Goal: Information Seeking & Learning: Check status

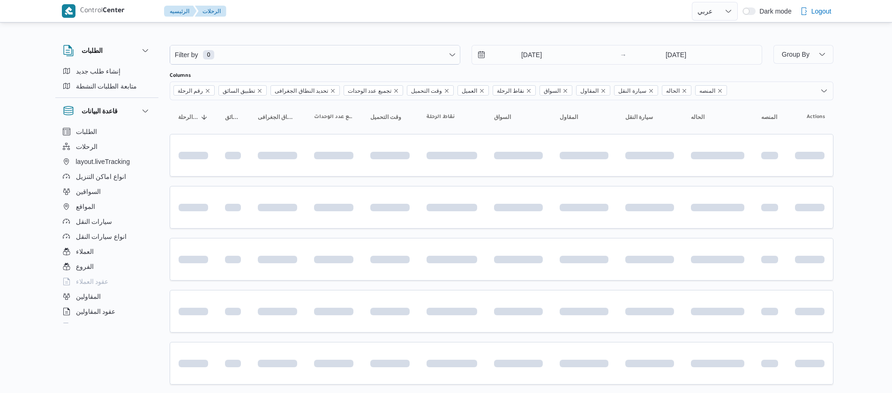
select select "ar"
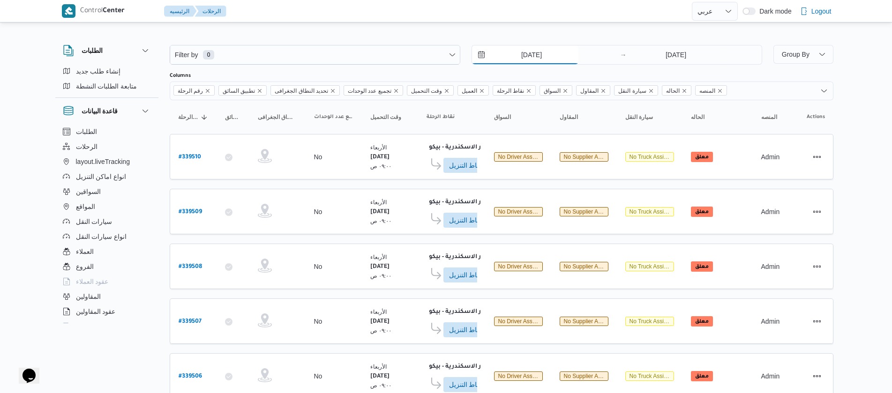
click at [519, 54] on input "17/9/2025" at bounding box center [525, 54] width 106 height 19
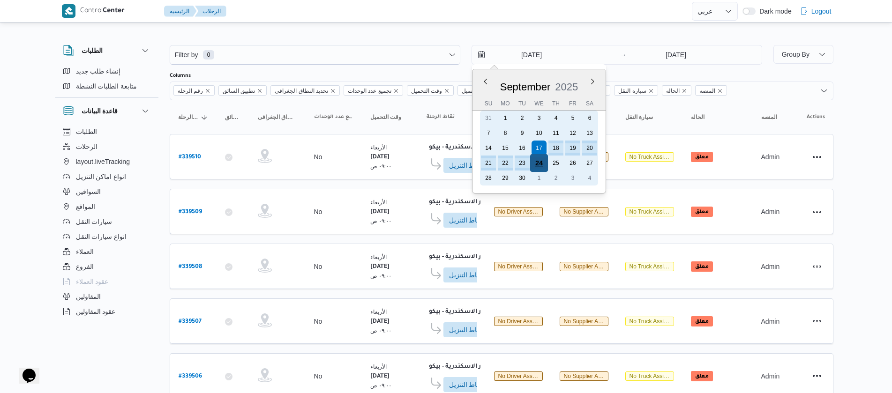
click at [538, 164] on div "24" at bounding box center [539, 163] width 18 height 18
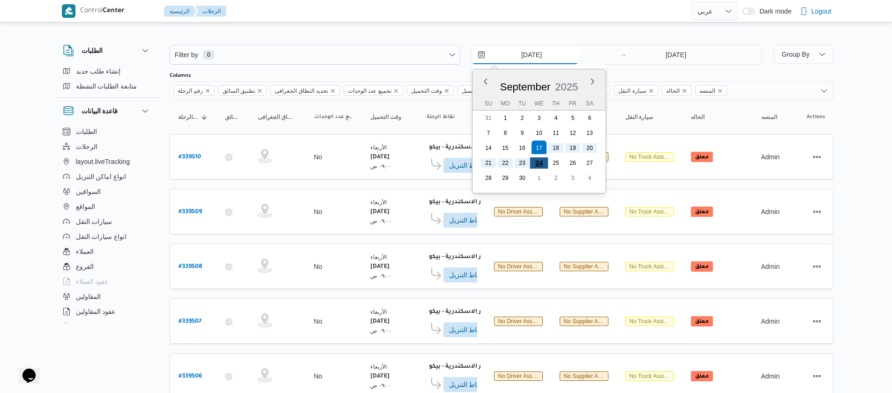
type input "[DATE]"
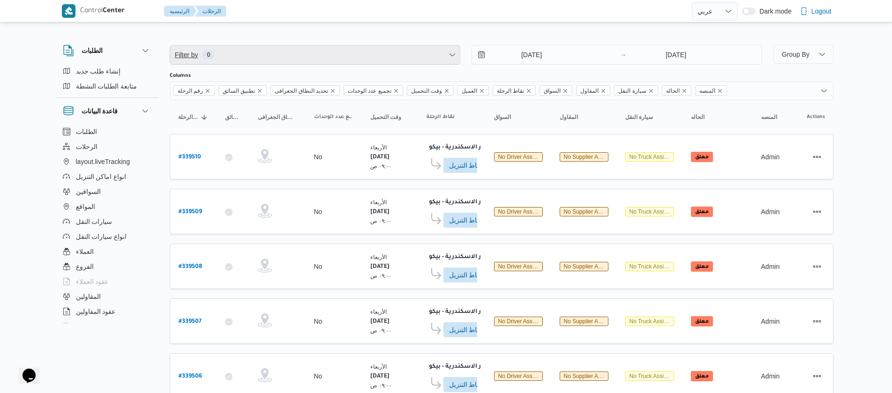
click at [306, 50] on span "Filter by 0" at bounding box center [315, 54] width 290 height 19
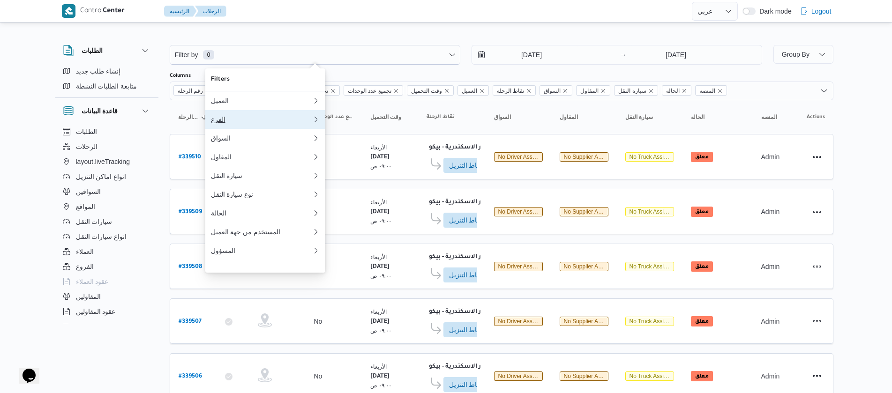
click at [238, 128] on button "الفرع" at bounding box center [265, 119] width 120 height 19
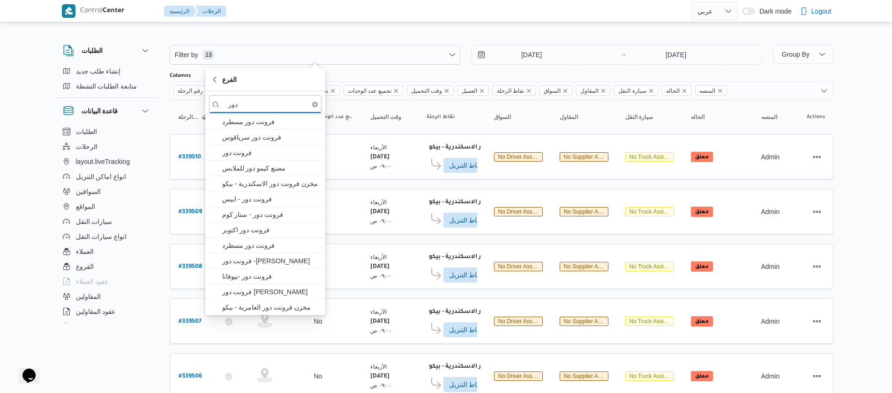
type input "دور"
click at [238, 128] on span "فرونت دور مسطرد" at bounding box center [265, 121] width 113 height 15
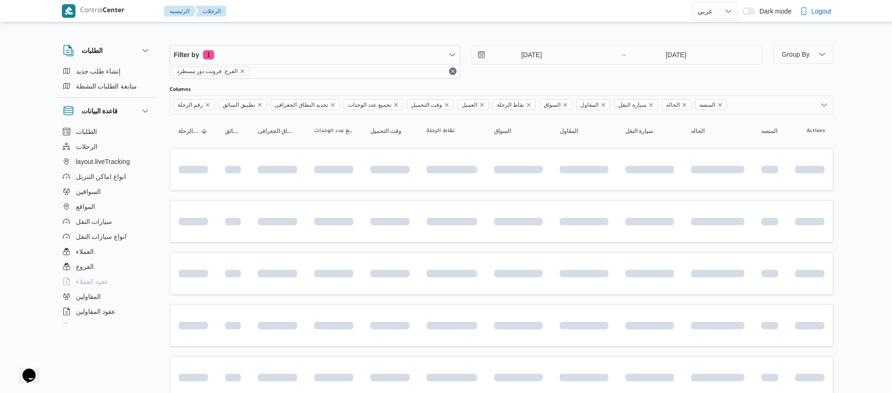
click at [170, 136] on th "رقم الرحلة Click to sort in ascending order" at bounding box center [193, 131] width 47 height 15
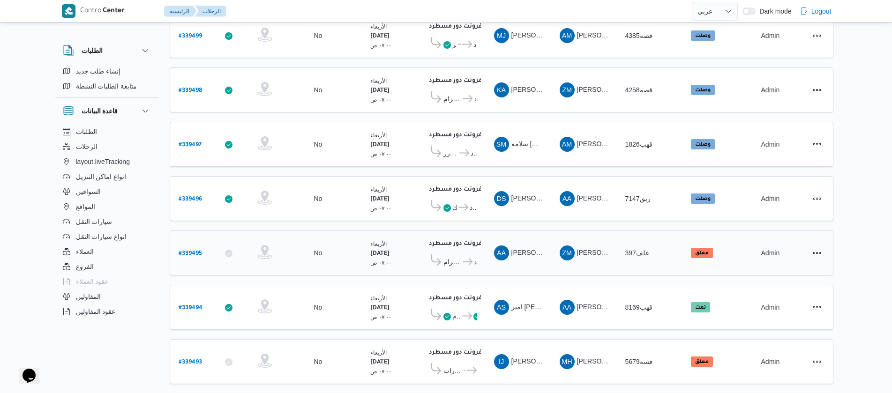
scroll to position [312, 0]
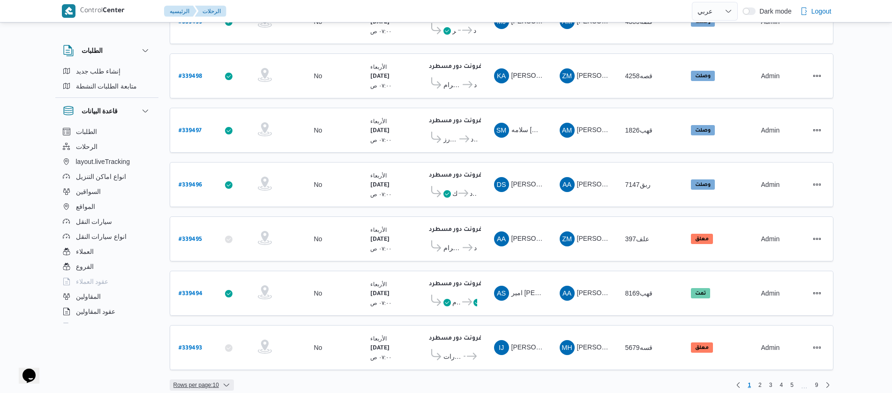
click at [211, 380] on span "Rows per page : 10" at bounding box center [195, 385] width 45 height 11
click at [206, 357] on span "20 rows" at bounding box center [213, 353] width 30 height 8
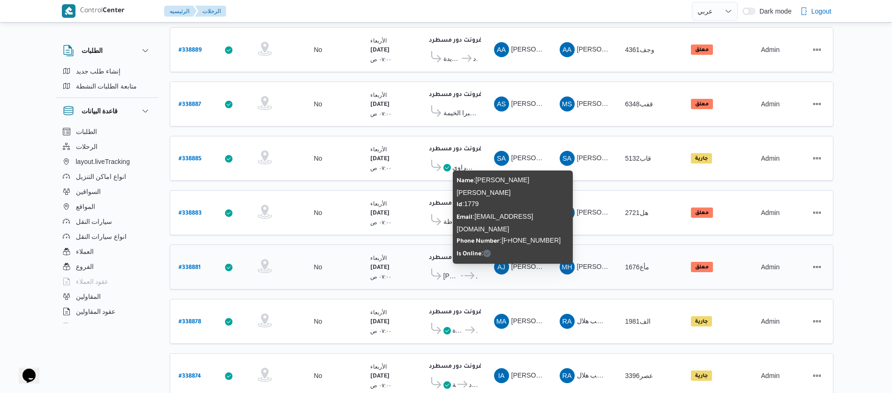
scroll to position [847, 0]
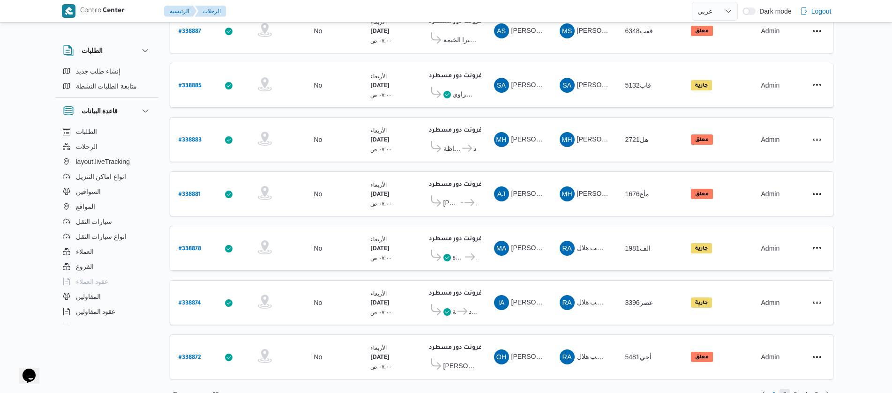
click at [783, 389] on span "2" at bounding box center [784, 394] width 3 height 11
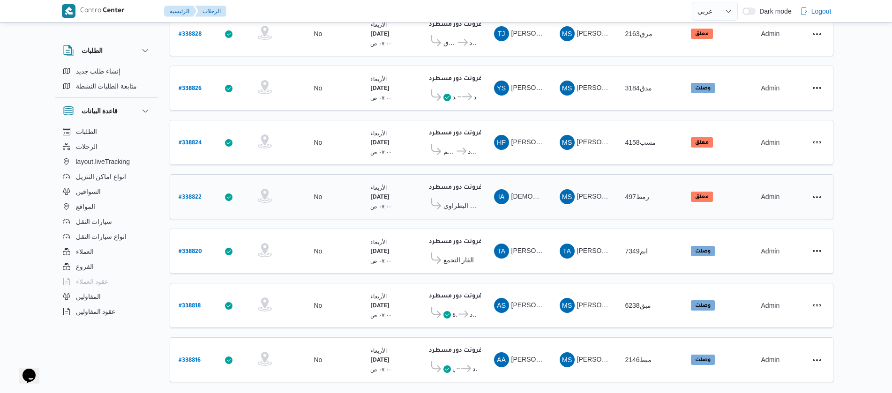
scroll to position [847, 0]
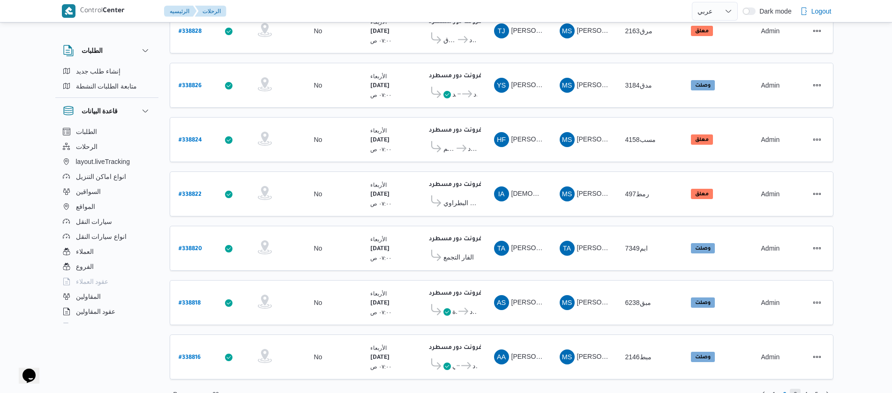
click at [794, 389] on span "3" at bounding box center [795, 394] width 3 height 11
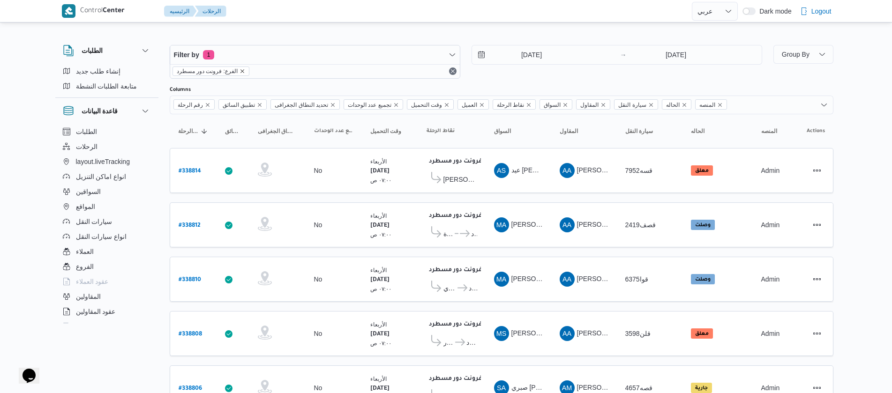
click at [240, 70] on icon "remove selected entity" at bounding box center [243, 71] width 6 height 6
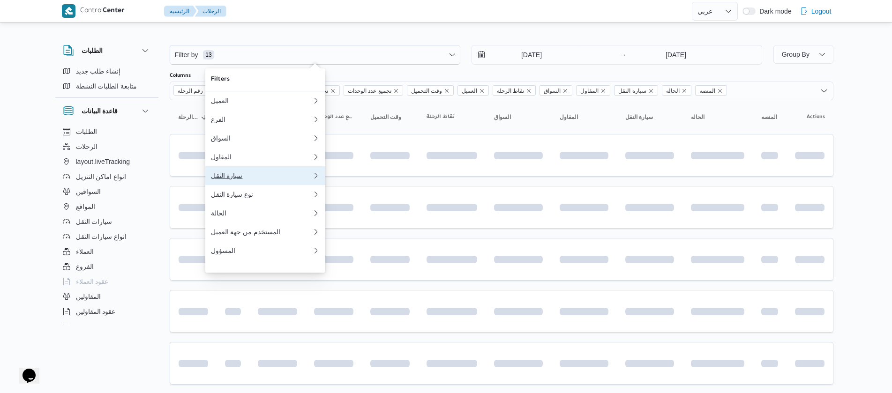
click at [240, 180] on div "سيارة النقل" at bounding box center [261, 176] width 101 height 8
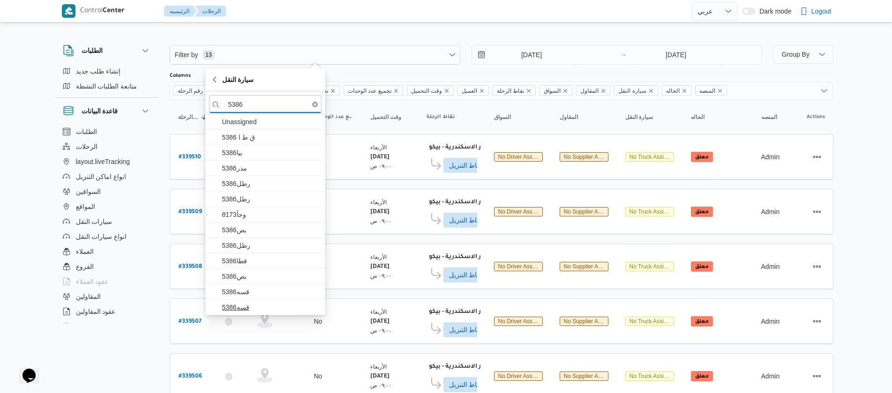
type input "5386"
click at [261, 307] on span "قسه5386" at bounding box center [271, 307] width 98 height 11
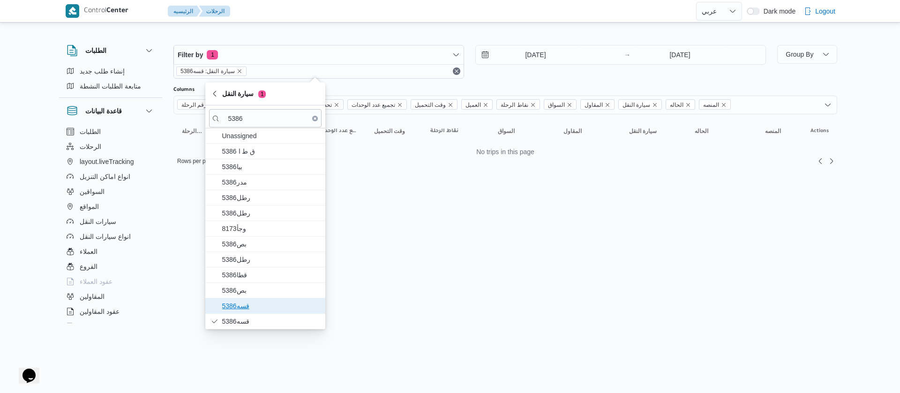
click at [260, 304] on span "قسه5386" at bounding box center [271, 306] width 98 height 11
click at [230, 95] on span "سيارة النقل 2" at bounding box center [244, 93] width 44 height 11
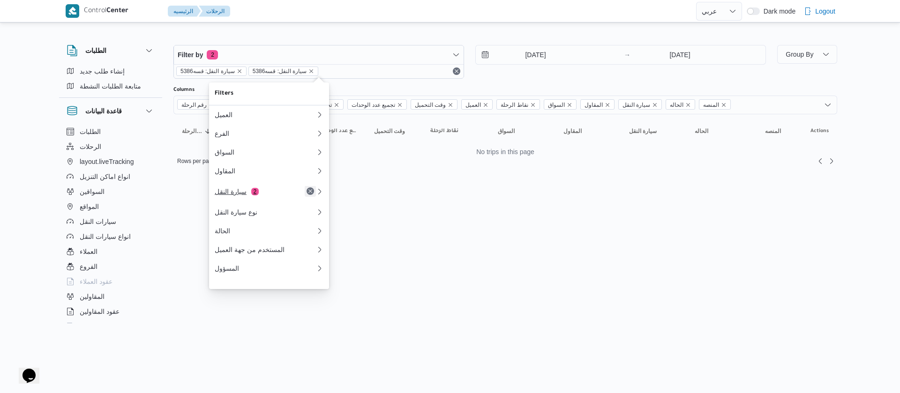
click at [311, 196] on button "Remove" at bounding box center [310, 191] width 11 height 11
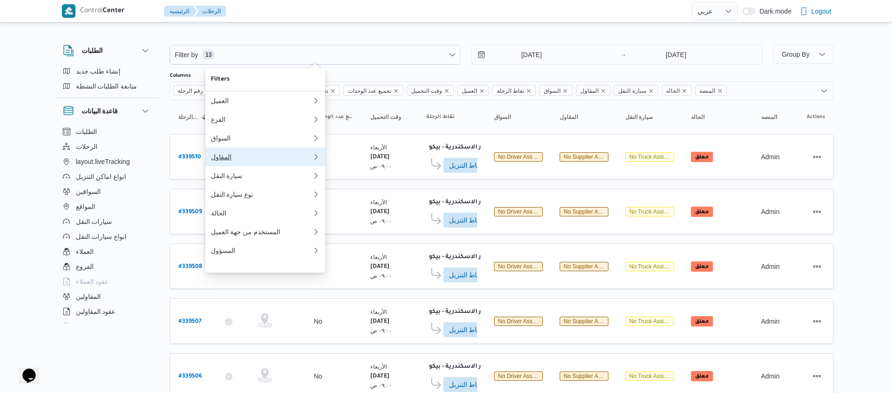
click at [232, 161] on div "المقاول" at bounding box center [261, 157] width 101 height 8
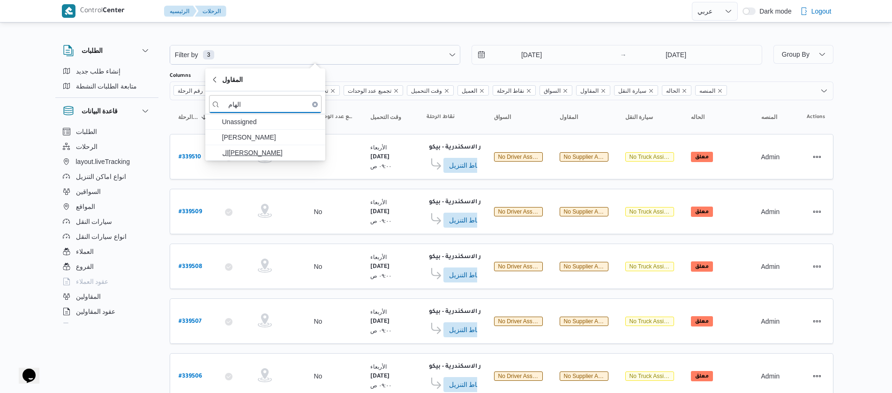
type input "الهام"
click at [261, 156] on span "ال[PERSON_NAME]" at bounding box center [271, 152] width 98 height 11
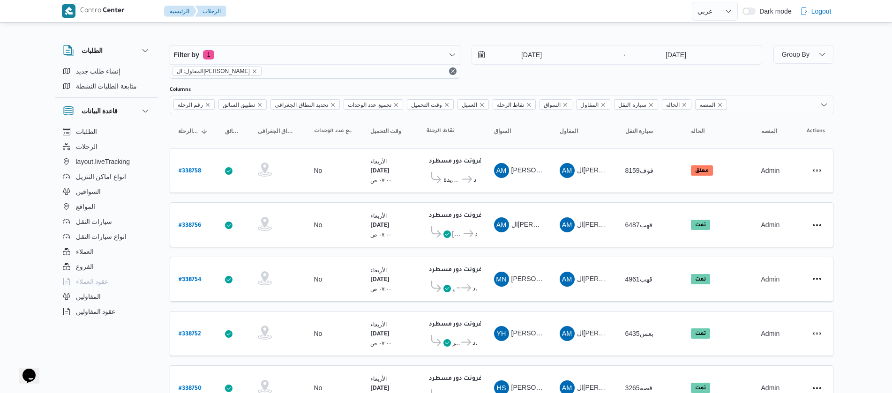
click at [164, 131] on div "الطلبات إنشاء طلب جديد متابعة الطلبات النشطة قاعدة البيانات الطلبات الرحلات lay…" at bounding box center [111, 183] width 113 height 290
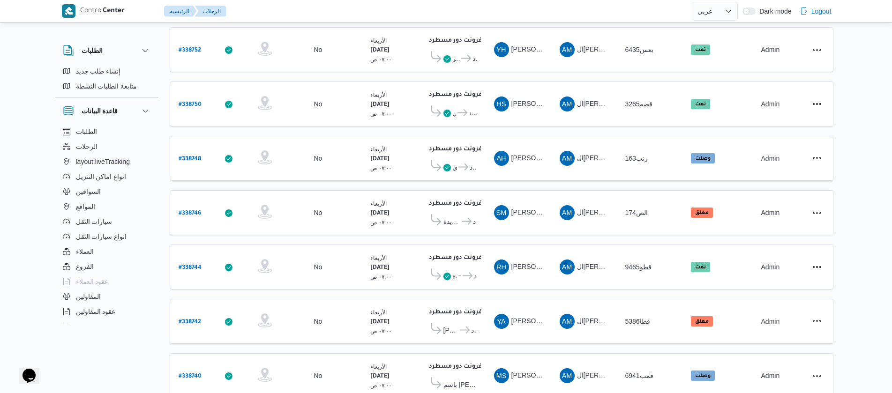
scroll to position [352, 0]
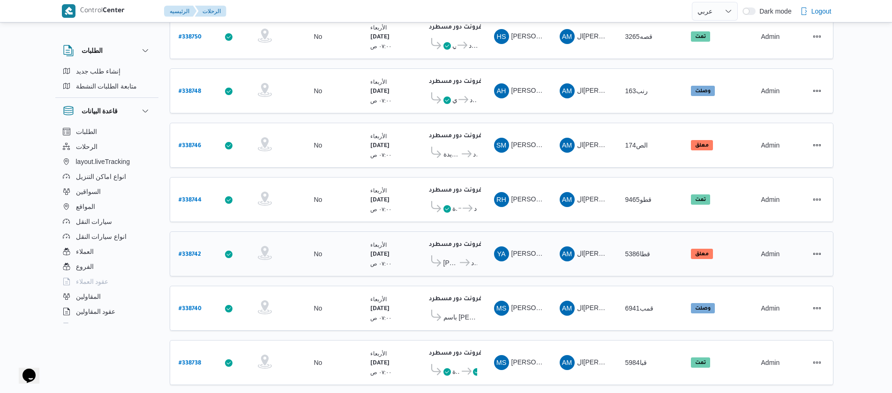
click at [188, 252] on b "# 338742" at bounding box center [190, 255] width 23 height 7
select select "ar"
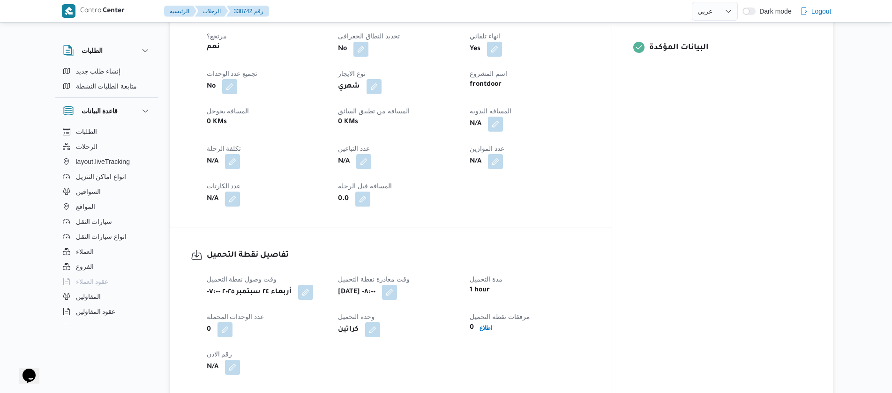
scroll to position [422, 0]
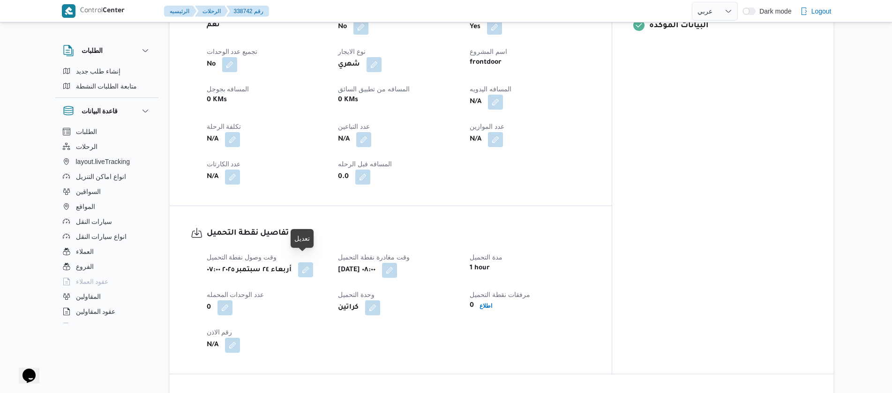
click at [304, 267] on button "button" at bounding box center [305, 270] width 15 height 15
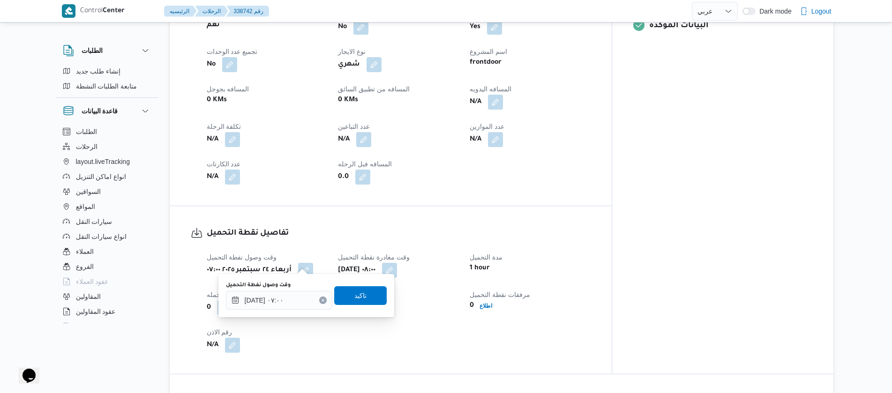
click at [321, 300] on icon "Clear input" at bounding box center [323, 301] width 4 height 4
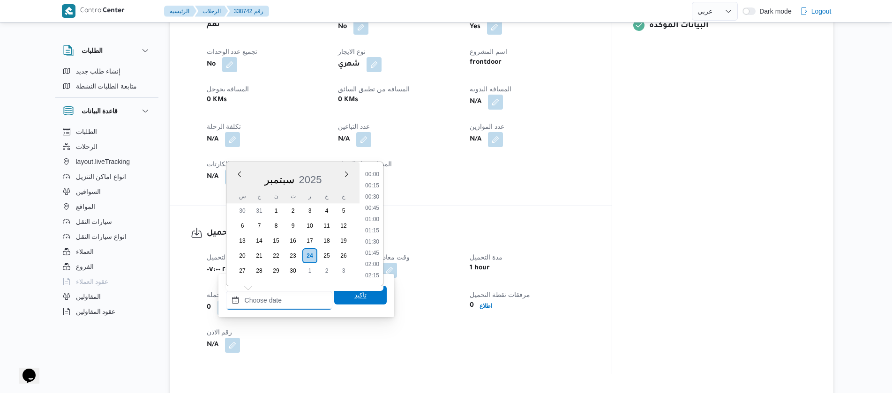
scroll to position [393, 0]
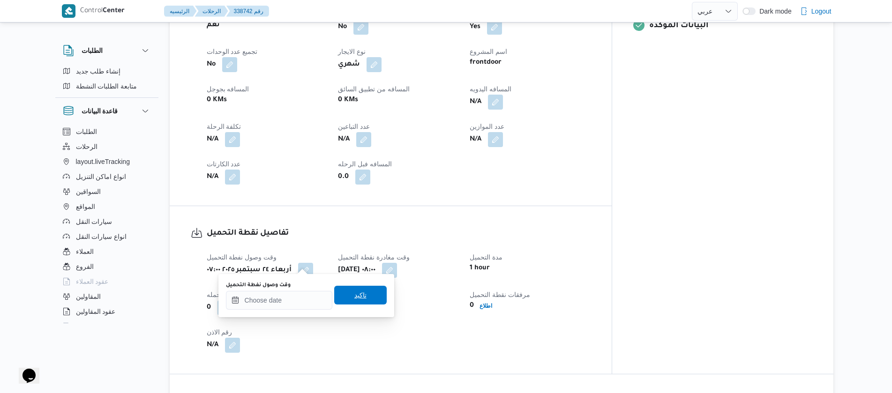
click at [345, 300] on span "تاكيد" at bounding box center [360, 295] width 53 height 19
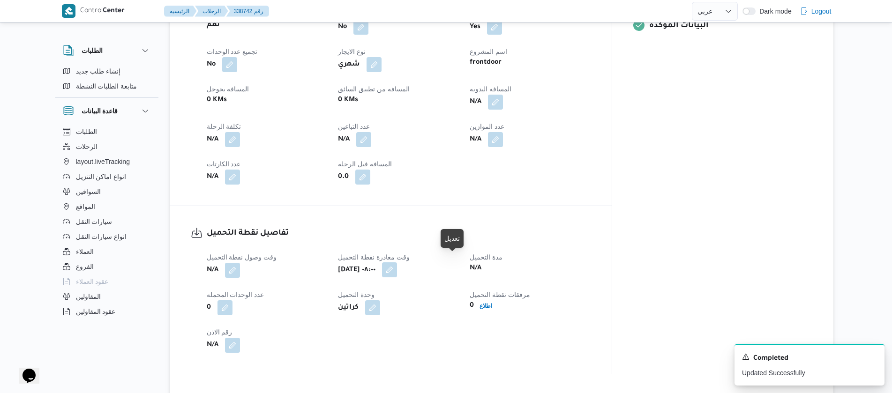
click at [397, 263] on button "button" at bounding box center [389, 270] width 15 height 15
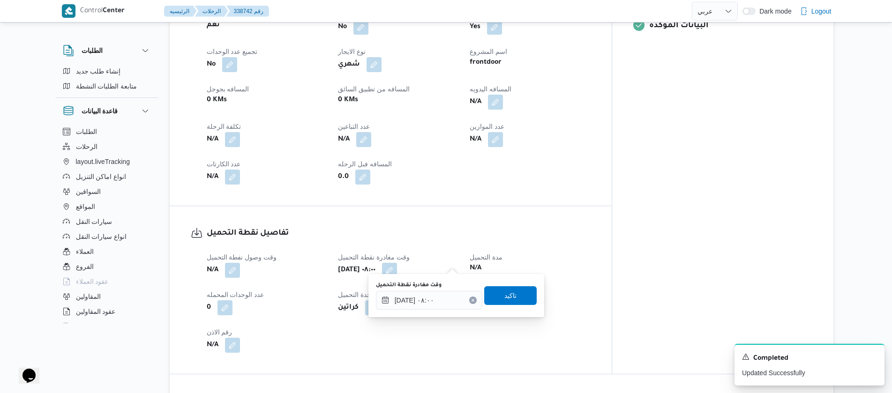
click at [471, 299] on icon "Clear input" at bounding box center [473, 301] width 4 height 4
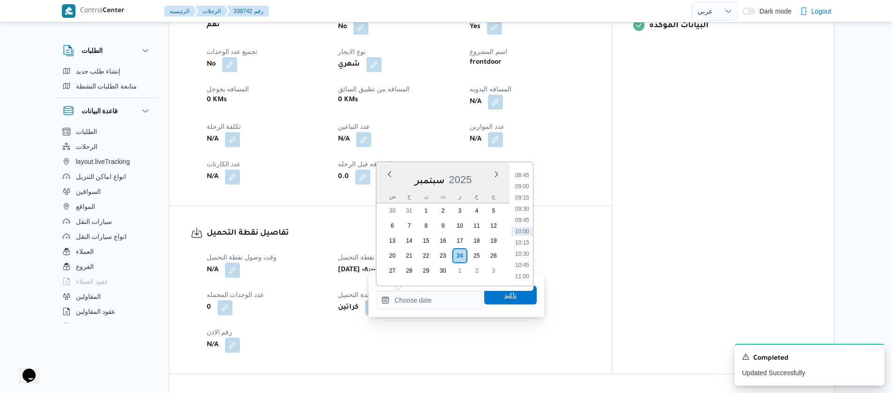
click at [484, 299] on span "تاكيد" at bounding box center [510, 295] width 53 height 19
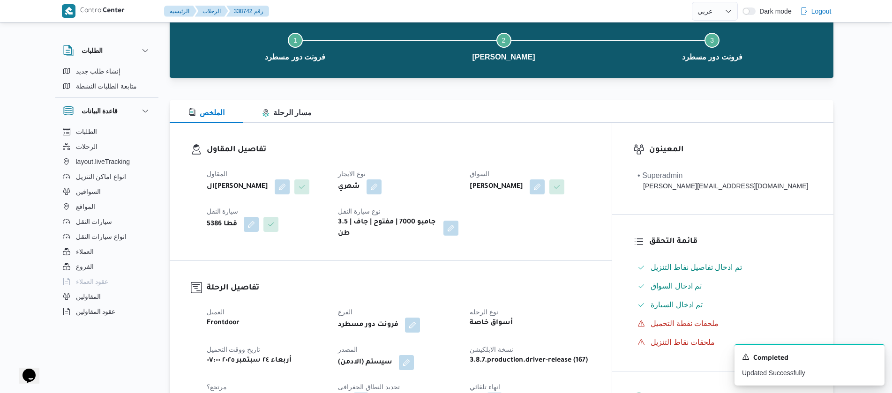
scroll to position [0, 0]
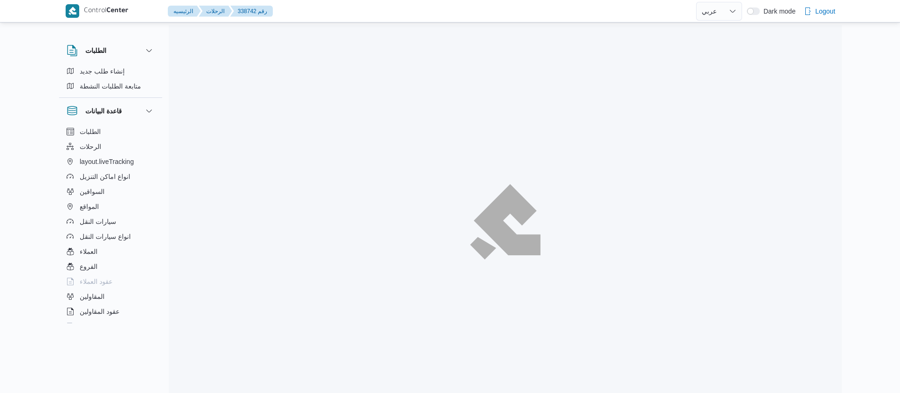
select select "ar"
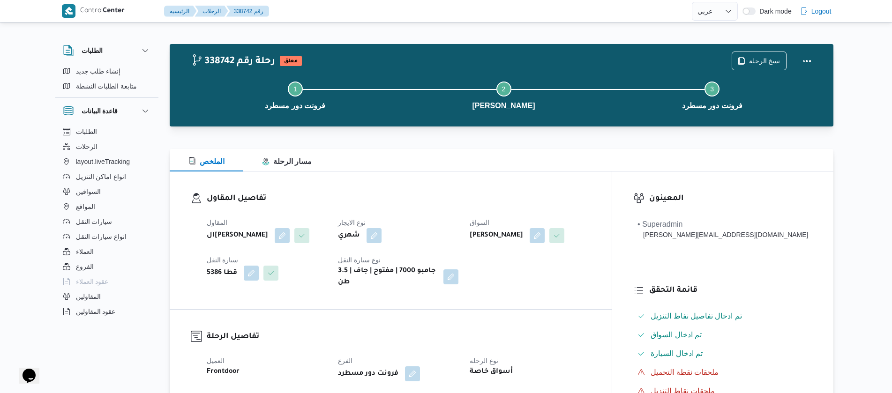
select select "ar"
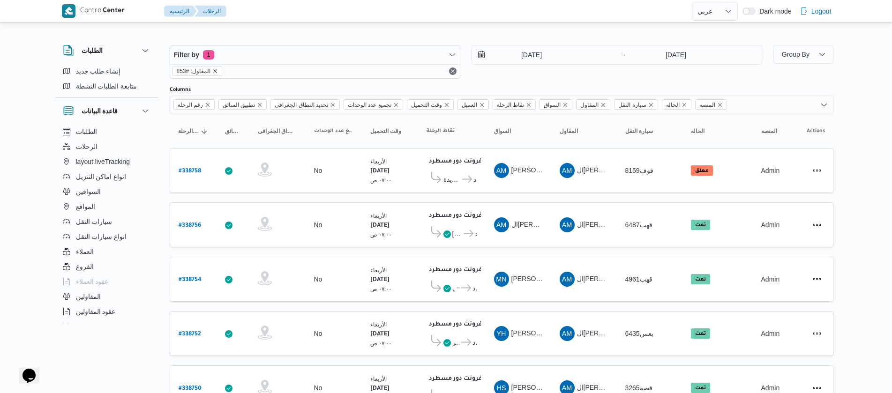
click at [213, 72] on icon "remove selected entity" at bounding box center [215, 71] width 6 height 6
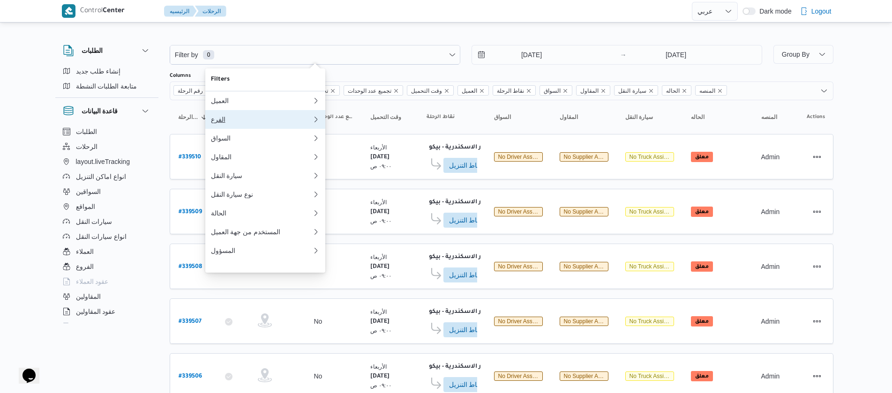
click at [223, 122] on div "الفرع" at bounding box center [261, 120] width 101 height 8
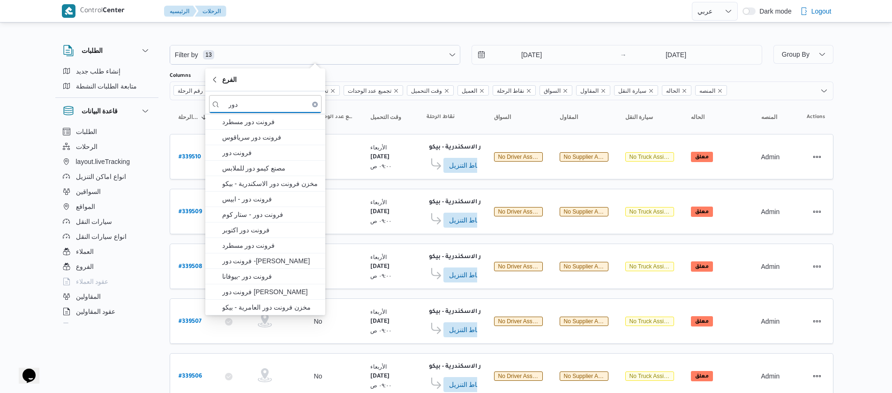
type input "دور"
click at [246, 120] on span "فرونت دور مسطرد" at bounding box center [271, 121] width 98 height 11
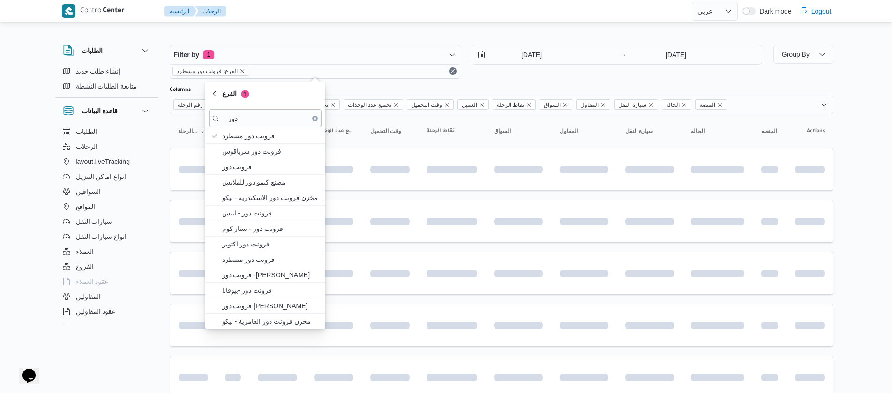
click at [166, 133] on div "الطلبات إنشاء طلب جديد متابعة الطلبات النشطة قاعدة البيانات الطلبات الرحلات lay…" at bounding box center [111, 183] width 113 height 290
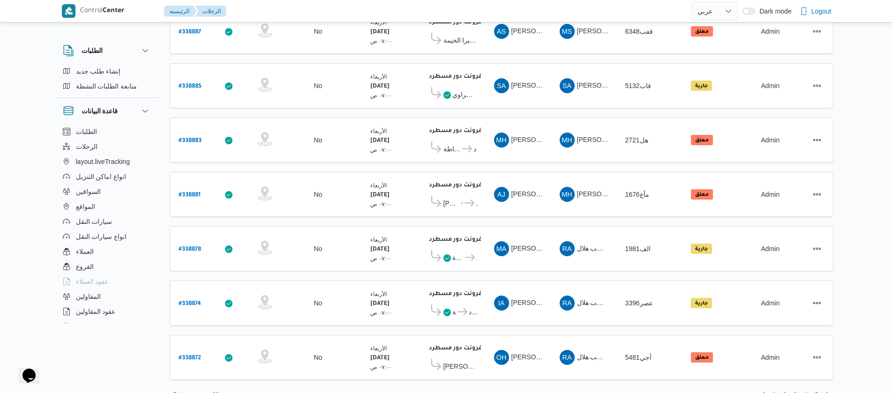
scroll to position [847, 0]
click at [787, 389] on span "2" at bounding box center [785, 394] width 11 height 11
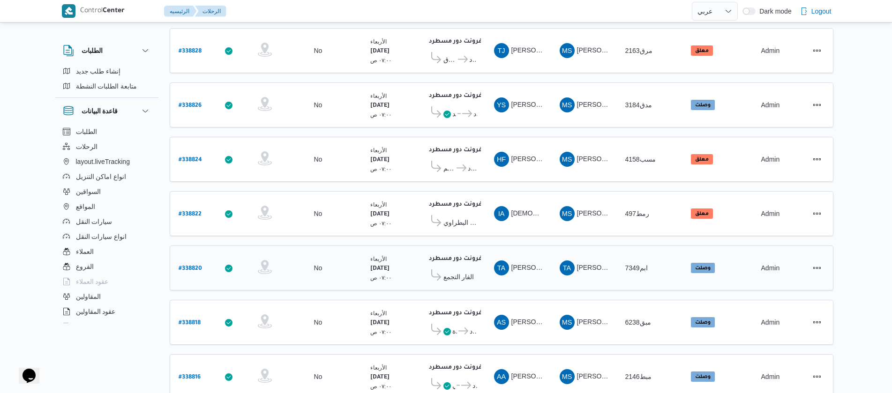
scroll to position [847, 0]
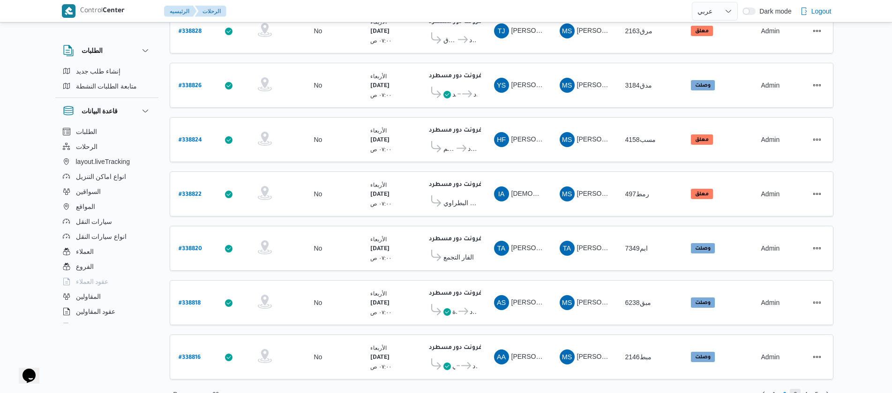
click at [799, 389] on span "3" at bounding box center [795, 394] width 11 height 11
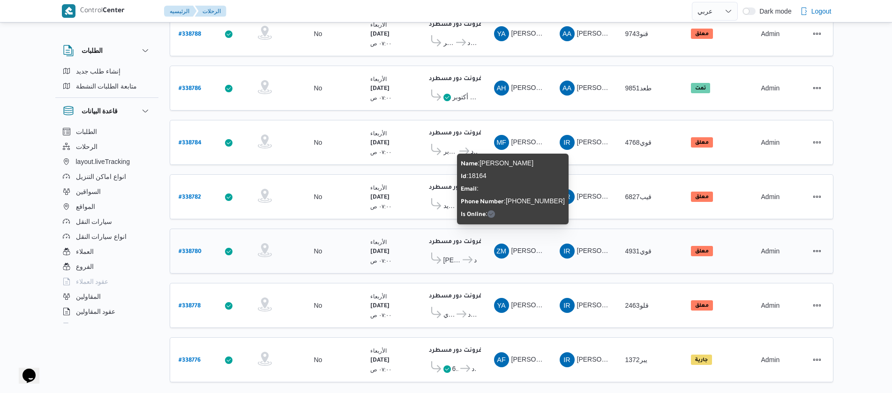
scroll to position [847, 0]
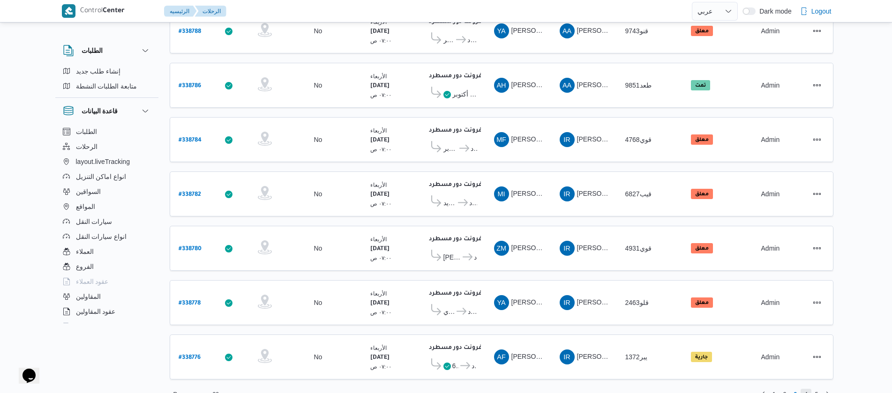
click at [807, 389] on span "4" at bounding box center [806, 394] width 3 height 11
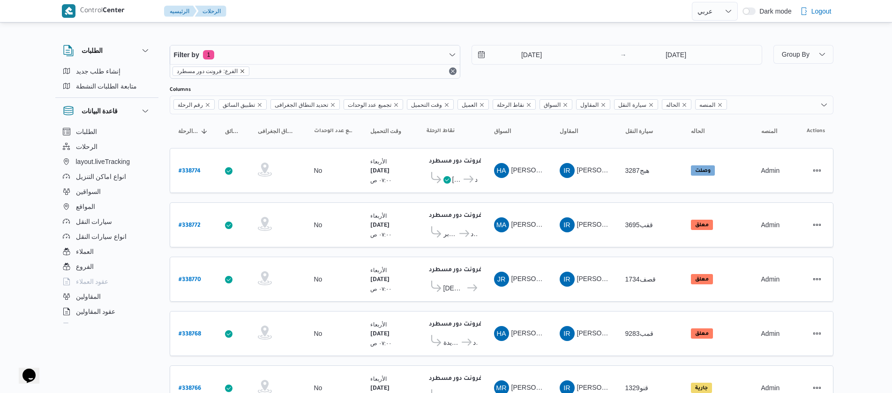
click at [241, 72] on icon "remove selected entity" at bounding box center [243, 71] width 6 height 6
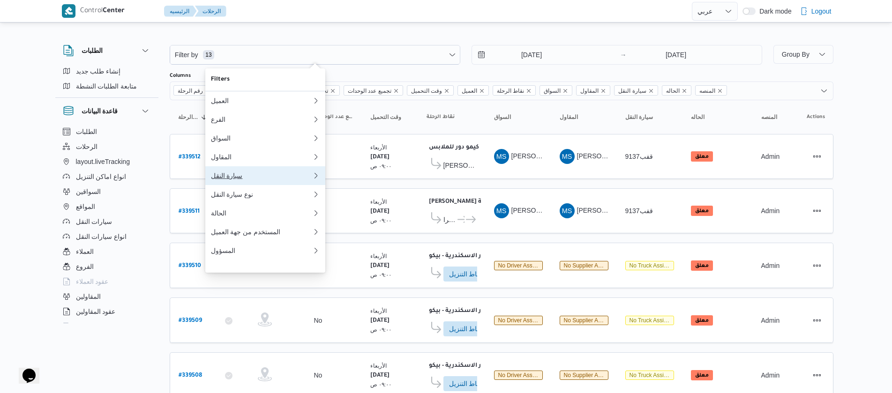
click at [229, 180] on div "سيارة النقل" at bounding box center [261, 176] width 101 height 8
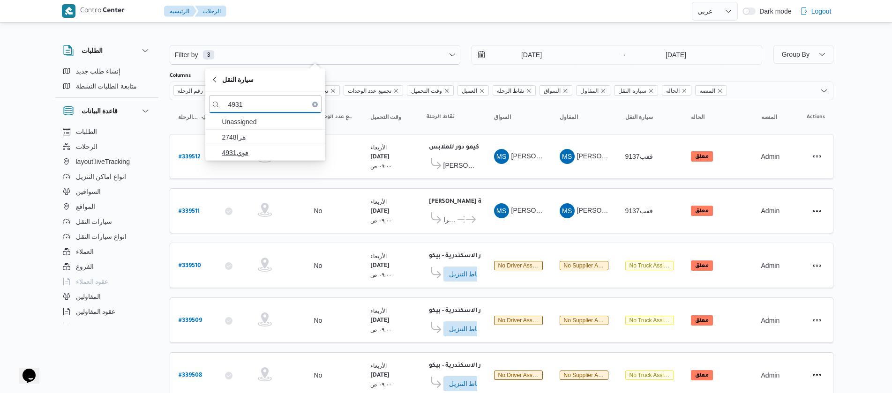
type input "4931"
click at [246, 155] on span "قوي4931" at bounding box center [271, 152] width 98 height 11
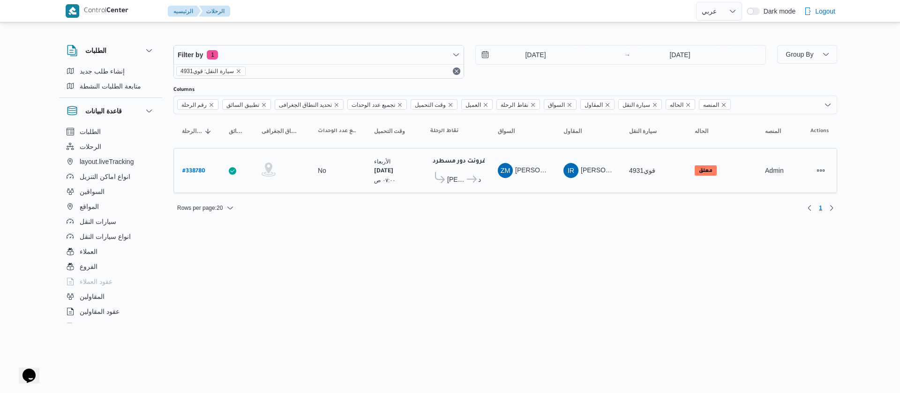
click at [196, 173] on b "# 338780" at bounding box center [193, 171] width 23 height 7
select select "ar"
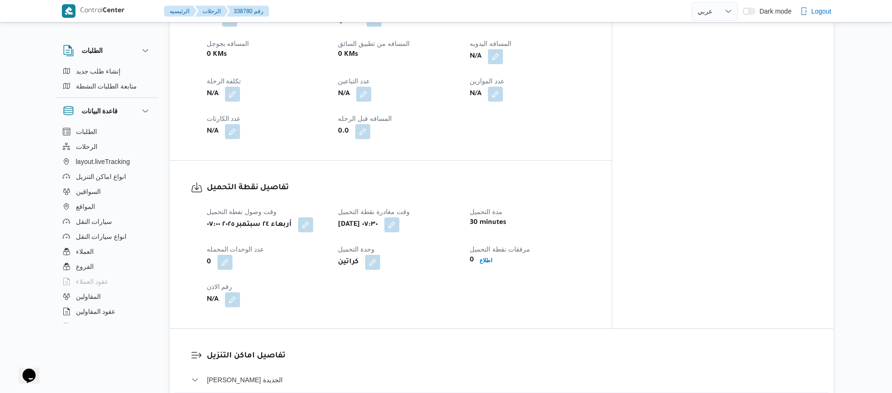
scroll to position [492, 0]
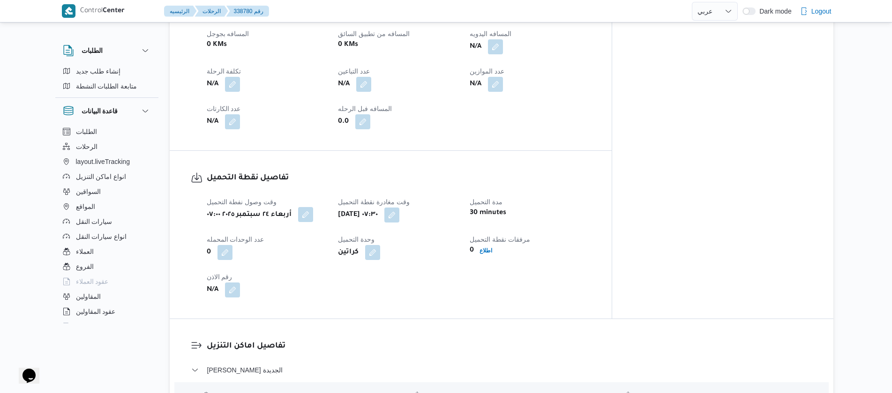
click at [306, 211] on button "button" at bounding box center [305, 214] width 15 height 15
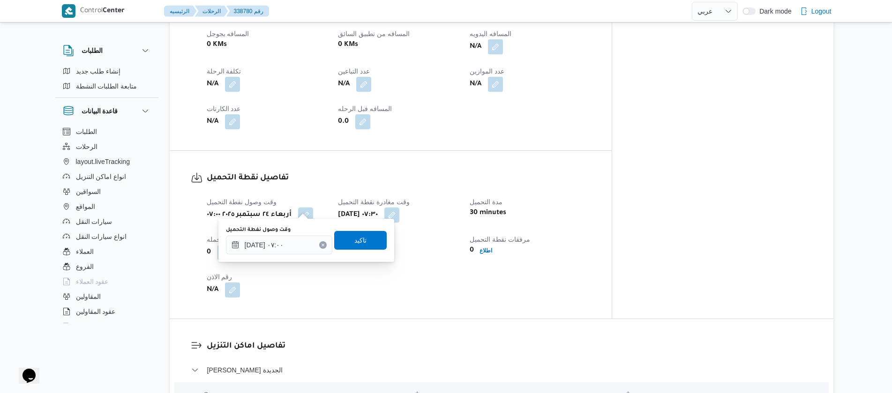
click at [319, 246] on button "Clear input" at bounding box center [323, 245] width 8 height 8
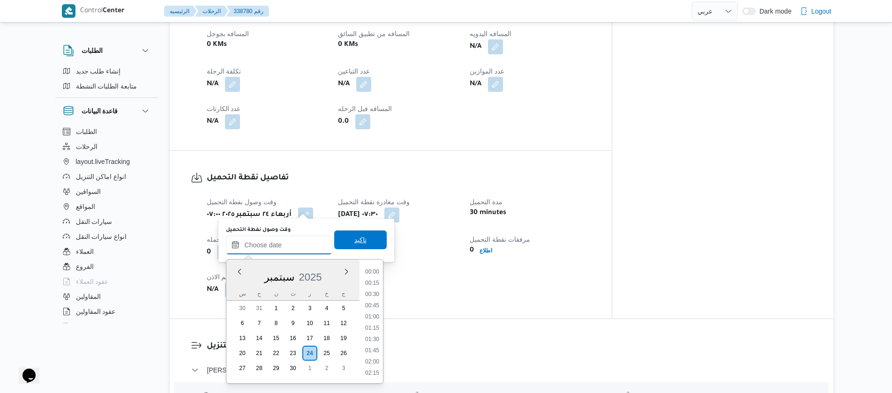
scroll to position [415, 0]
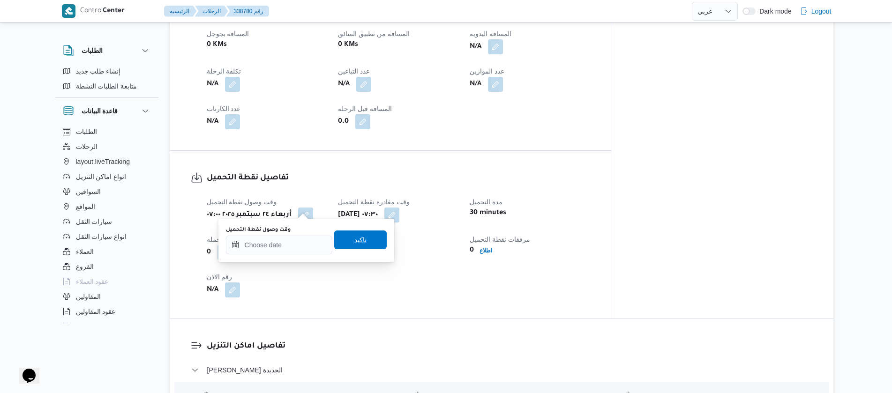
click at [360, 242] on span "تاكيد" at bounding box center [360, 240] width 53 height 19
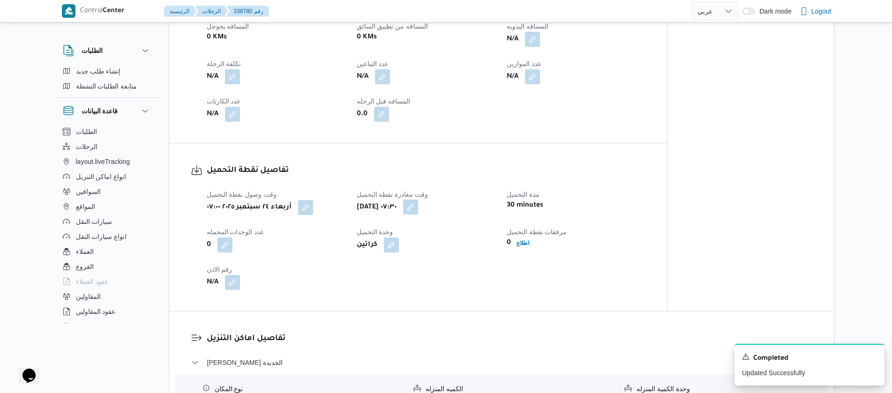
click at [418, 210] on button "button" at bounding box center [410, 207] width 15 height 15
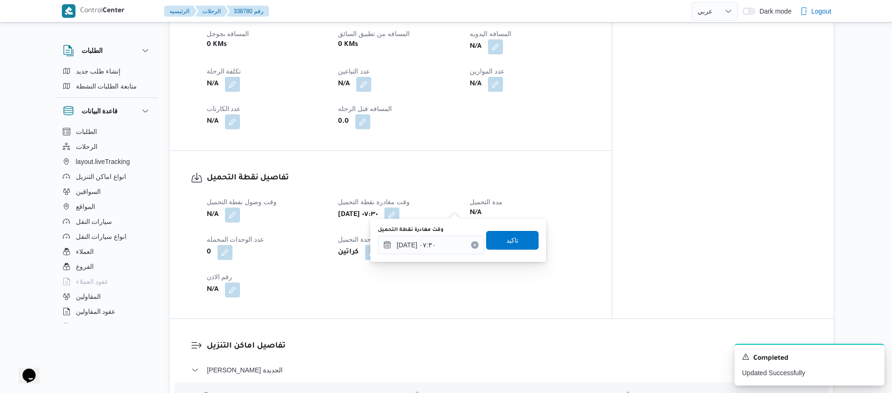
click at [473, 243] on icon "Clear input" at bounding box center [475, 245] width 4 height 4
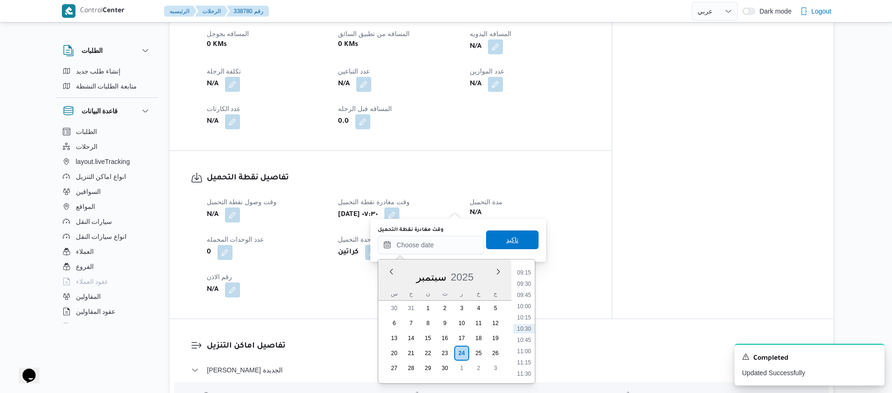
click at [506, 245] on span "تاكيد" at bounding box center [512, 239] width 12 height 11
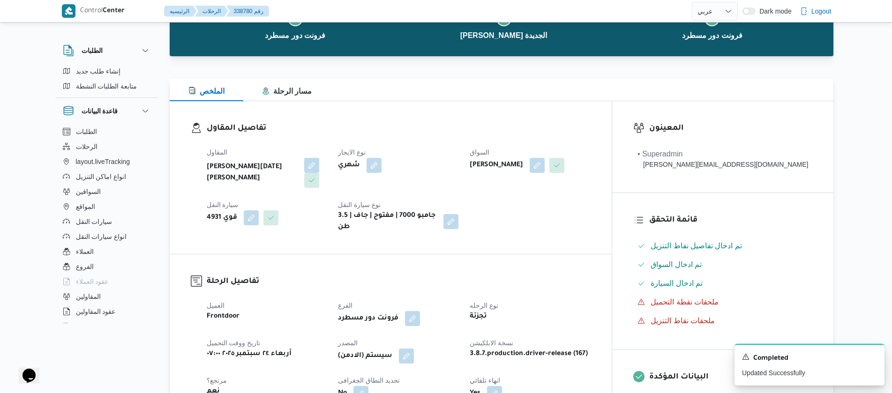
scroll to position [0, 0]
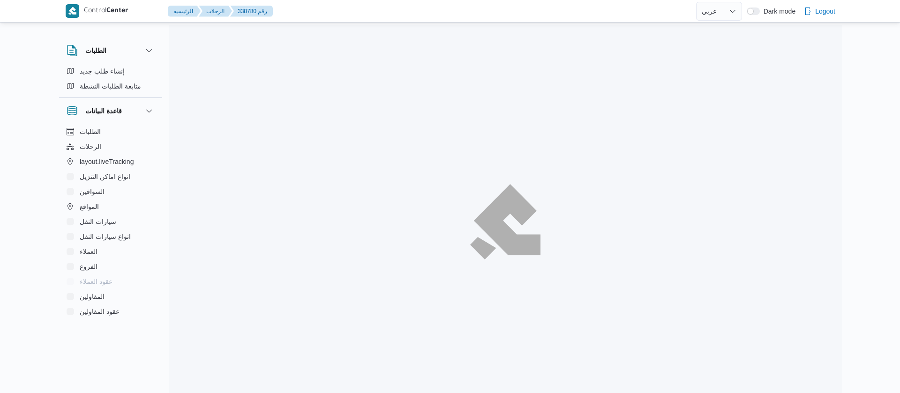
select select "ar"
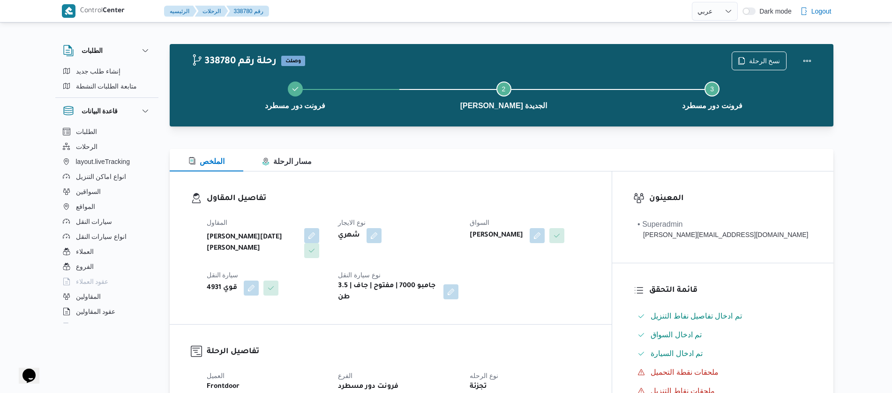
select select "ar"
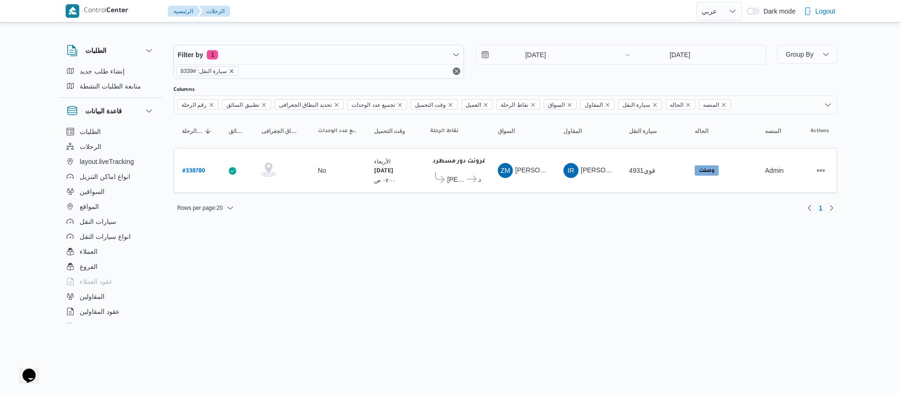
click at [229, 71] on icon "remove selected entity" at bounding box center [232, 71] width 6 height 6
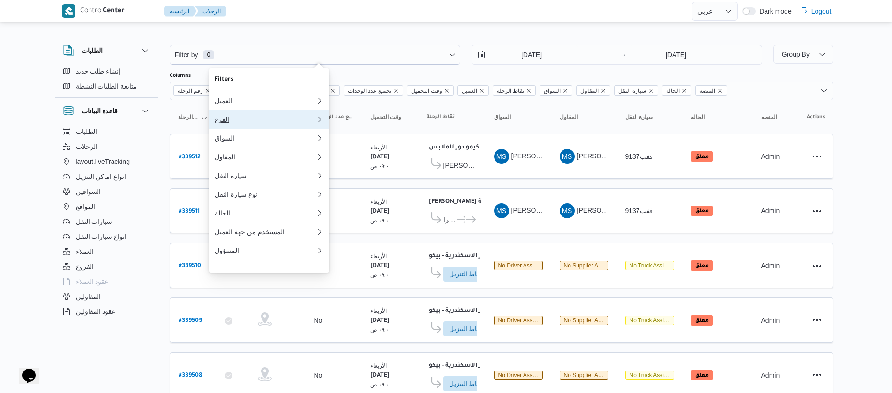
click at [220, 128] on button "الفرع" at bounding box center [269, 119] width 120 height 19
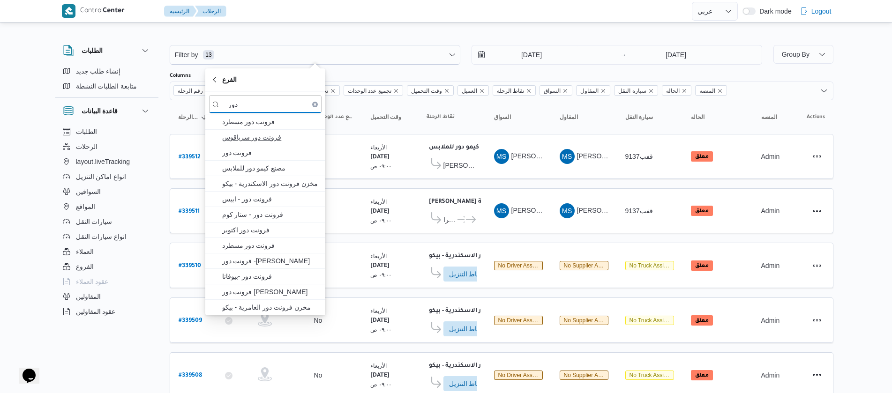
type input "دور"
click at [246, 132] on span "فرونت دور سرياقوس" at bounding box center [271, 137] width 98 height 11
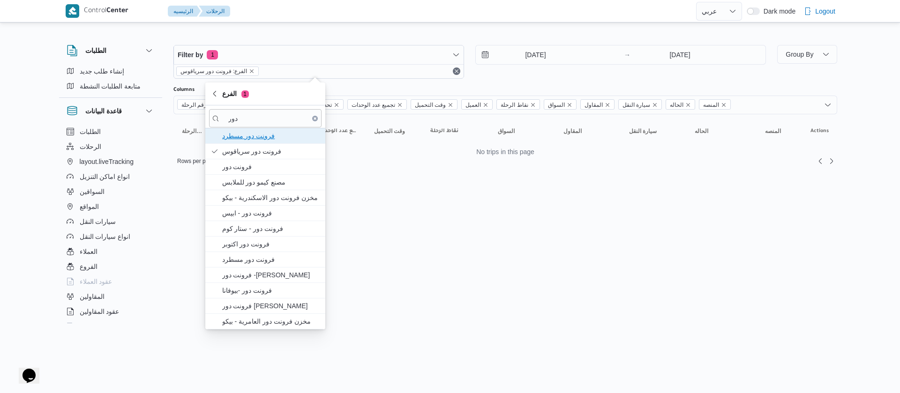
click at [246, 134] on span "فرونت دور مسطرد" at bounding box center [271, 135] width 98 height 11
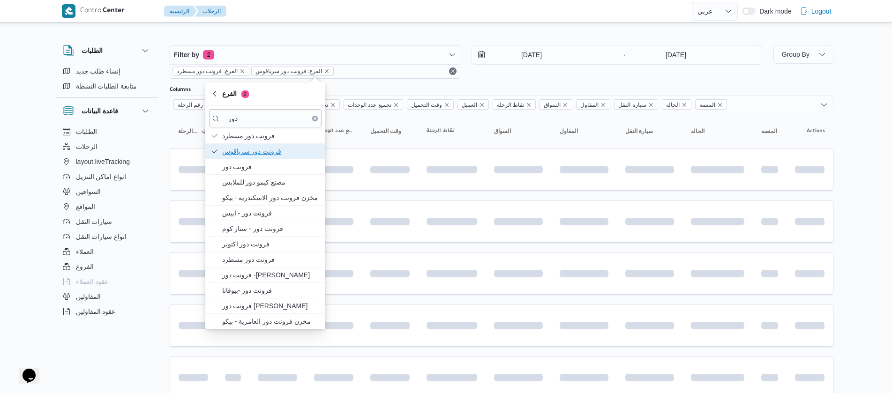
click at [246, 148] on span "فرونت دور سرياقوس" at bounding box center [271, 151] width 98 height 11
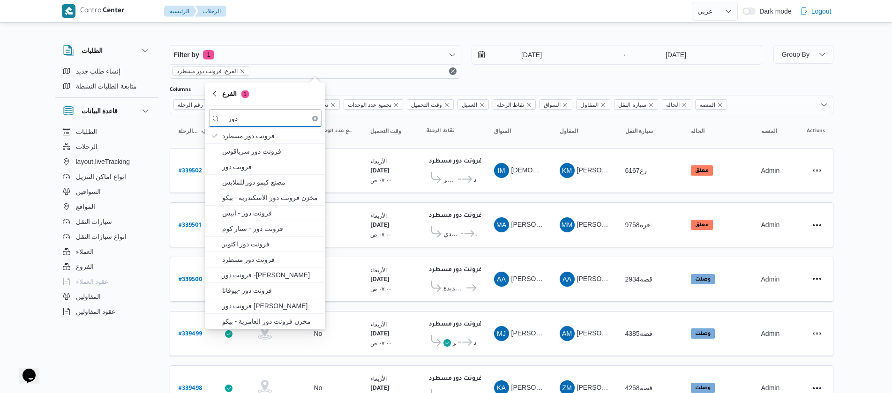
click at [158, 143] on div "الطلبات إنشاء طلب جديد متابعة الطلبات النشطة قاعدة البيانات الطلبات الرحلات lay…" at bounding box center [111, 183] width 113 height 290
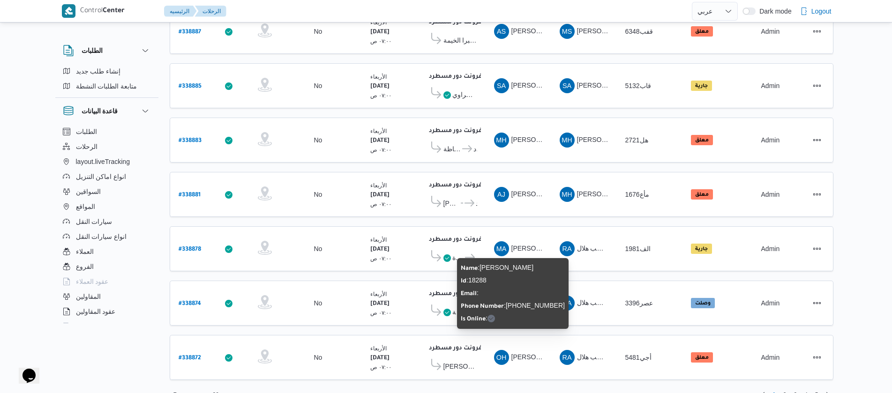
scroll to position [847, 0]
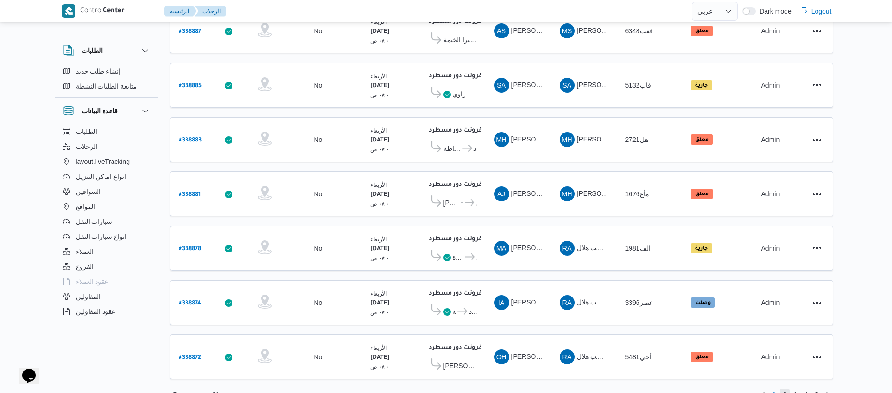
click at [782, 389] on span "2" at bounding box center [785, 394] width 11 height 11
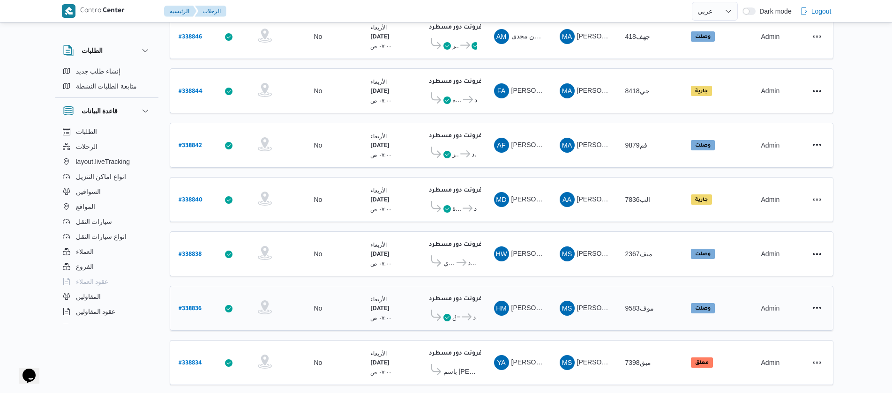
scroll to position [422, 0]
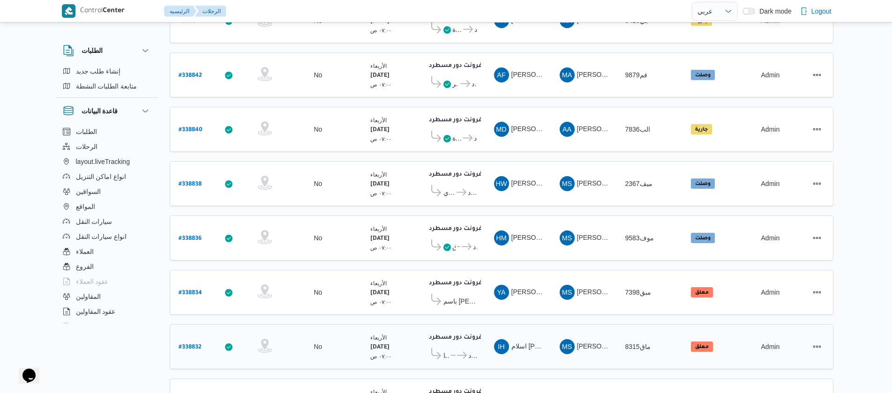
click at [183, 345] on b "# 338832" at bounding box center [190, 348] width 23 height 7
select select "ar"
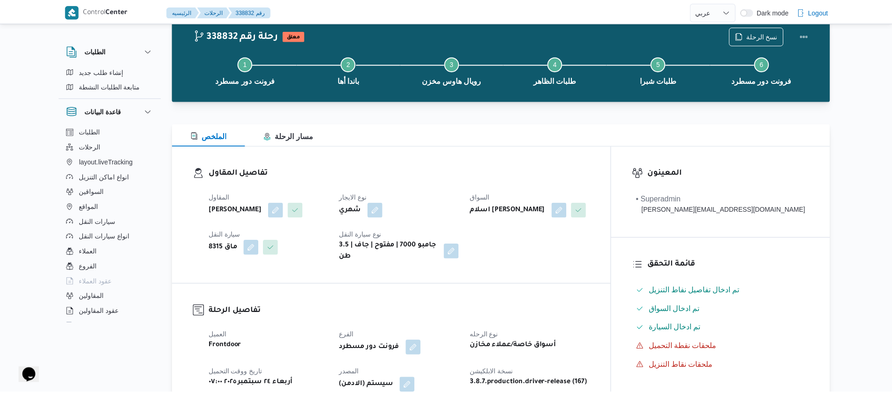
scroll to position [422, 0]
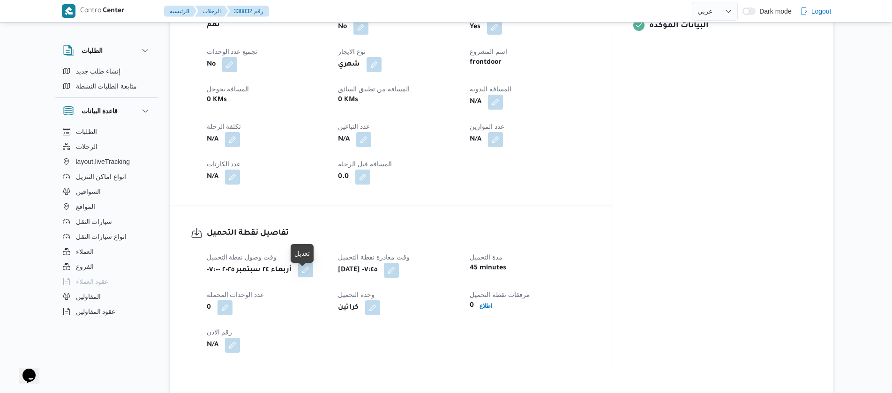
click at [304, 276] on button "button" at bounding box center [305, 270] width 15 height 15
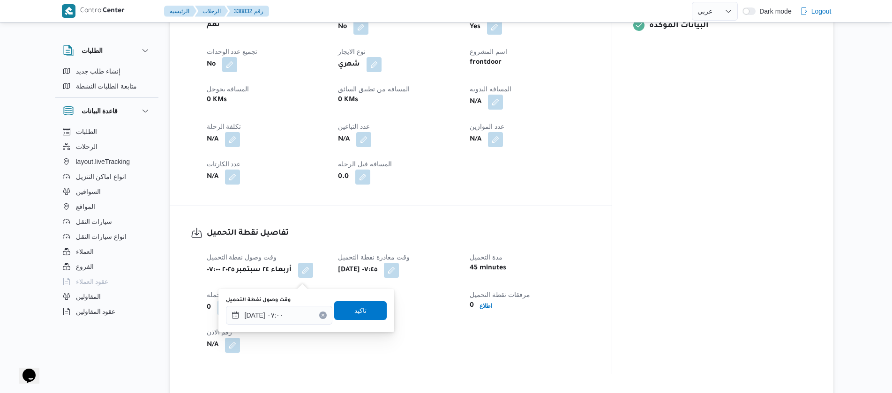
click at [321, 314] on icon "Clear input" at bounding box center [323, 316] width 4 height 4
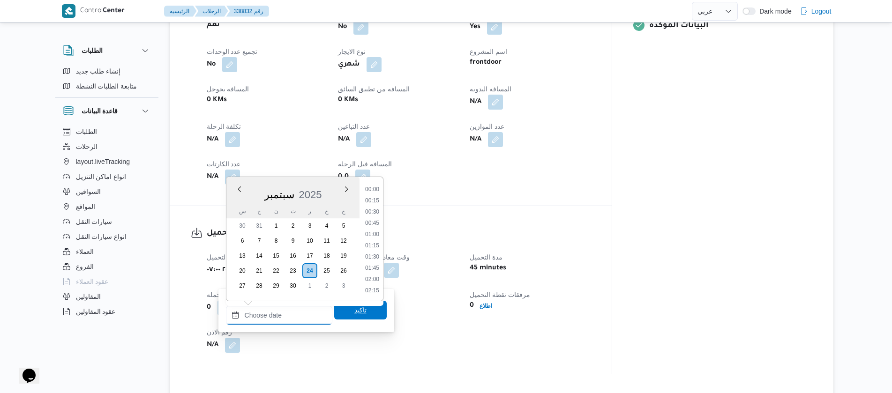
scroll to position [415, 0]
click at [356, 312] on span "تاكيد" at bounding box center [360, 310] width 12 height 11
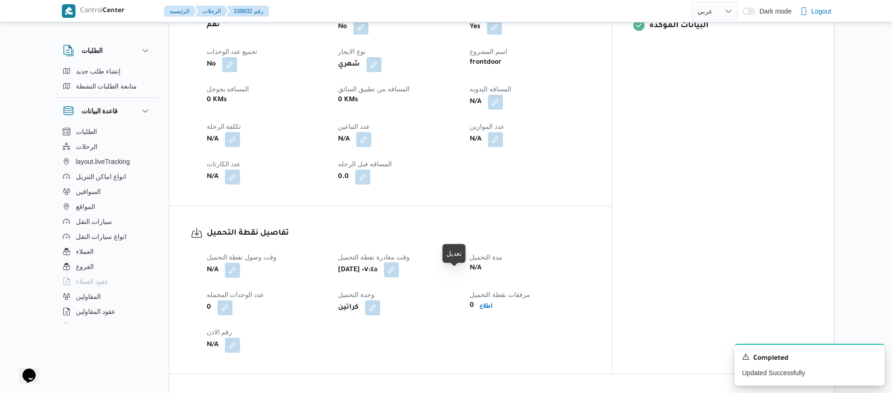
click at [399, 278] on button "button" at bounding box center [391, 270] width 15 height 15
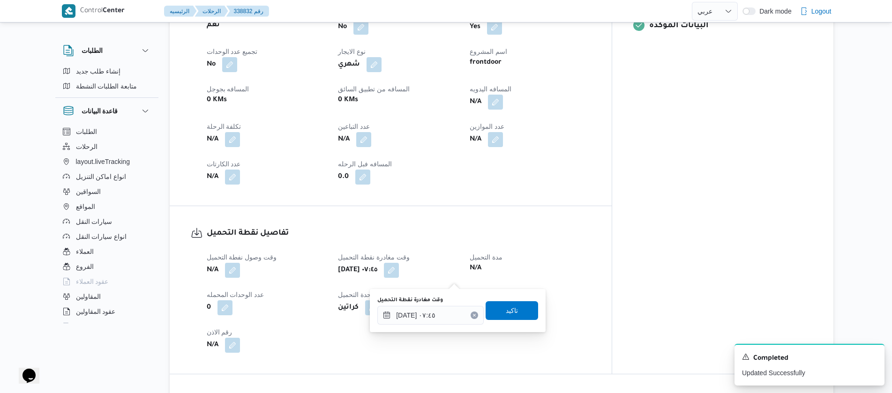
click at [473, 316] on icon "Clear input" at bounding box center [475, 316] width 4 height 4
click at [506, 313] on span "تاكيد" at bounding box center [512, 310] width 12 height 11
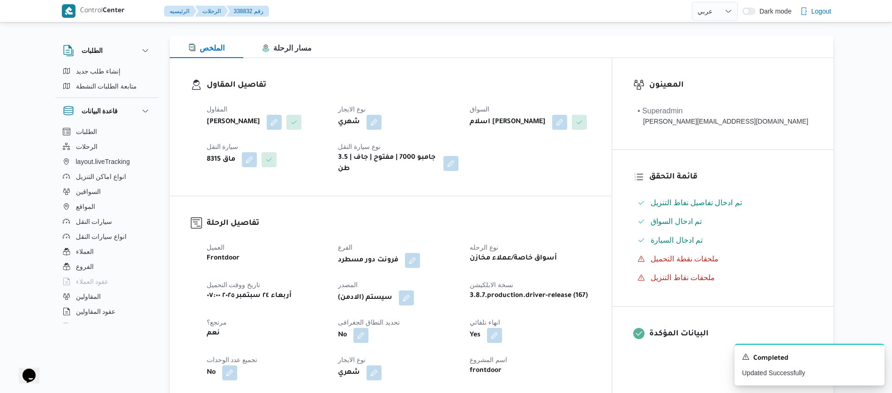
scroll to position [14, 0]
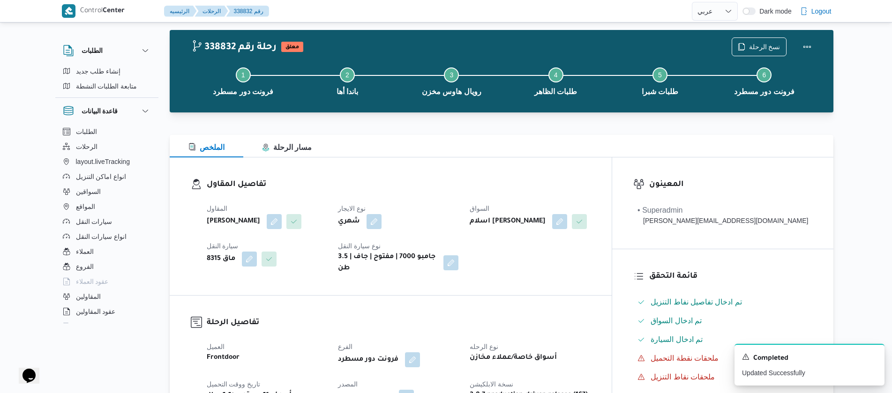
select select "ar"
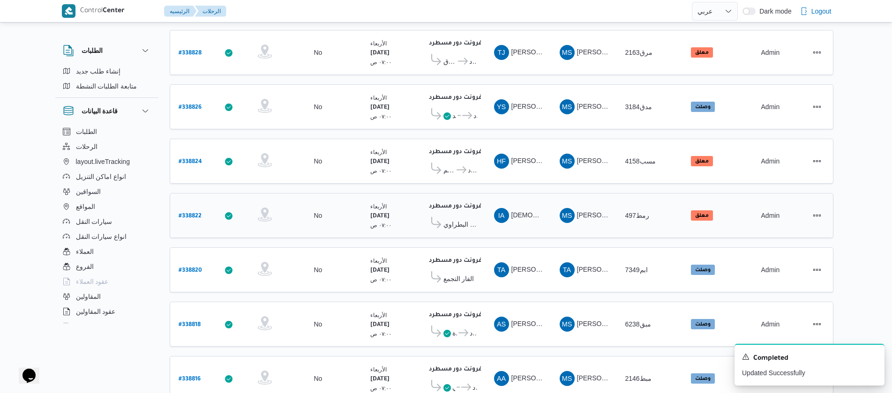
scroll to position [847, 0]
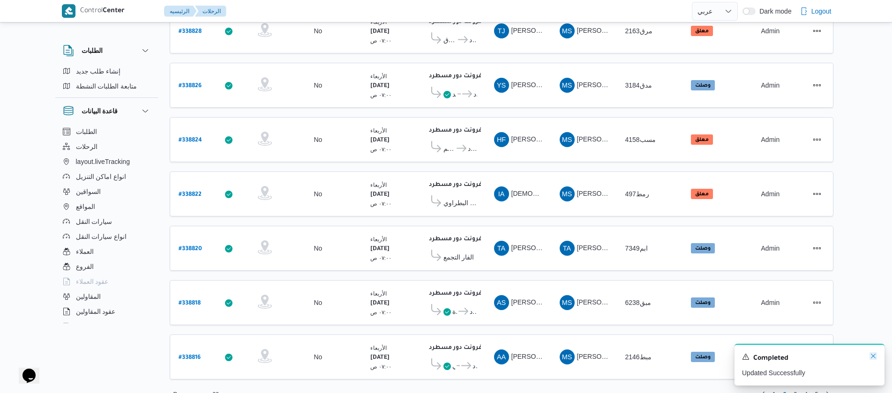
click at [873, 355] on icon "Dismiss toast" at bounding box center [874, 357] width 8 height 8
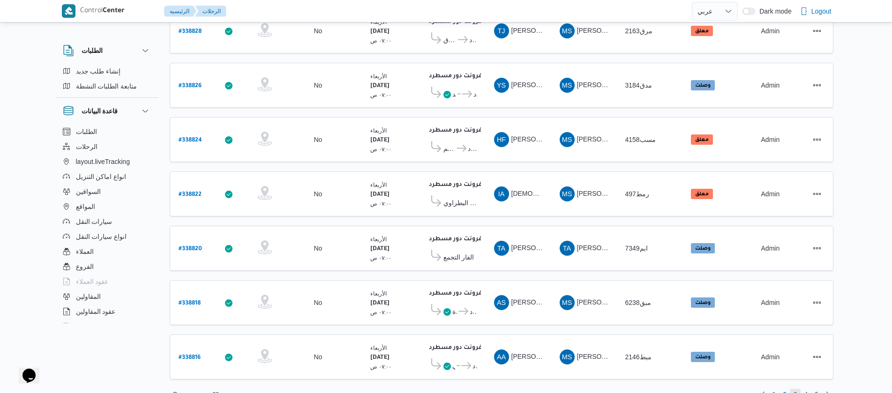
click at [794, 389] on span "3" at bounding box center [795, 394] width 3 height 11
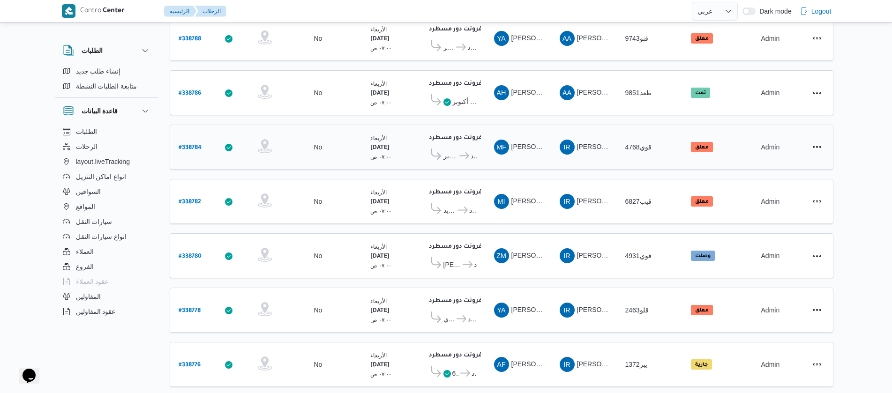
scroll to position [847, 0]
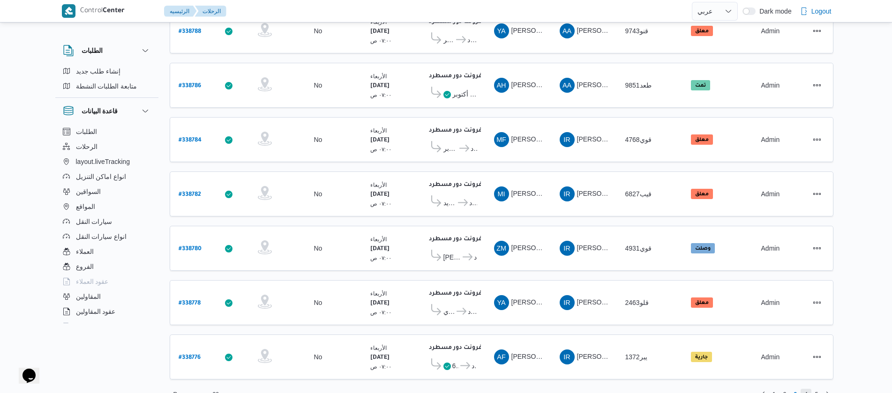
click at [802, 389] on span "4" at bounding box center [806, 394] width 11 height 11
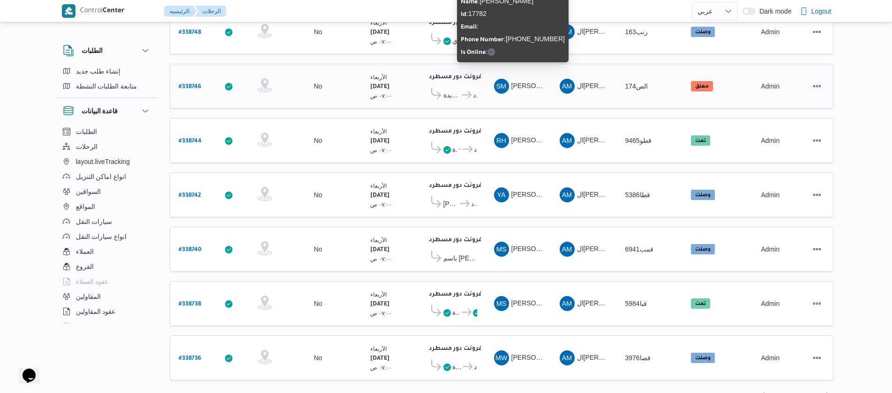
scroll to position [847, 0]
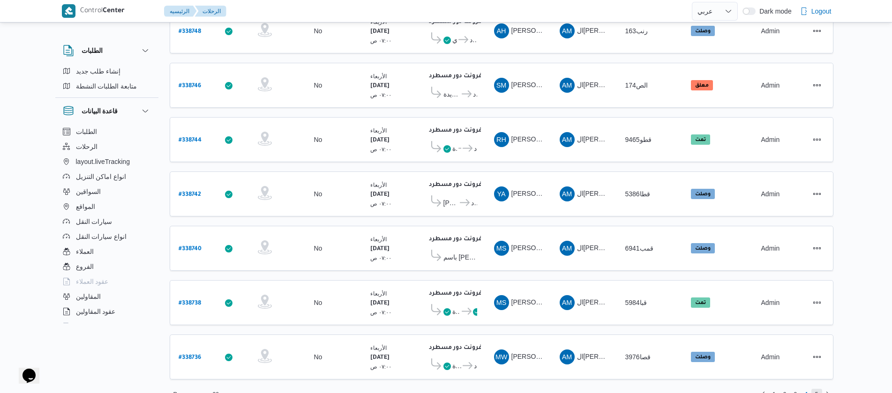
click at [816, 389] on span "5" at bounding box center [816, 394] width 3 height 11
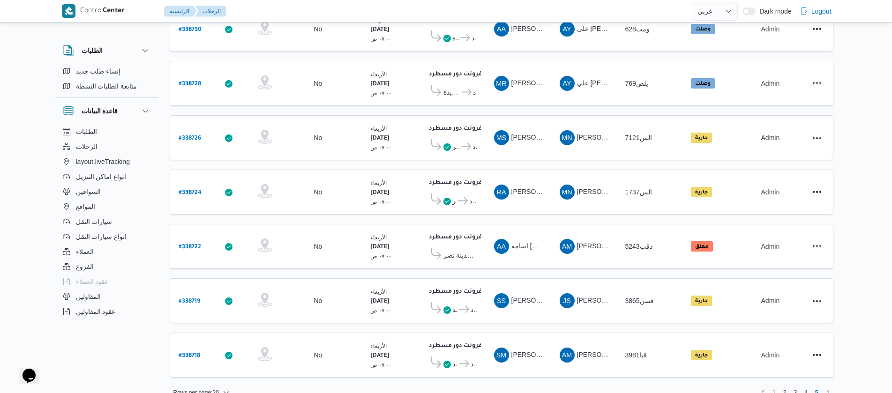
scroll to position [259, 0]
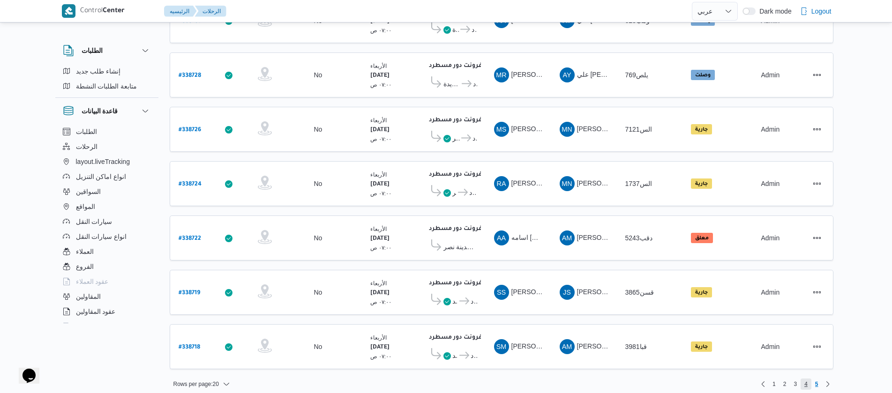
click at [804, 379] on span "4" at bounding box center [806, 384] width 11 height 11
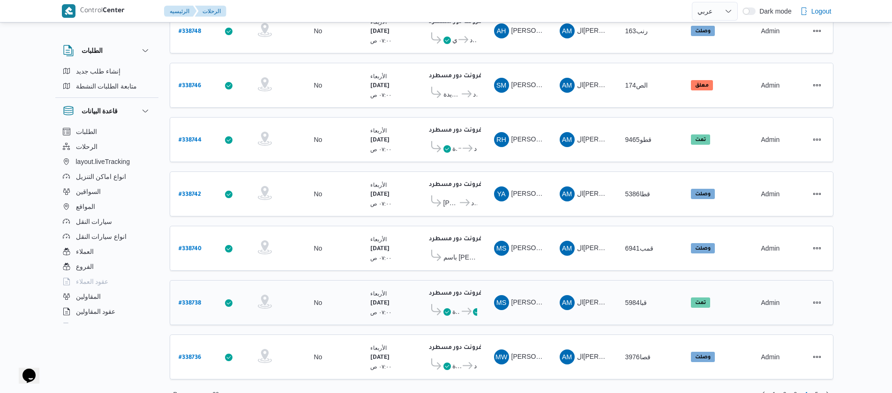
scroll to position [706, 0]
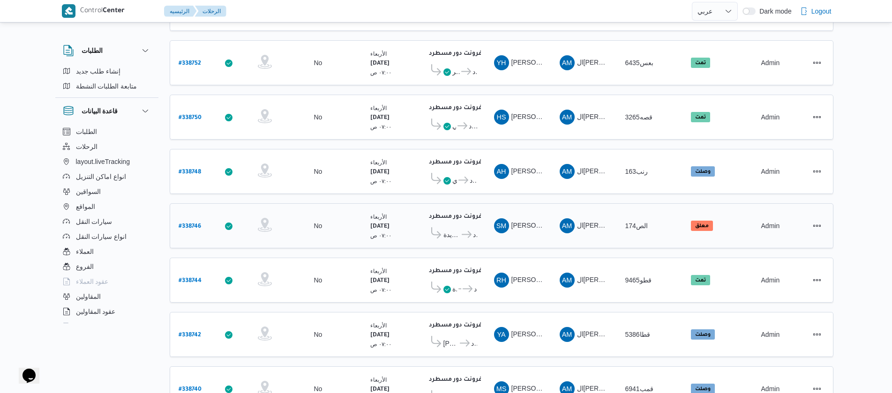
click at [190, 224] on b "# 338746" at bounding box center [190, 227] width 23 height 7
select select "ar"
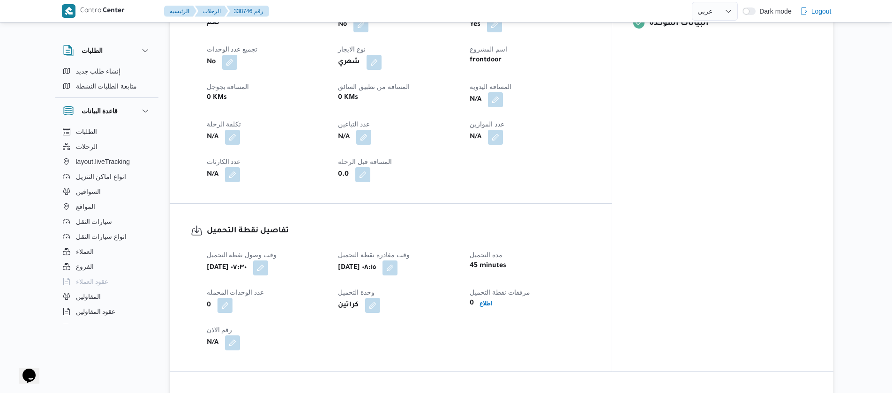
scroll to position [425, 0]
click at [268, 264] on button "button" at bounding box center [260, 267] width 15 height 15
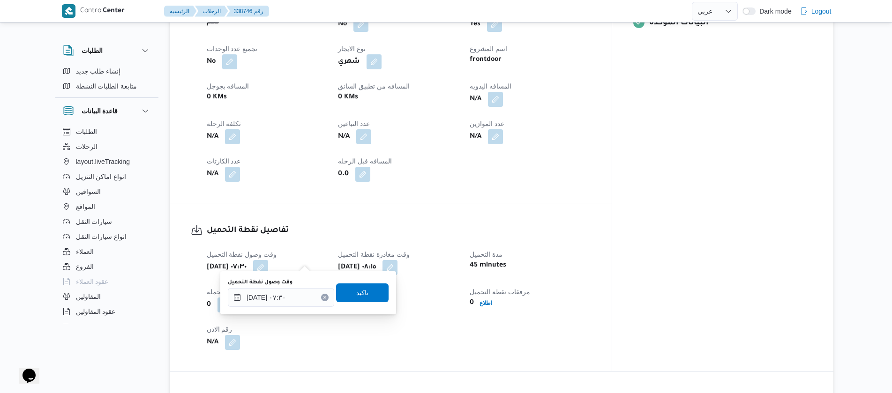
click at [321, 301] on button "Clear input" at bounding box center [325, 298] width 8 height 8
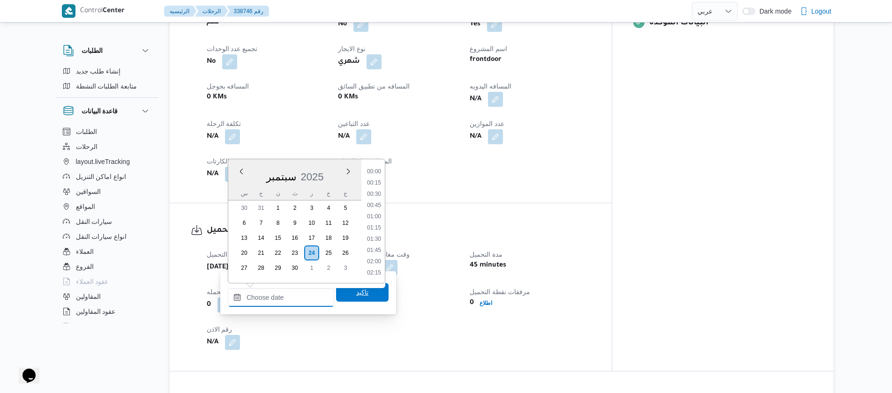
scroll to position [427, 0]
click at [346, 295] on span "تاكيد" at bounding box center [362, 292] width 53 height 19
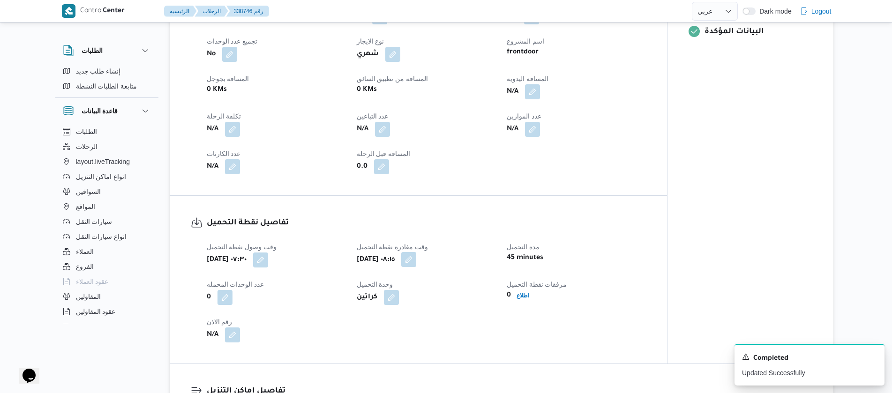
click at [416, 261] on button "button" at bounding box center [408, 259] width 15 height 15
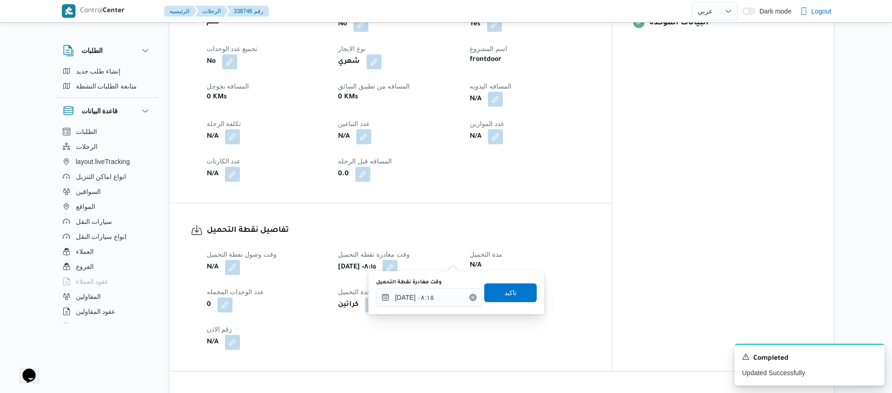
click at [471, 299] on icon "Clear input" at bounding box center [473, 298] width 4 height 4
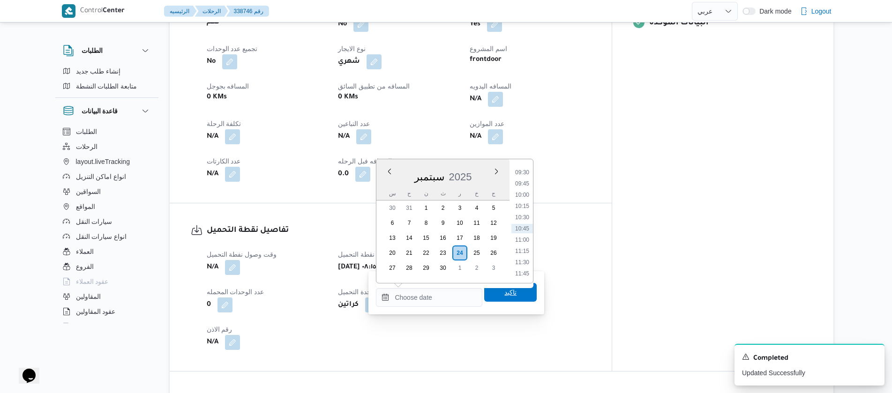
click at [490, 297] on span "تاكيد" at bounding box center [510, 292] width 53 height 19
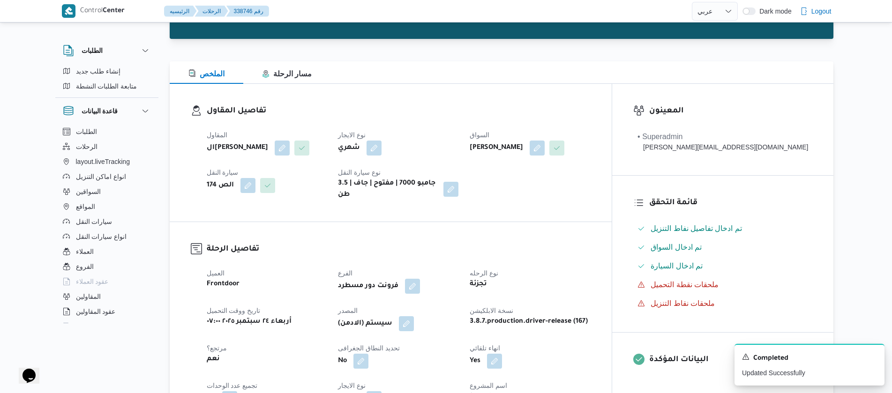
scroll to position [0, 0]
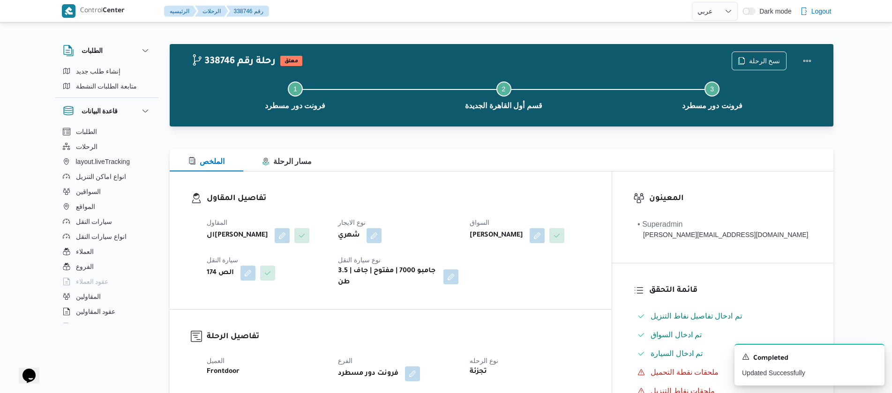
scroll to position [706, 0]
select select "ar"
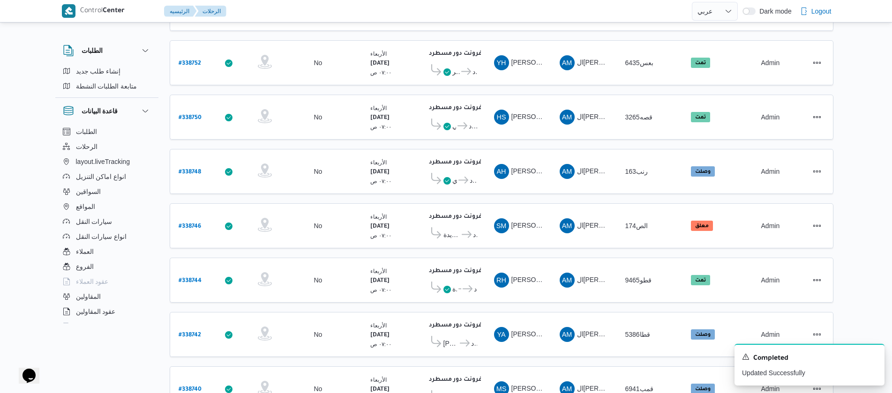
scroll to position [720, 0]
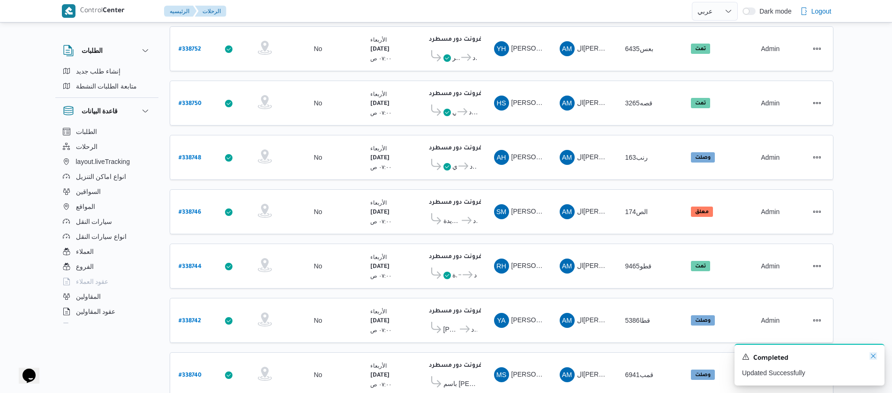
click at [877, 359] on icon "Dismiss toast" at bounding box center [874, 357] width 8 height 8
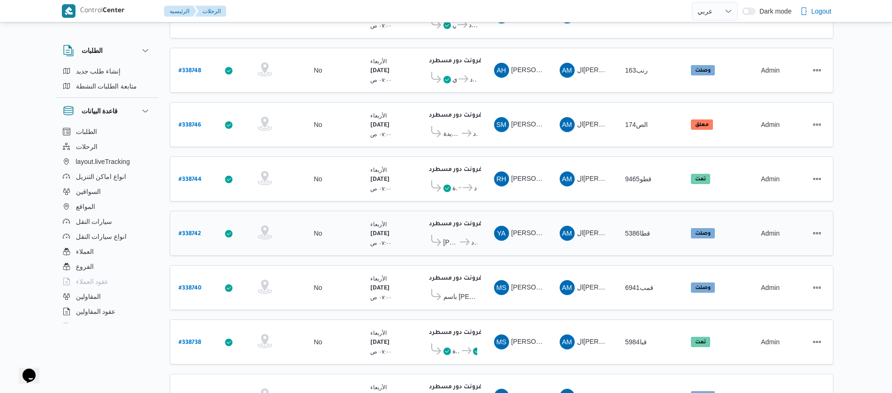
scroll to position [847, 0]
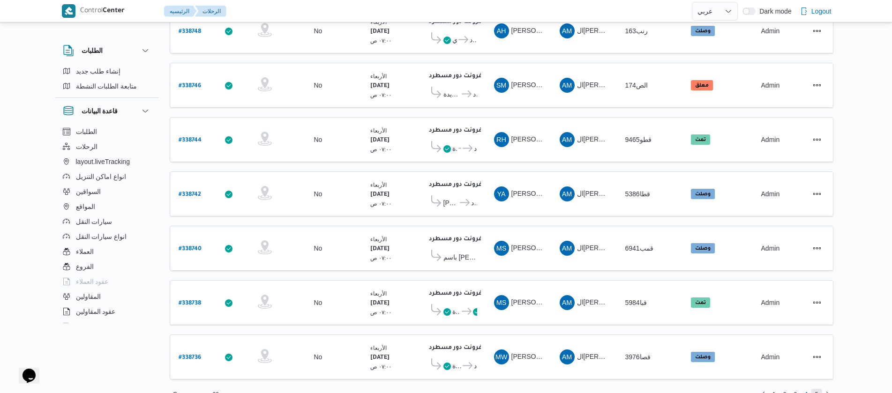
click at [817, 389] on span "5" at bounding box center [816, 394] width 3 height 11
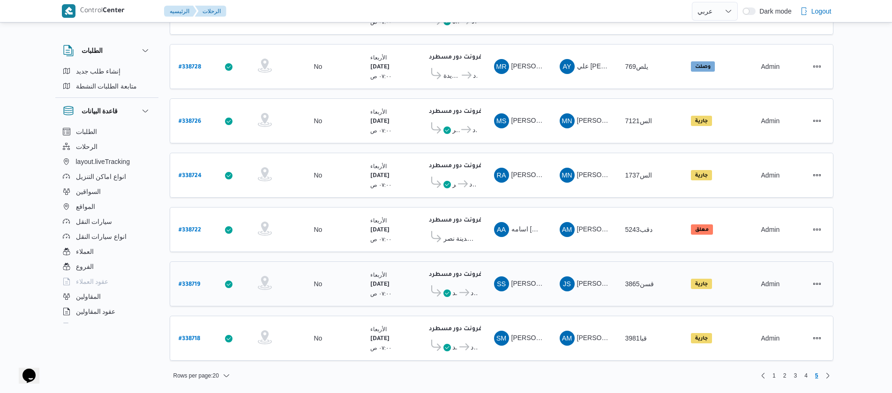
scroll to position [259, 0]
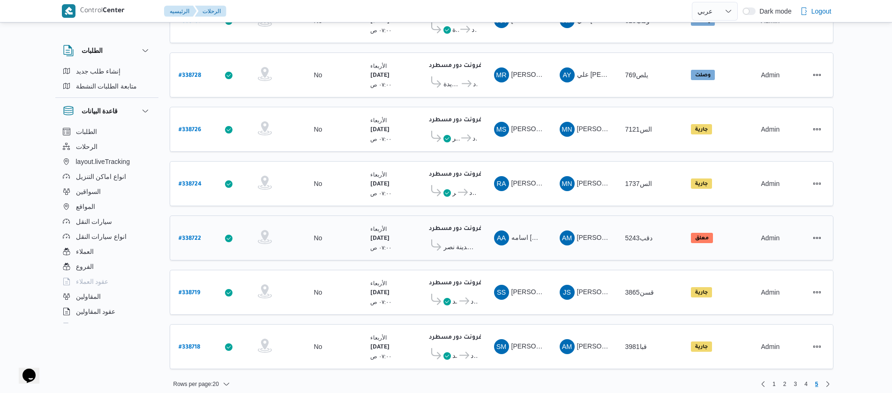
click at [191, 236] on b "# 338722" at bounding box center [190, 239] width 23 height 7
select select "ar"
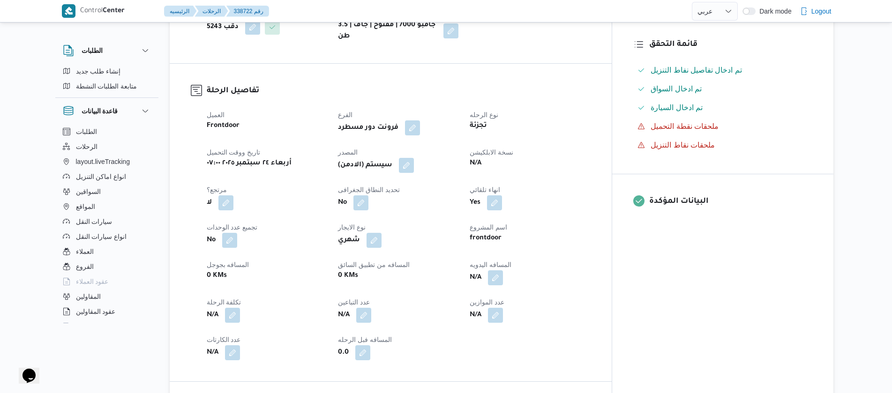
select select "ar"
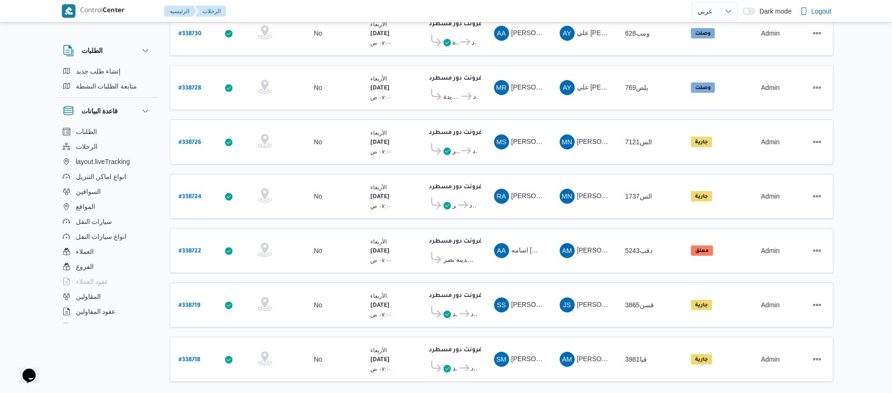
scroll to position [249, 0]
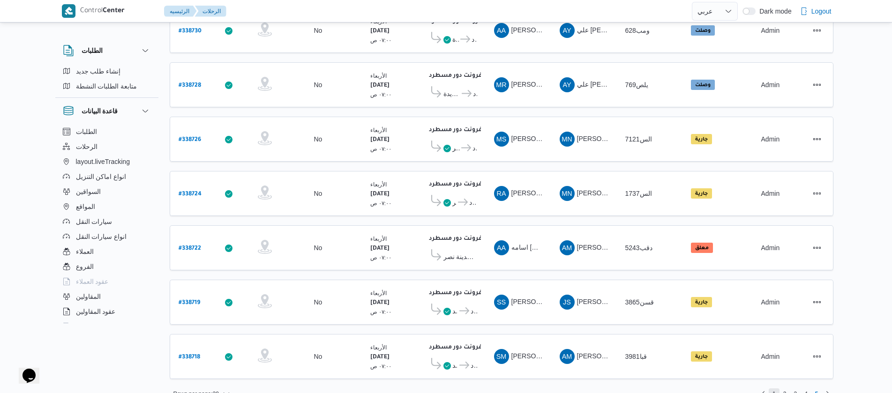
click at [772, 389] on span "1" at bounding box center [774, 394] width 11 height 11
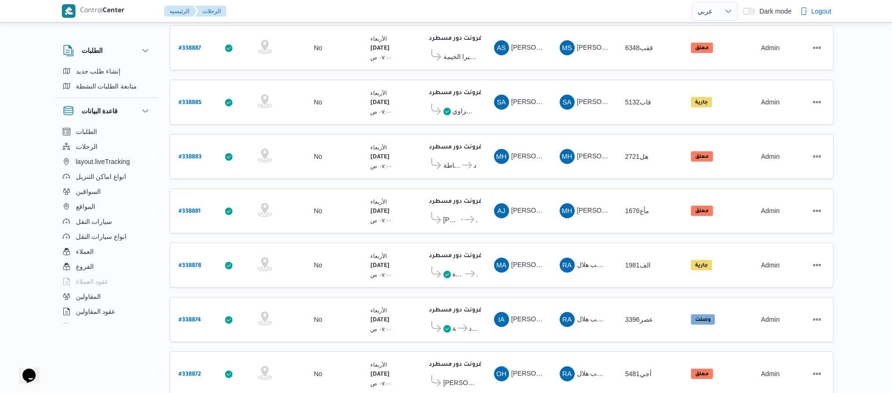
scroll to position [844, 0]
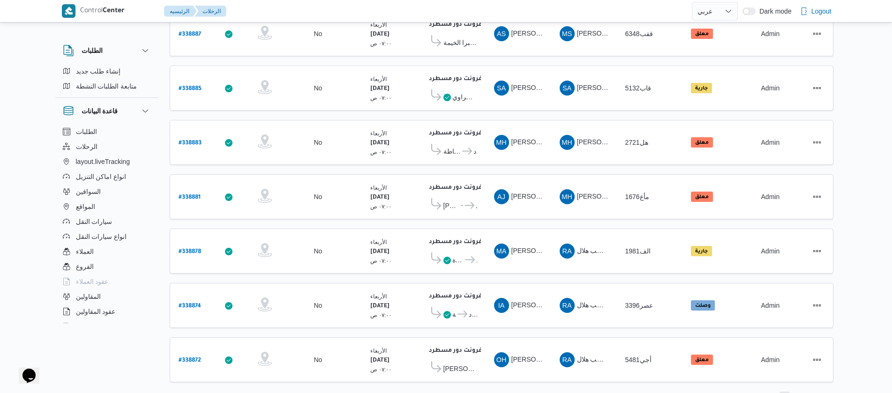
click at [786, 392] on span "2" at bounding box center [784, 397] width 3 height 11
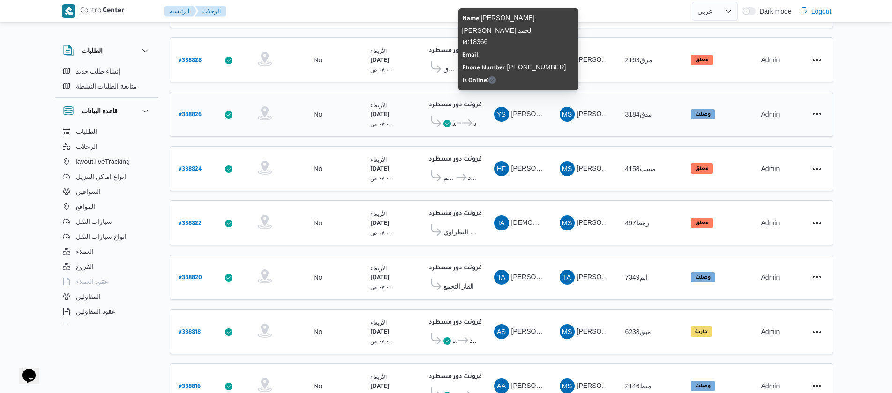
scroll to position [847, 0]
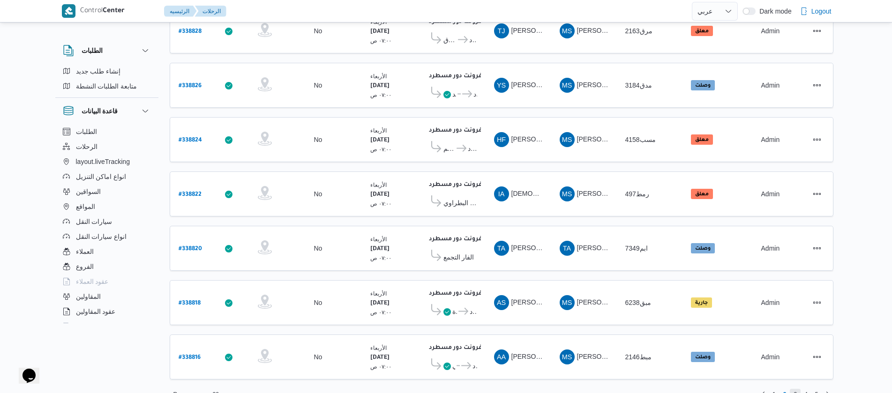
click at [797, 389] on span "3" at bounding box center [795, 394] width 11 height 11
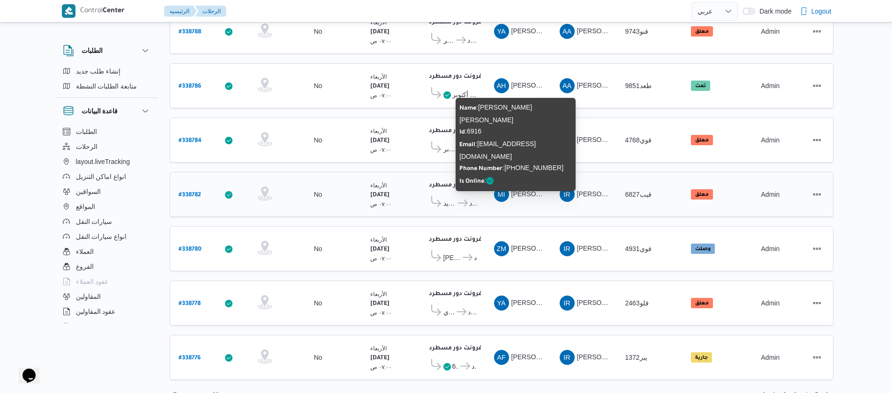
scroll to position [847, 0]
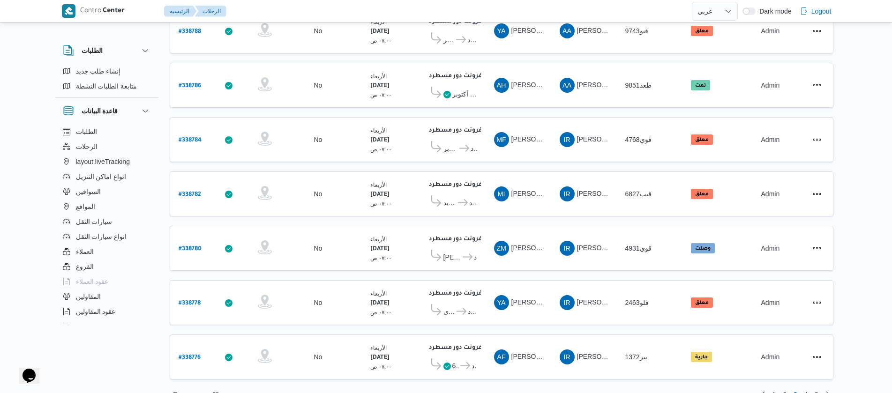
click at [803, 384] on div "Rows per page : 20 1 2 3 4 5" at bounding box center [501, 395] width 675 height 23
click at [804, 389] on span "4" at bounding box center [806, 394] width 11 height 11
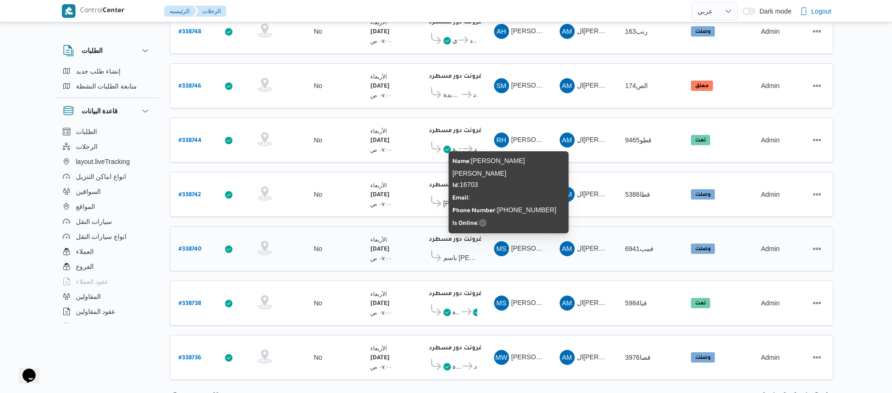
scroll to position [847, 0]
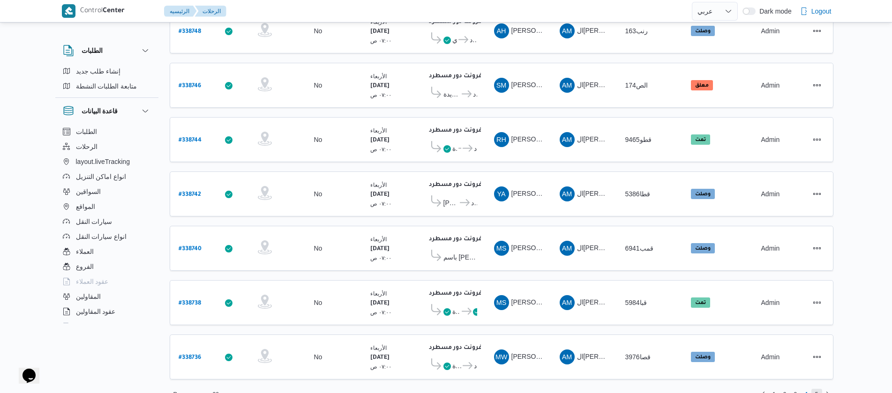
click at [821, 389] on span "5" at bounding box center [817, 394] width 11 height 11
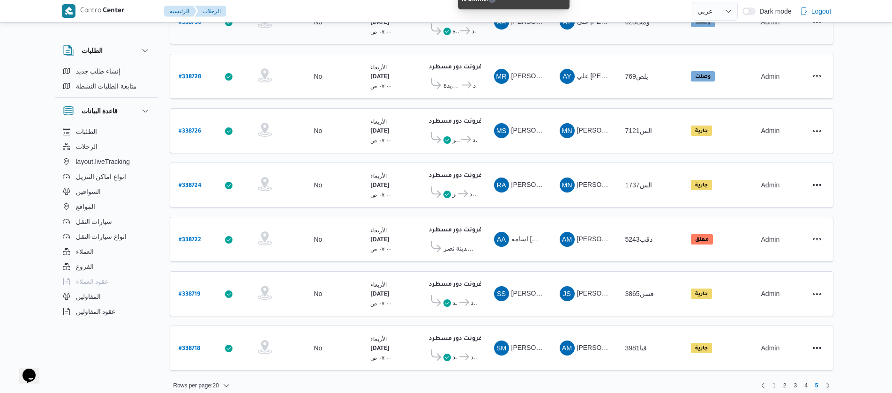
scroll to position [259, 0]
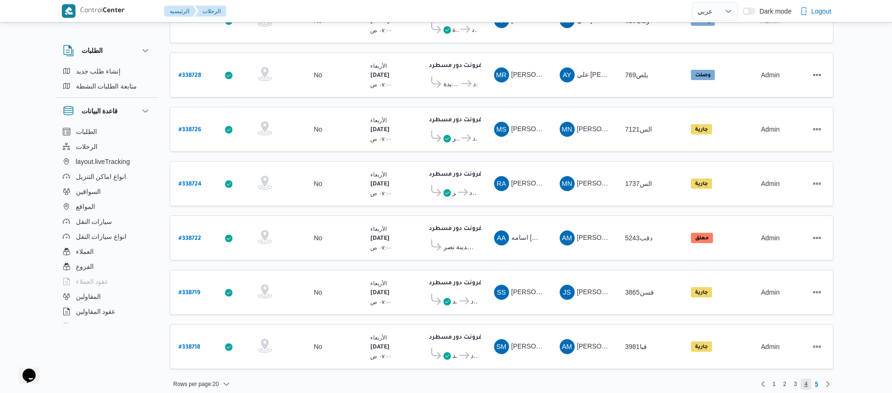
click at [806, 379] on span "4" at bounding box center [806, 384] width 3 height 11
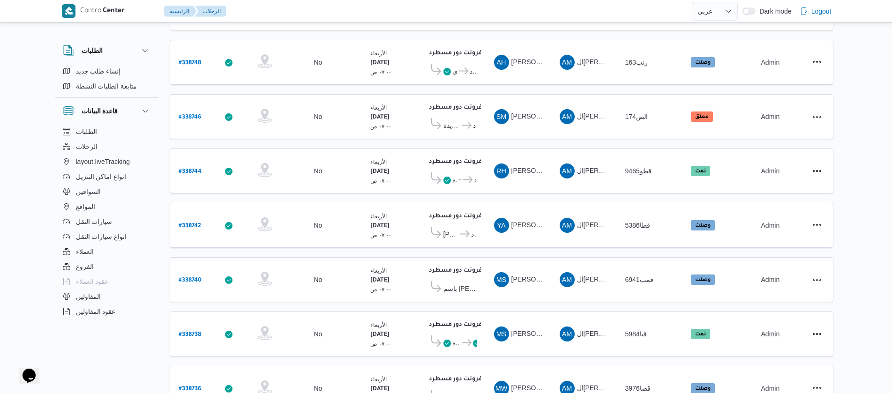
scroll to position [847, 0]
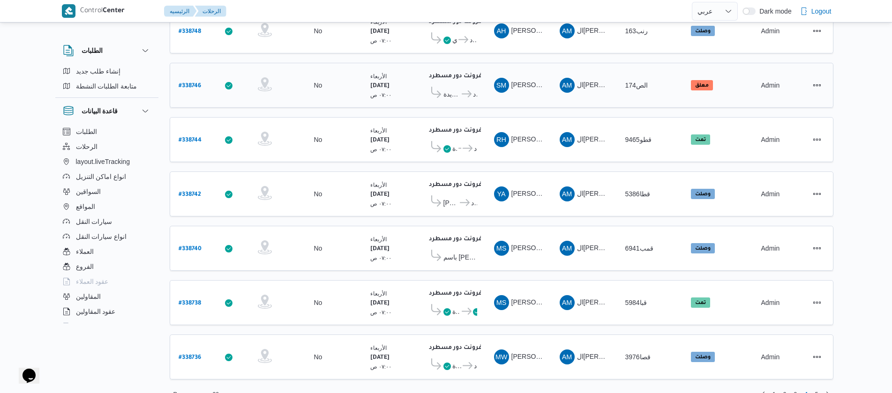
click at [186, 83] on b "# 338746" at bounding box center [190, 86] width 23 height 7
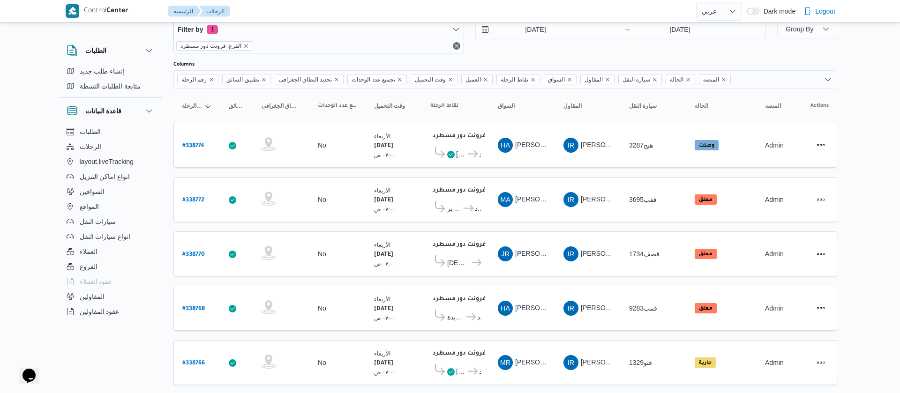
select select "ar"
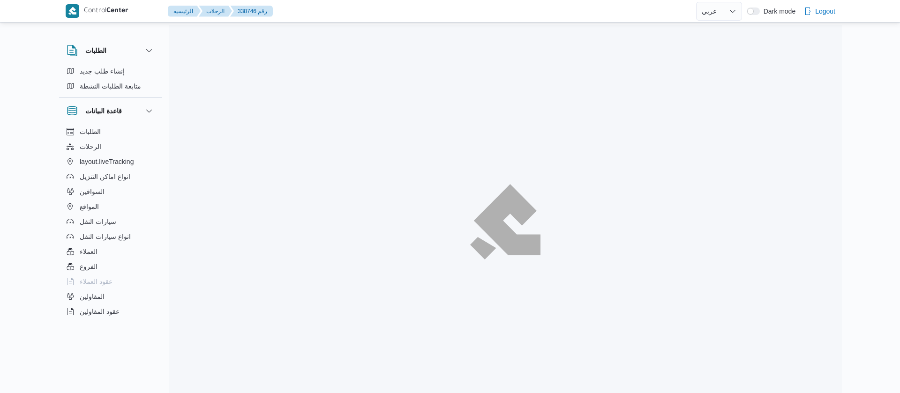
select select "ar"
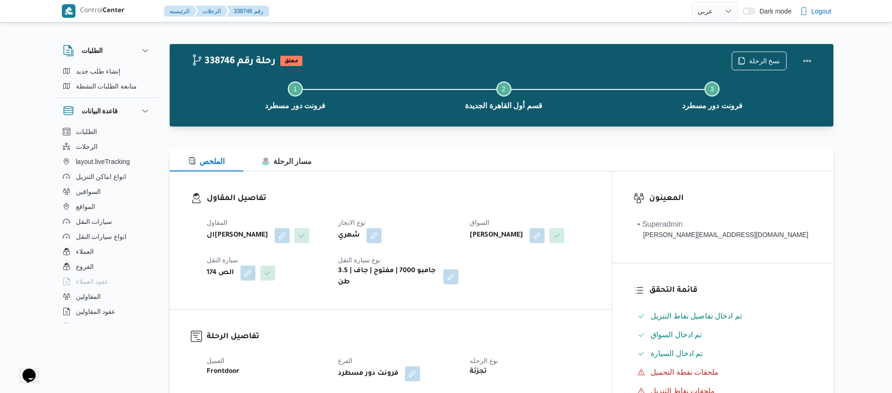
select select "ar"
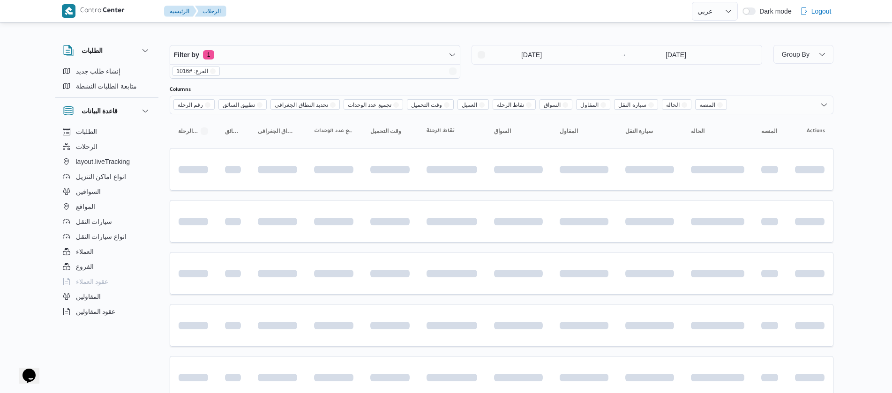
scroll to position [819, 0]
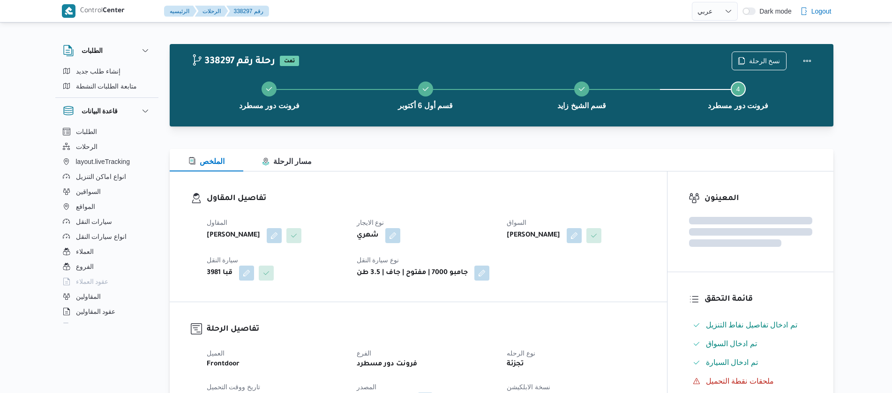
select select "ar"
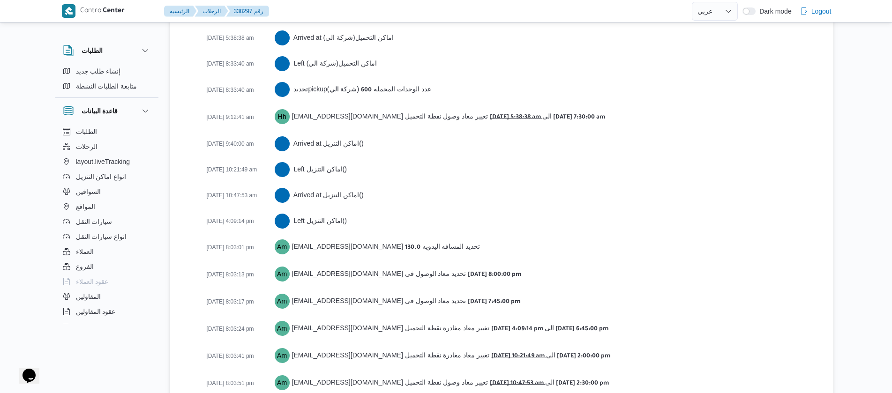
scroll to position [1569, 0]
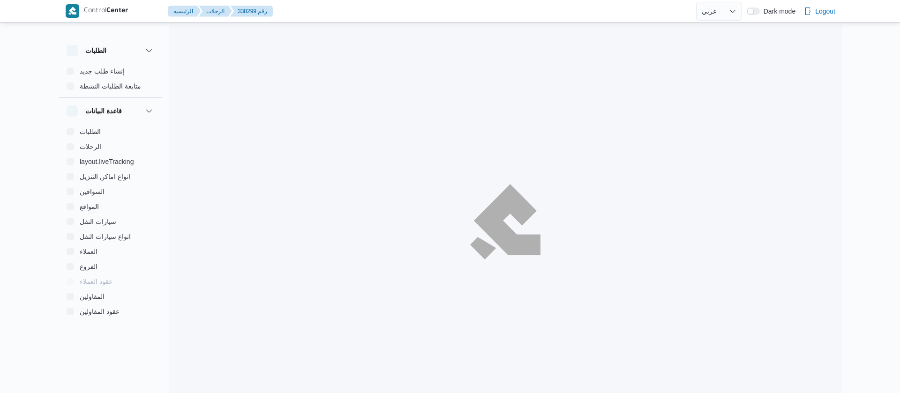
select select "ar"
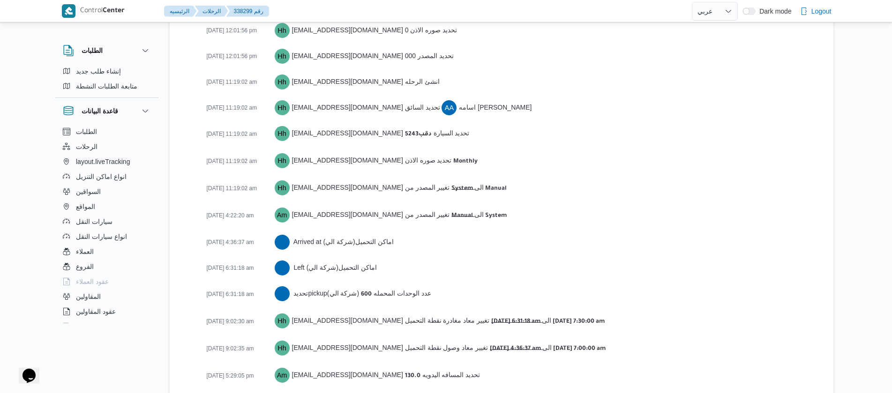
scroll to position [1510, 0]
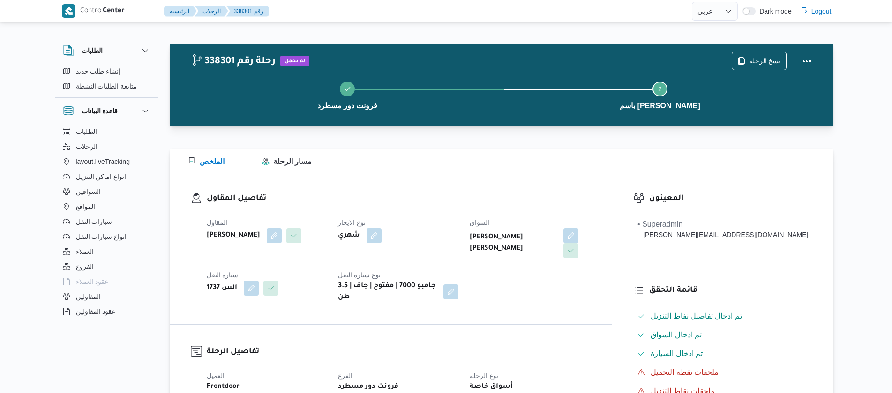
select select "ar"
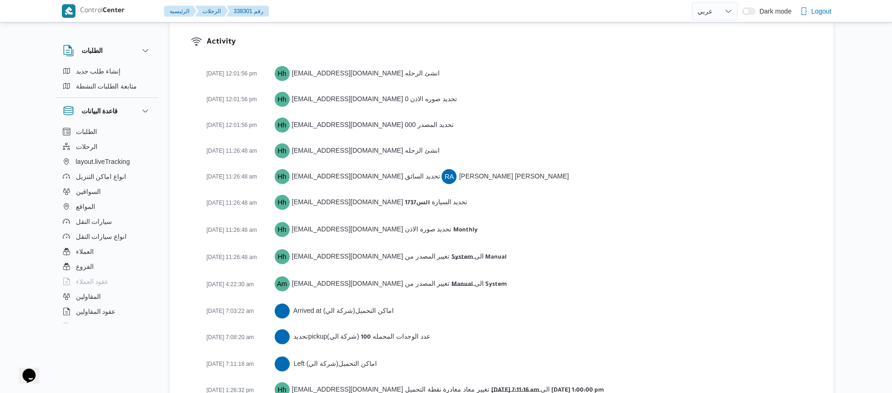
scroll to position [1328, 0]
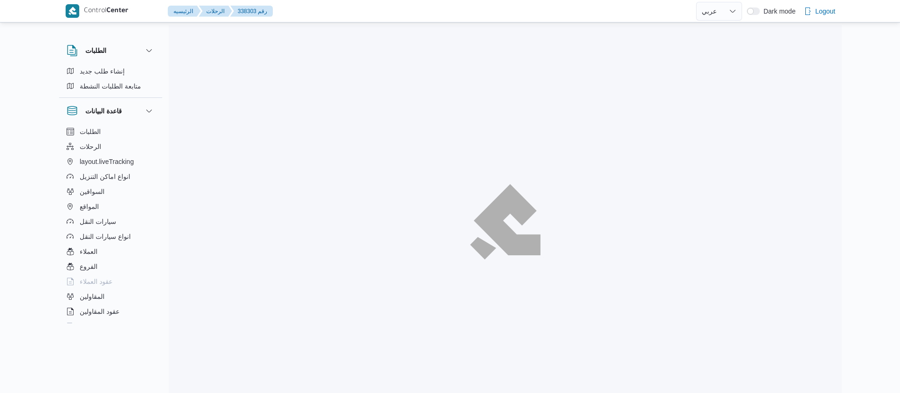
select select "ar"
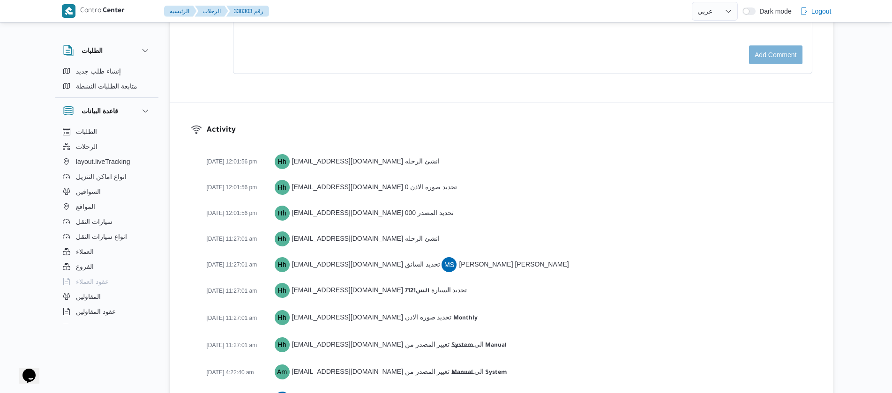
scroll to position [1499, 0]
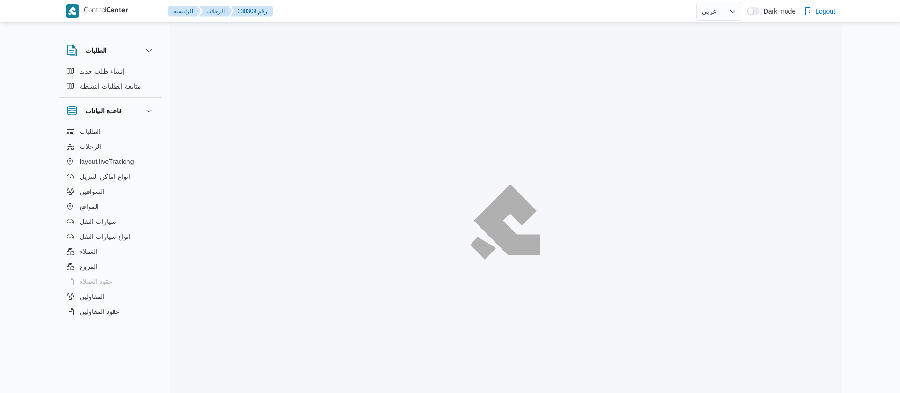
select select "ar"
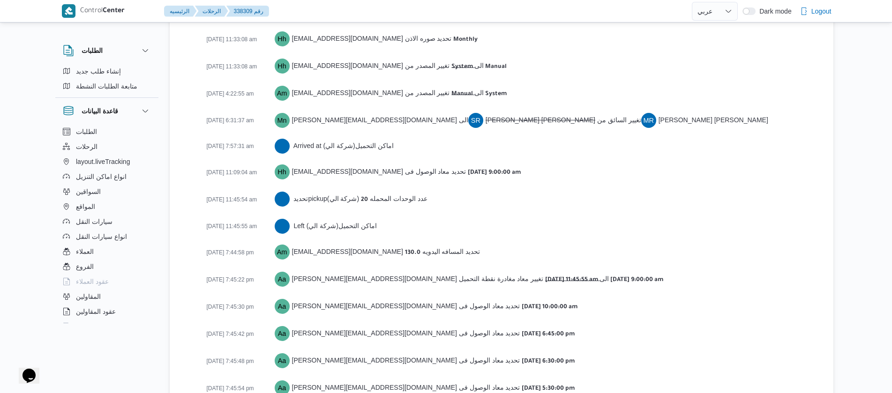
scroll to position [1537, 0]
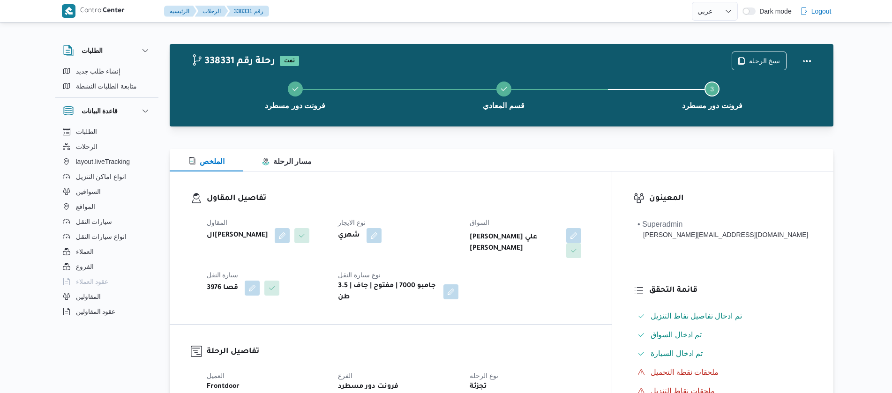
select select "ar"
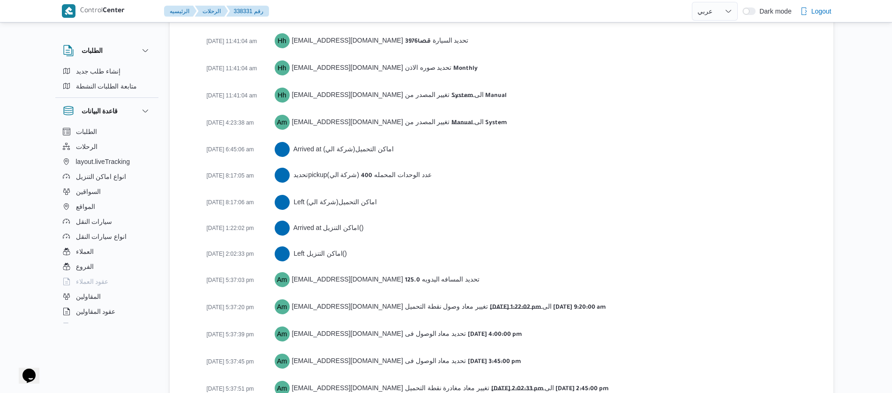
scroll to position [1510, 0]
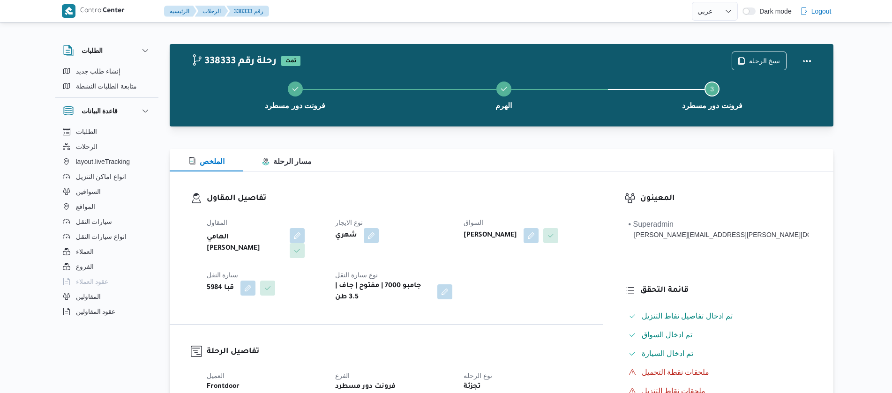
select select "ar"
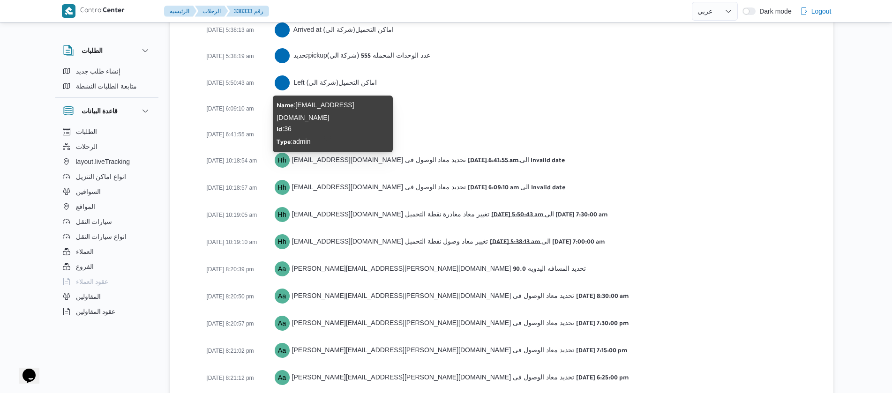
scroll to position [1519, 0]
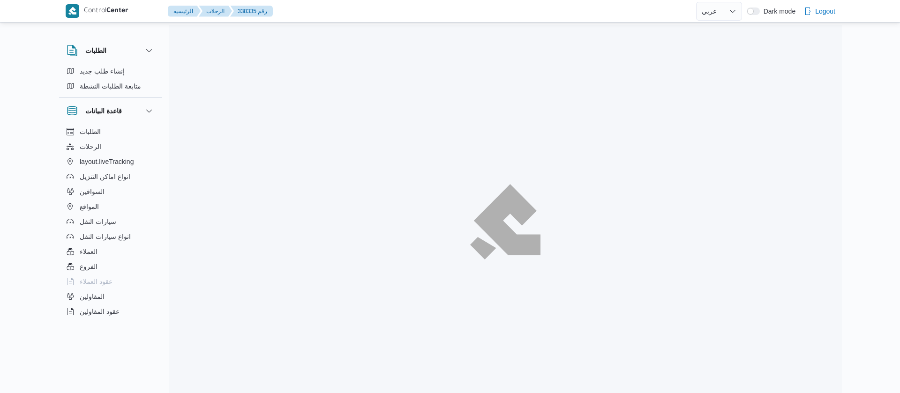
select select "ar"
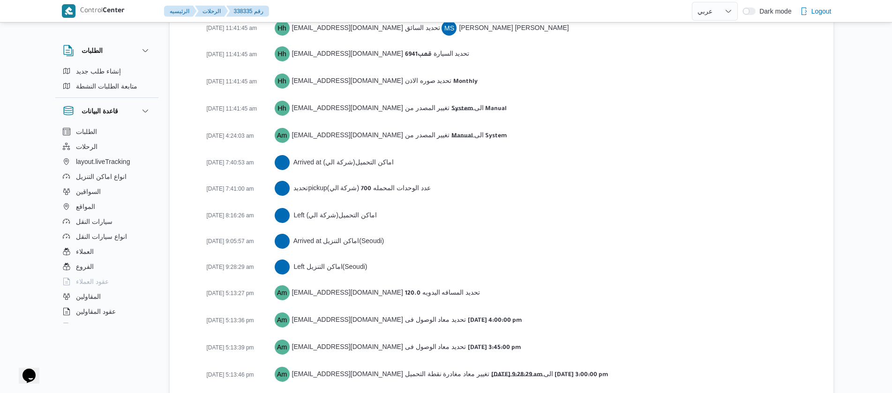
scroll to position [1484, 0]
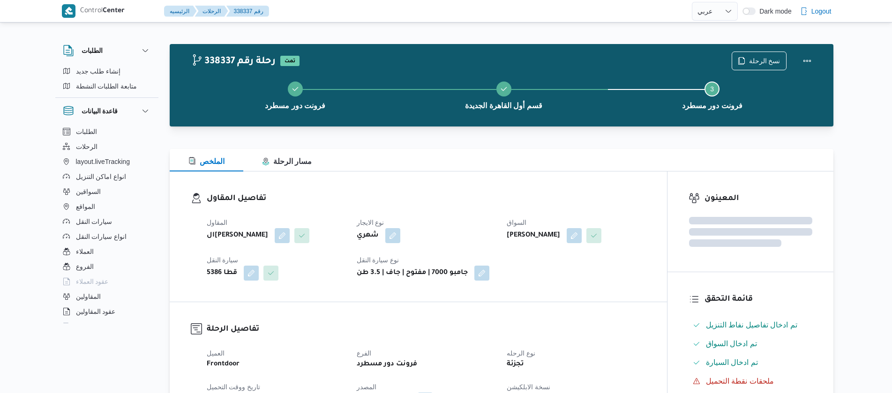
select select "ar"
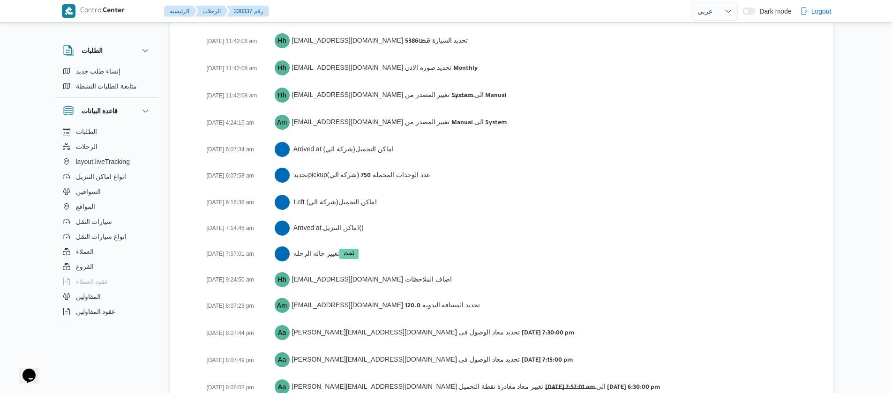
scroll to position [1484, 0]
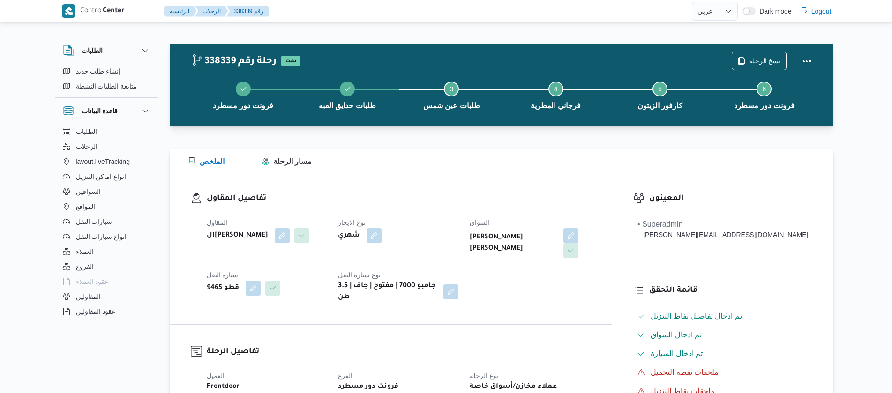
select select "ar"
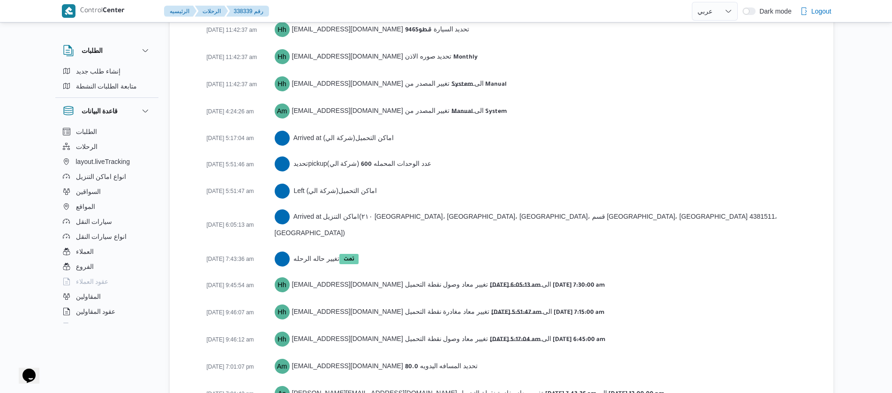
scroll to position [1497, 0]
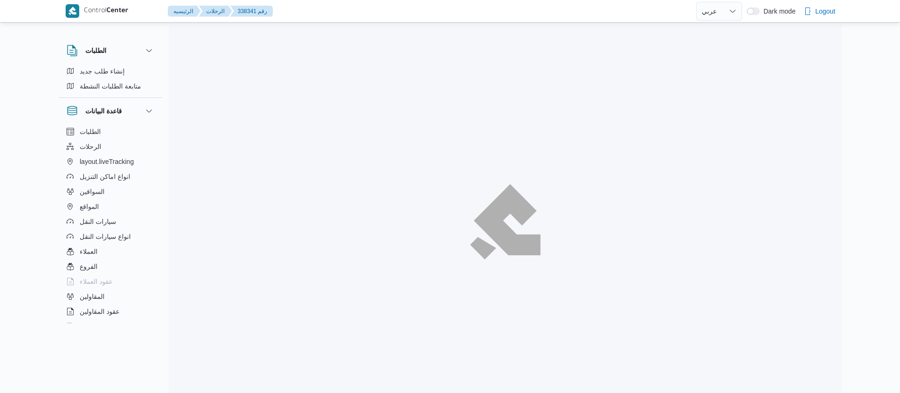
select select "ar"
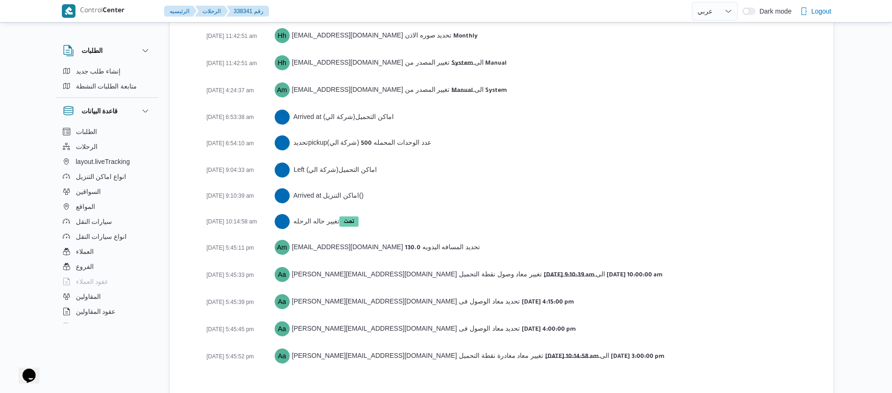
scroll to position [1484, 0]
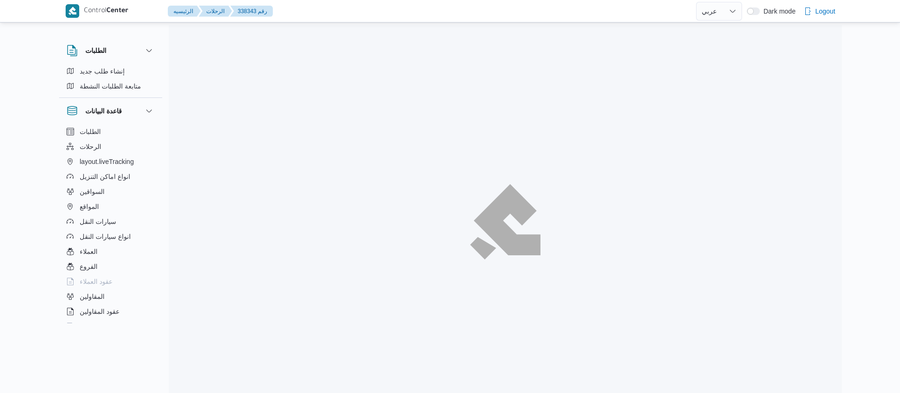
select select "ar"
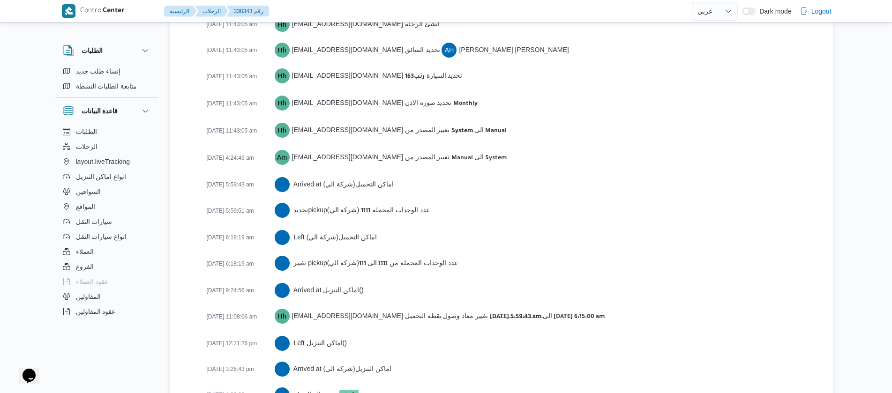
scroll to position [1577, 0]
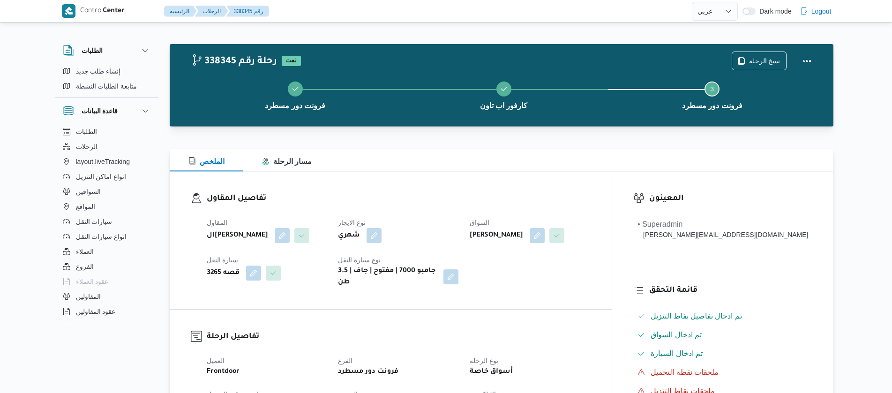
select select "ar"
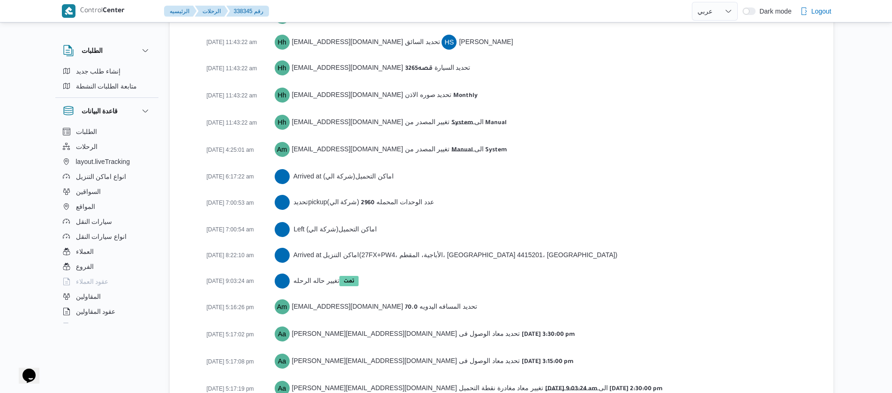
scroll to position [1473, 0]
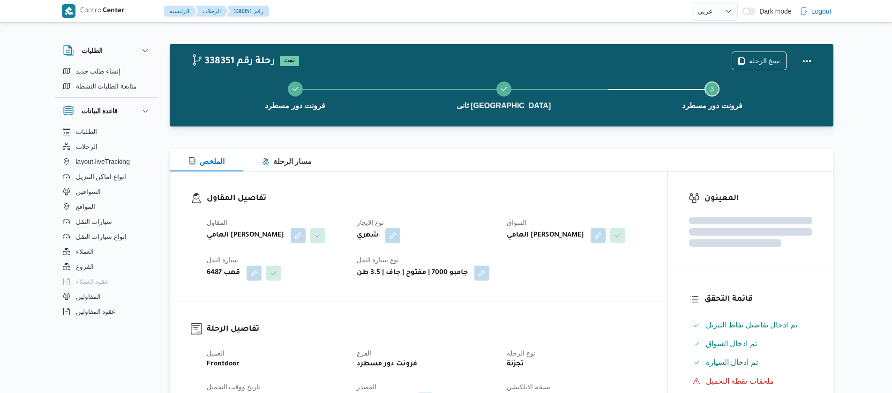
select select "ar"
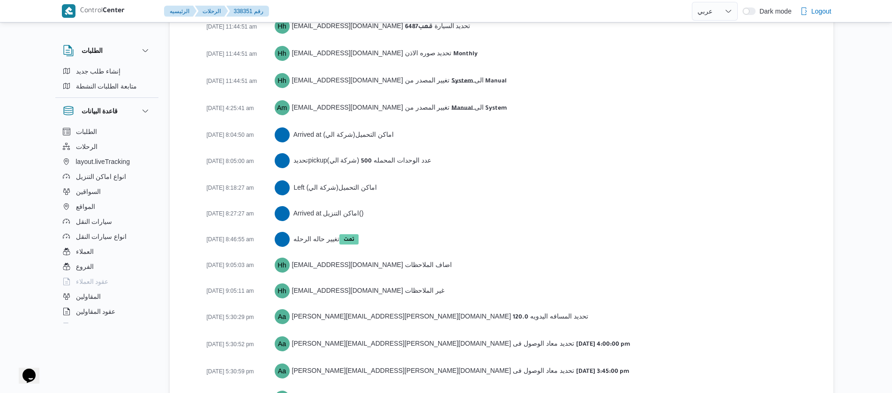
scroll to position [1536, 0]
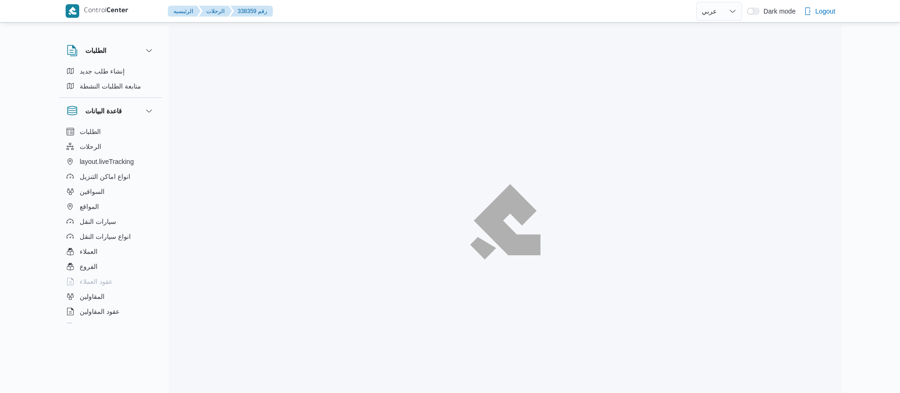
select select "ar"
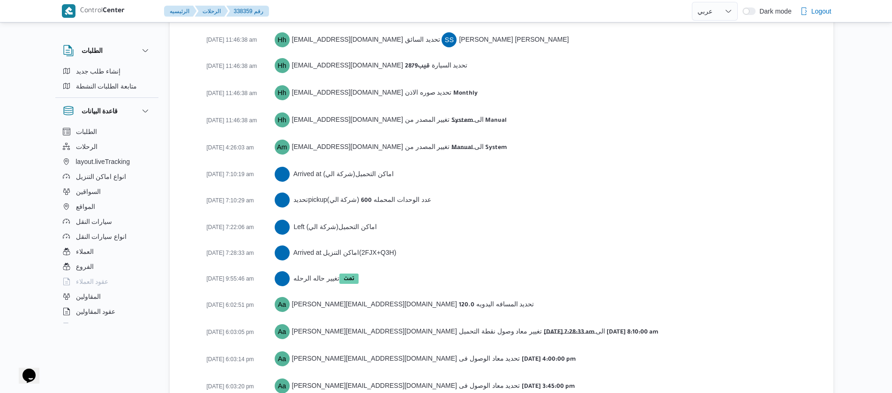
scroll to position [1499, 0]
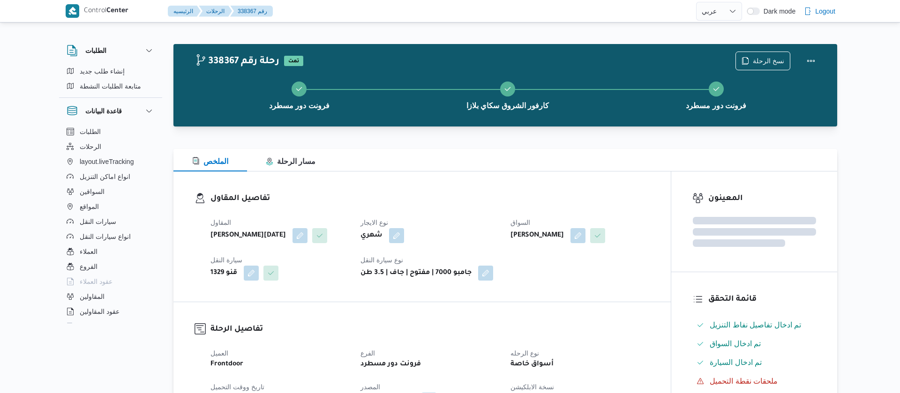
select select "ar"
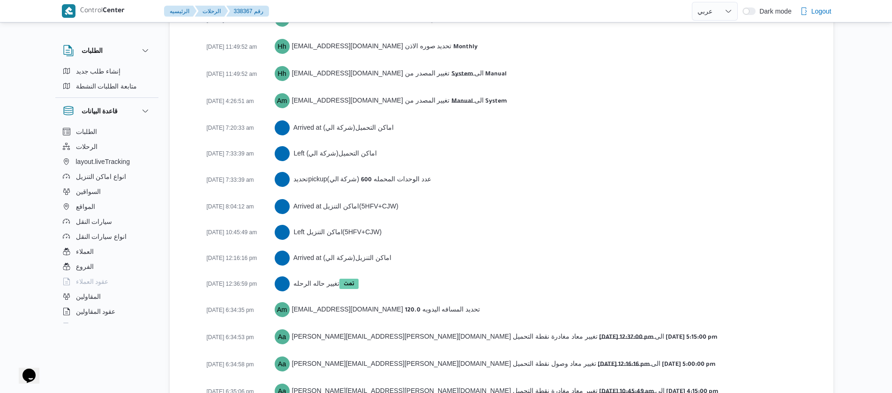
scroll to position [1551, 0]
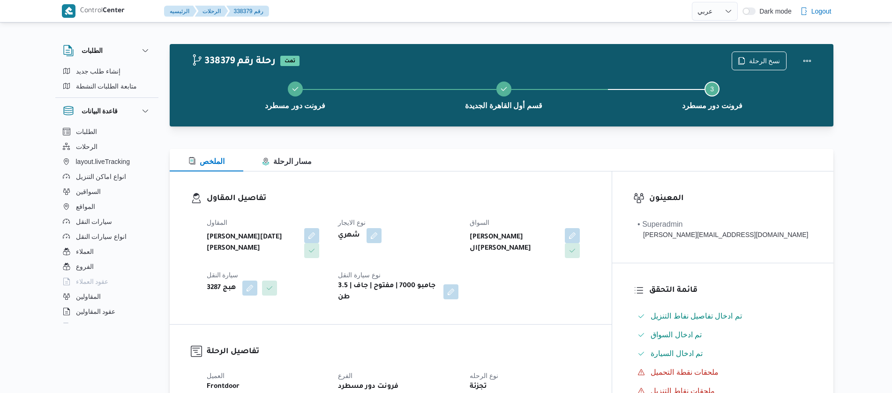
select select "ar"
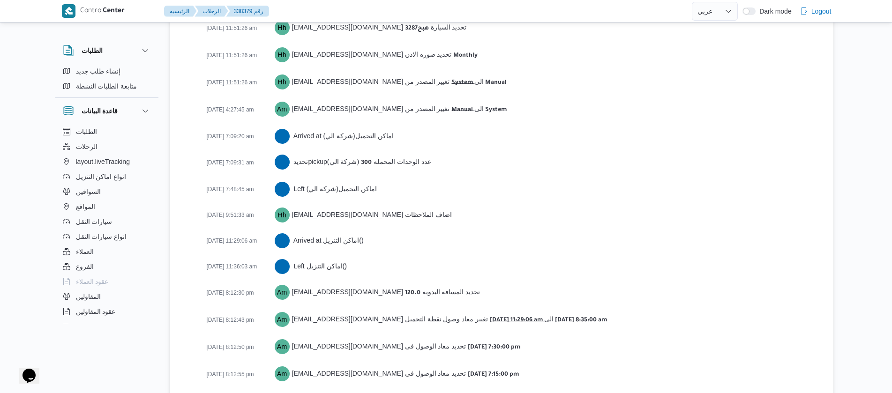
scroll to position [1577, 0]
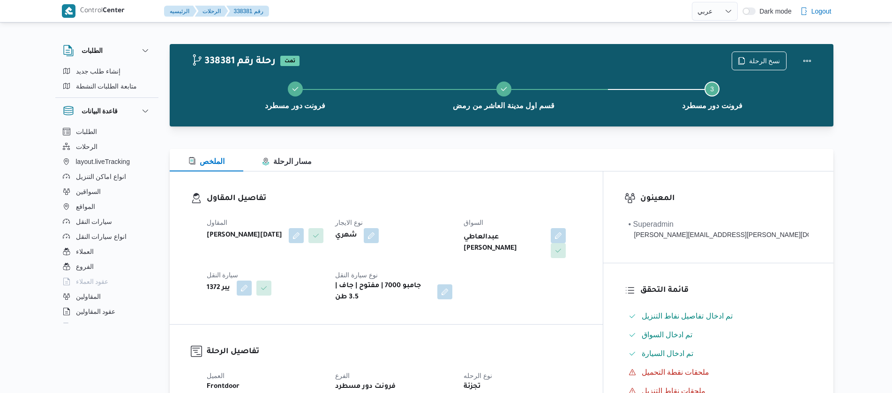
select select "ar"
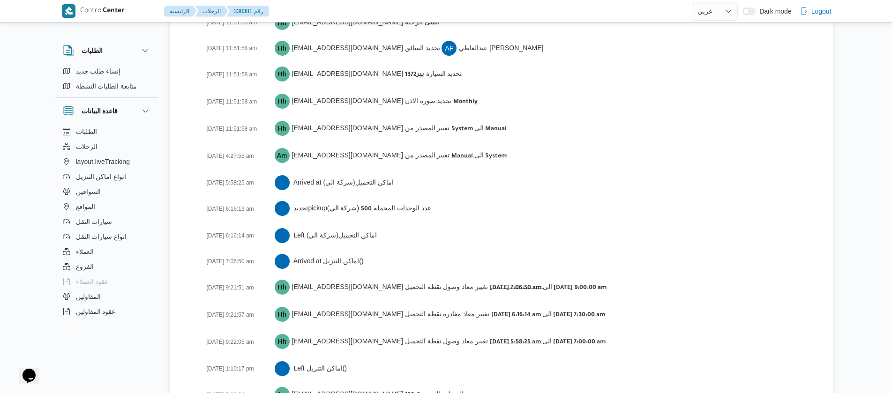
scroll to position [1577, 0]
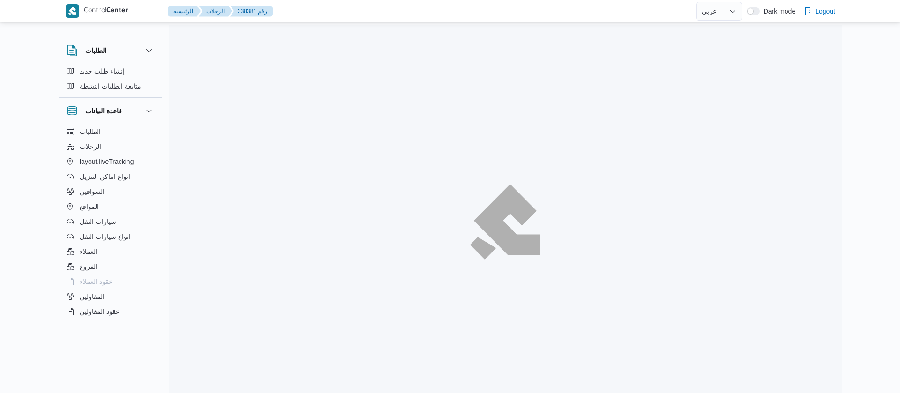
select select "ar"
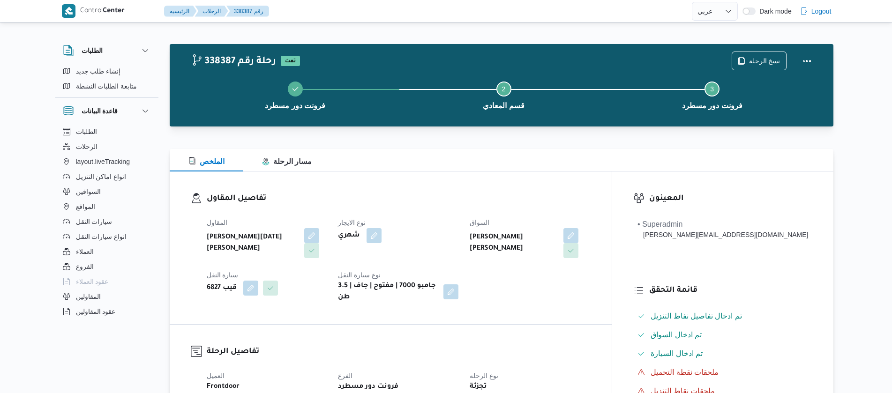
select select "ar"
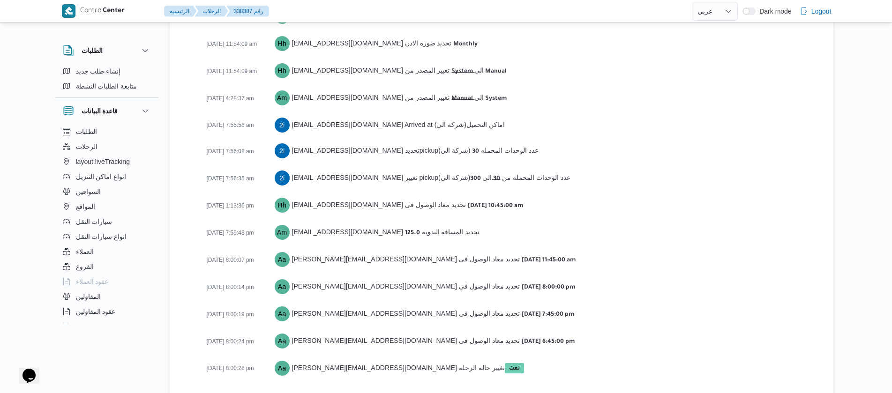
scroll to position [1499, 0]
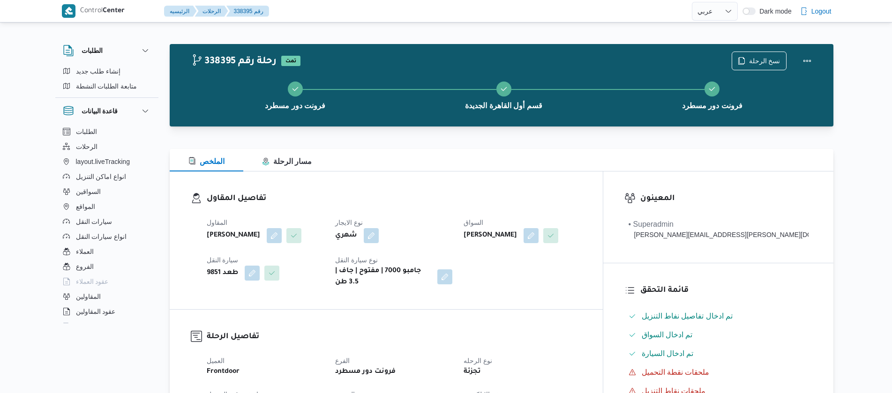
select select "ar"
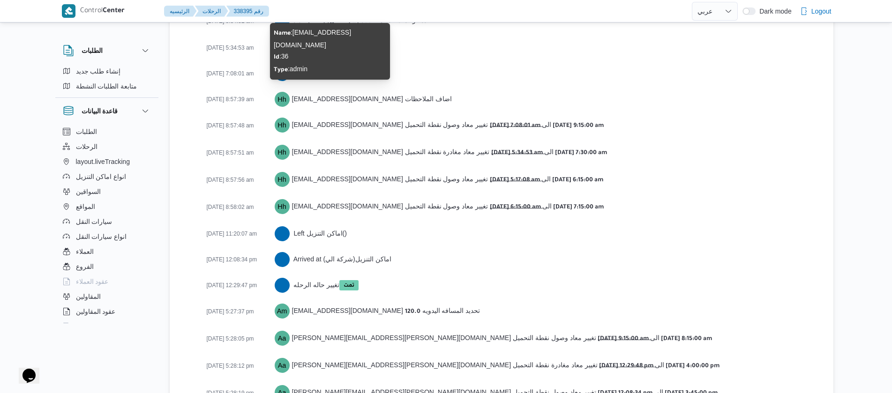
scroll to position [1667, 0]
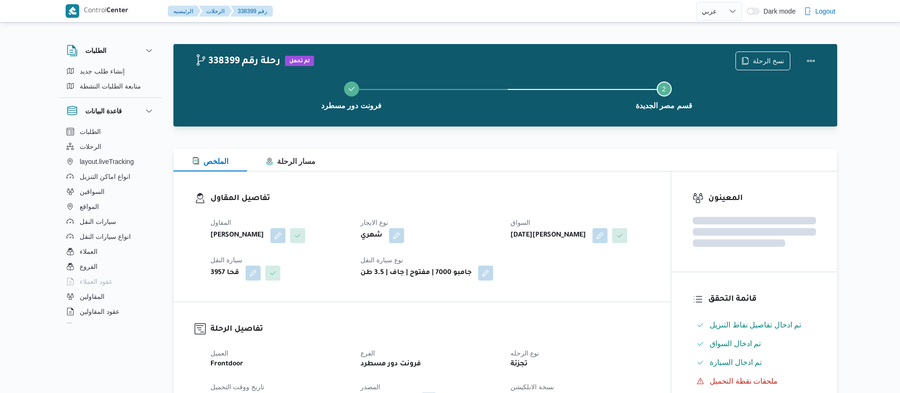
select select "ar"
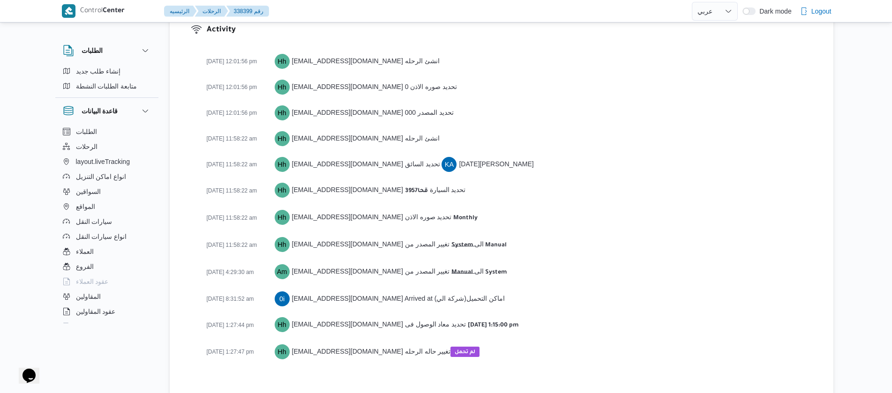
scroll to position [1276, 0]
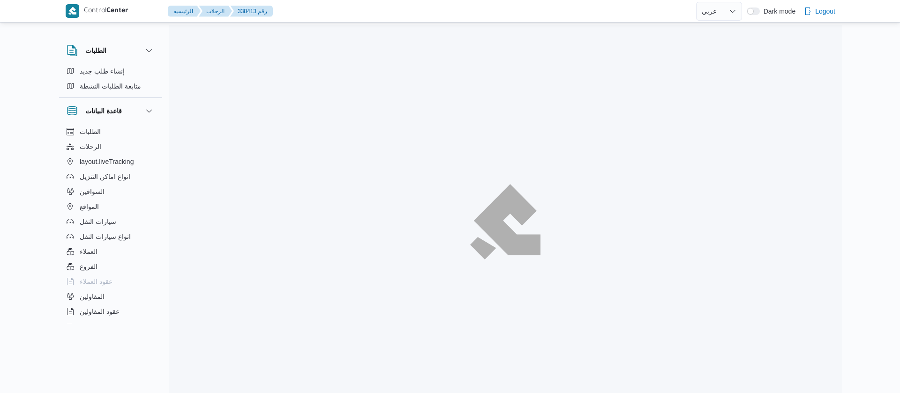
select select "ar"
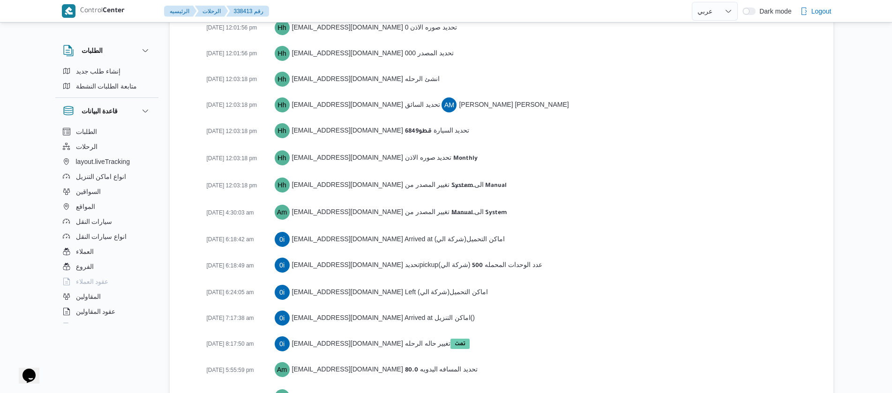
scroll to position [1458, 0]
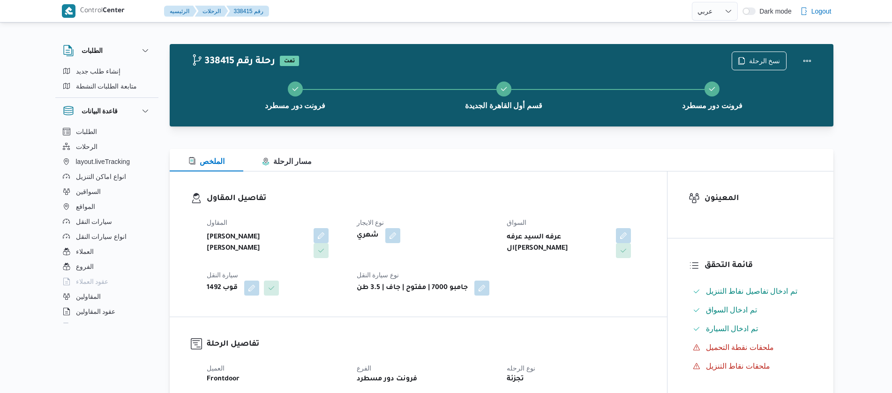
select select "ar"
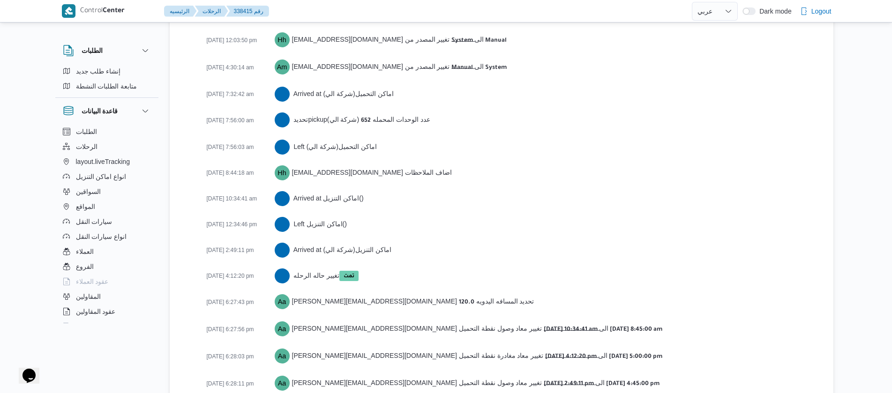
scroll to position [1484, 0]
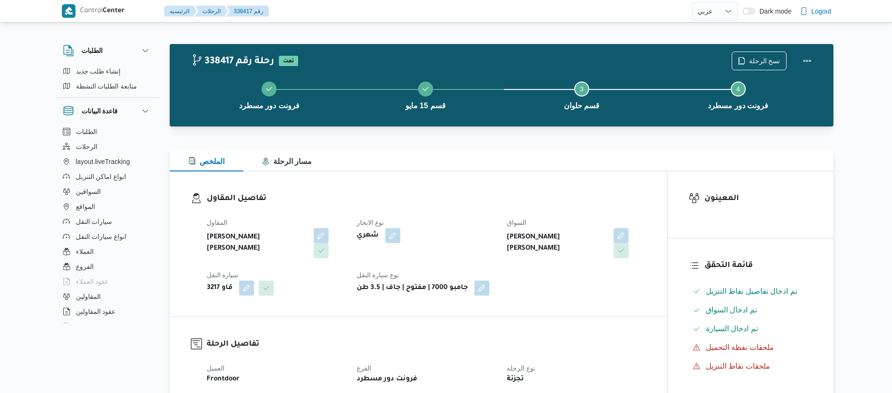
select select "ar"
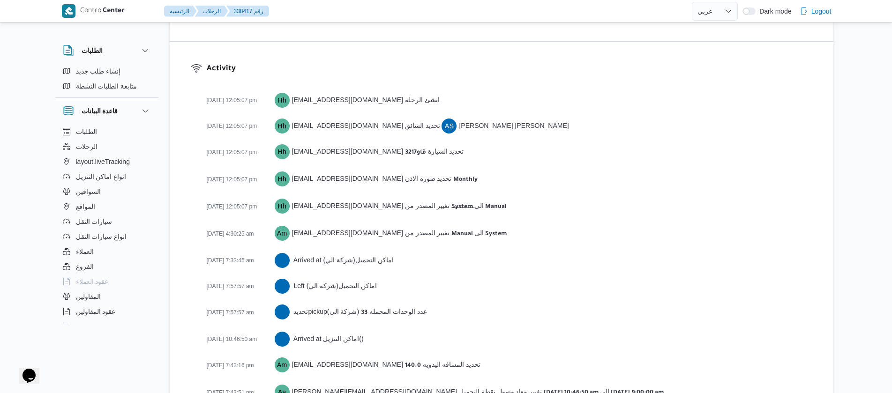
scroll to position [1483, 0]
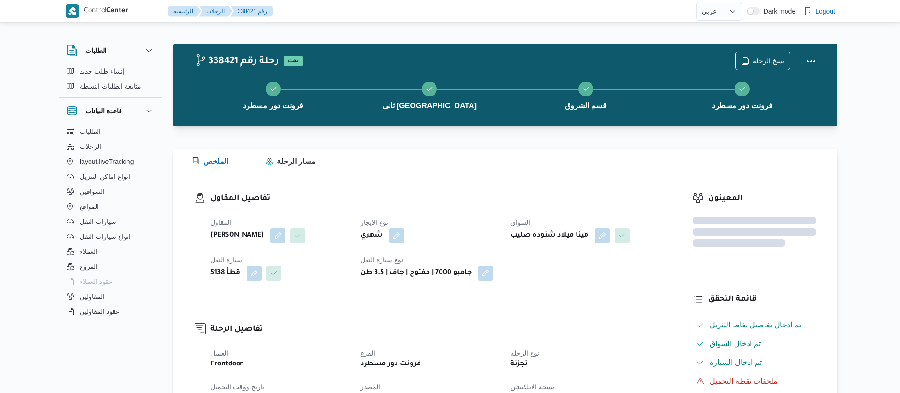
select select "ar"
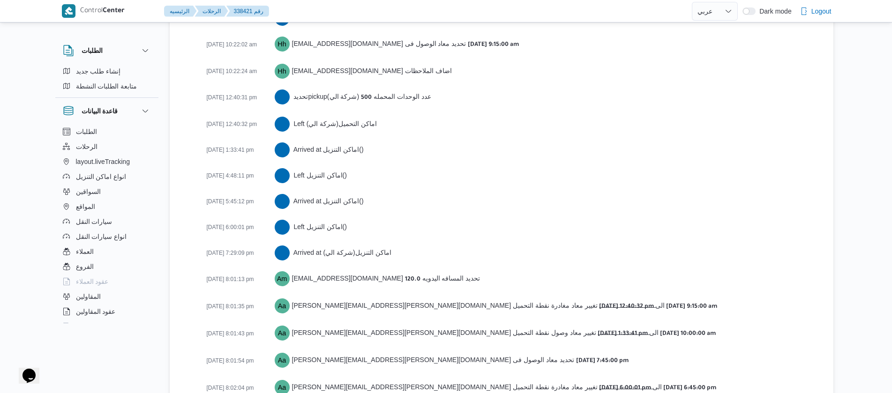
scroll to position [1718, 0]
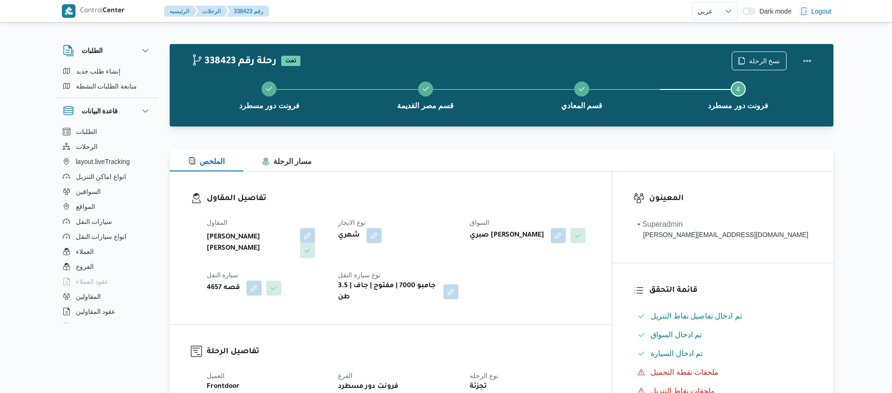
select select "ar"
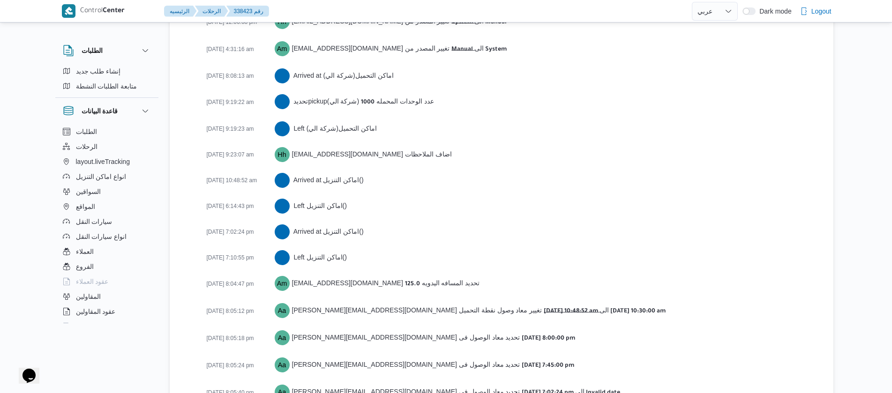
scroll to position [1692, 0]
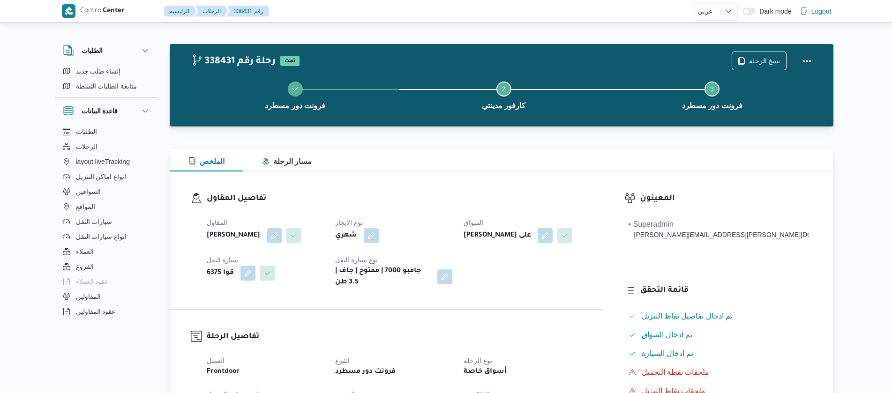
select select "ar"
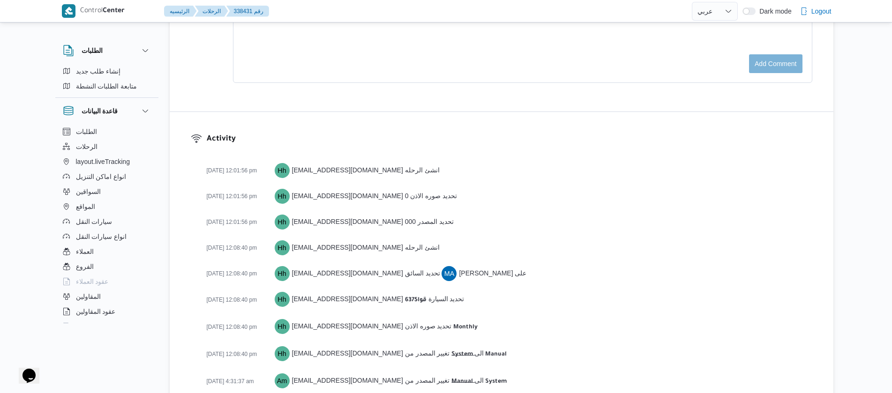
scroll to position [1473, 0]
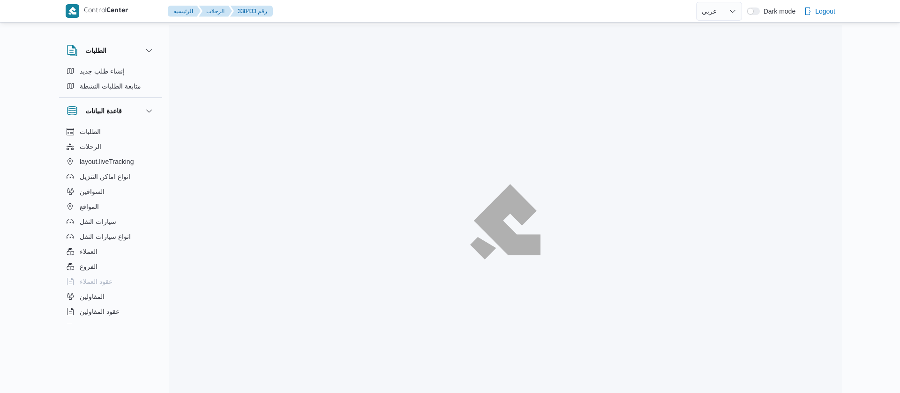
select select "ar"
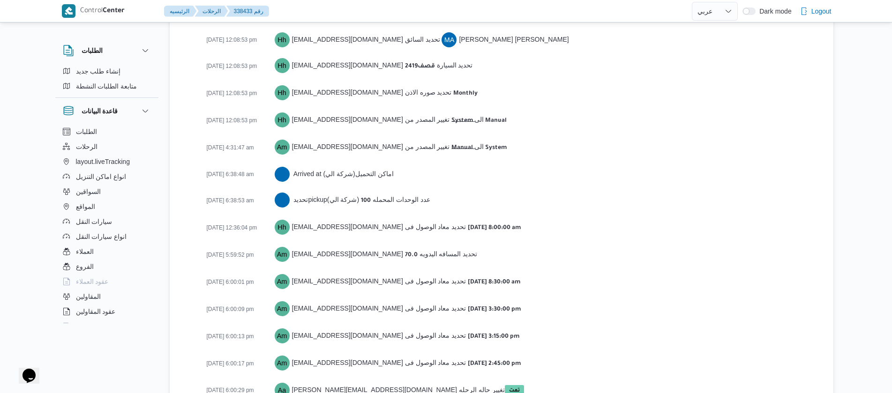
scroll to position [1473, 0]
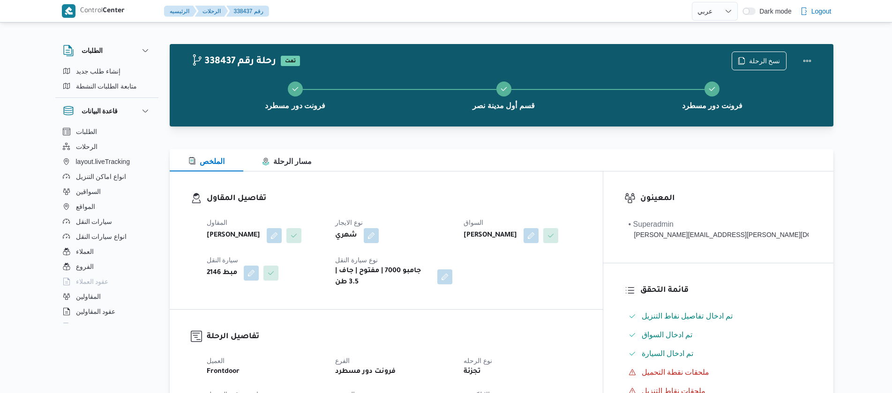
select select "ar"
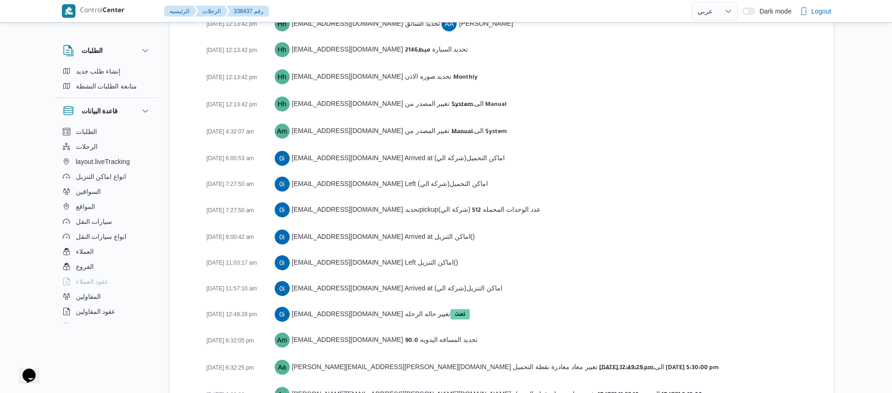
scroll to position [1525, 0]
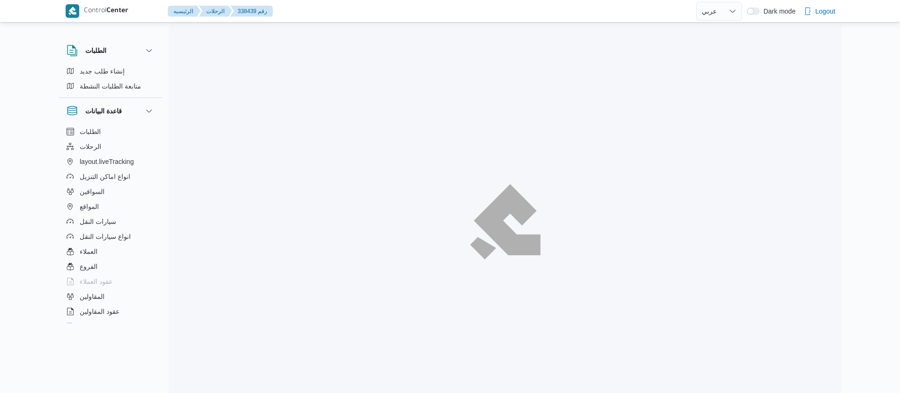
select select "ar"
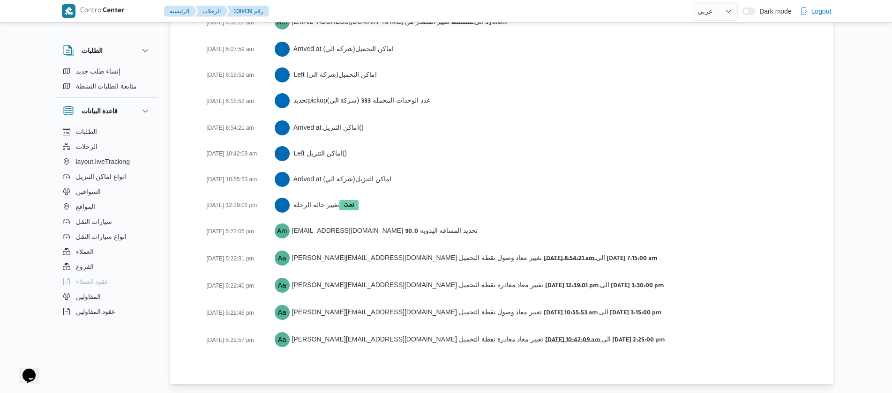
scroll to position [1551, 0]
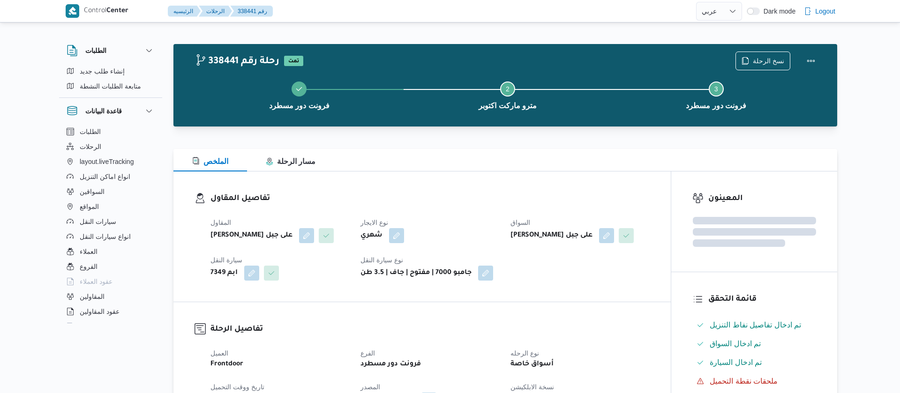
select select "ar"
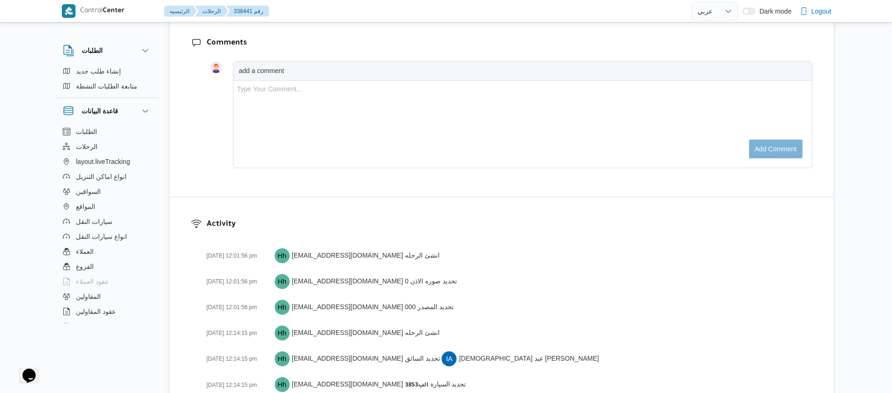
scroll to position [1562, 0]
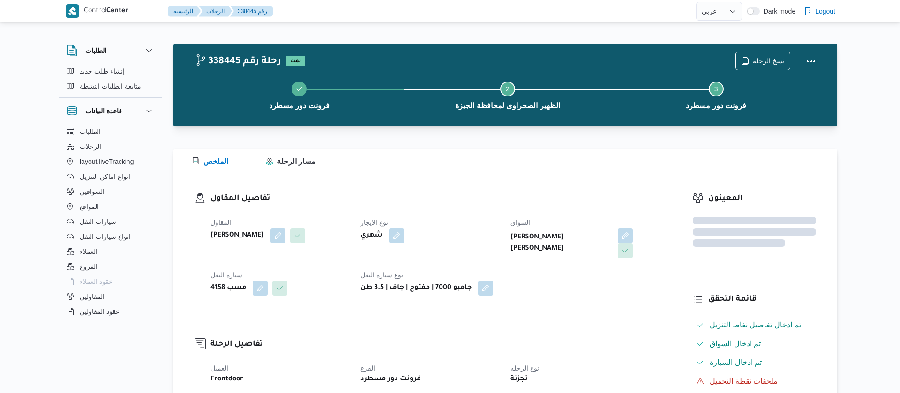
select select "ar"
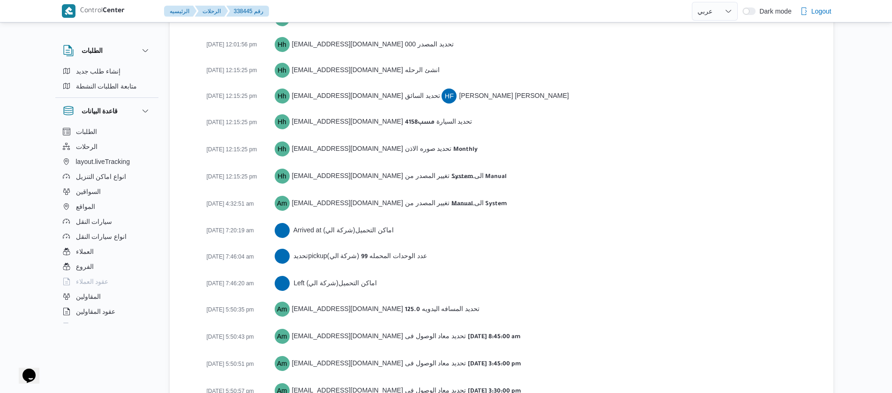
scroll to position [1473, 0]
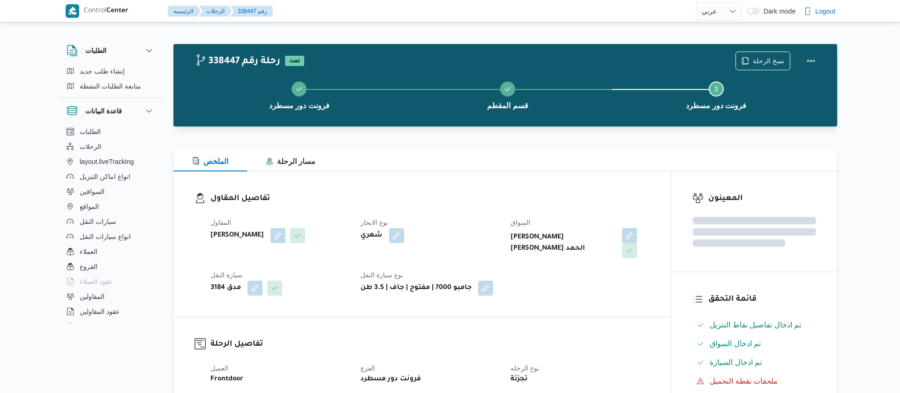
select select "ar"
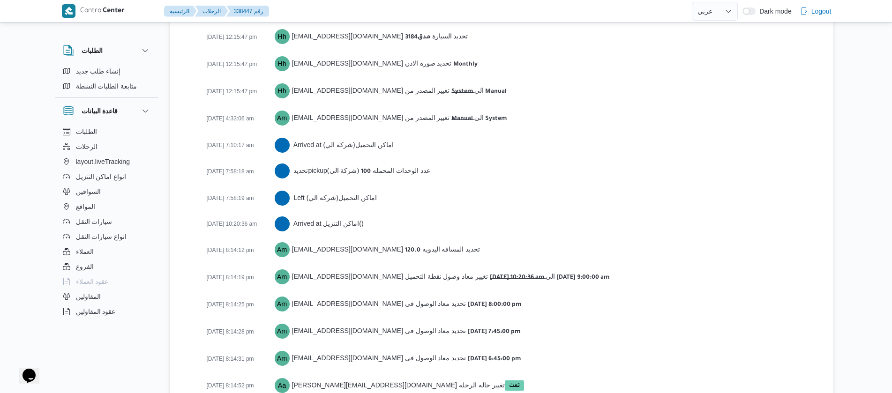
scroll to position [1499, 0]
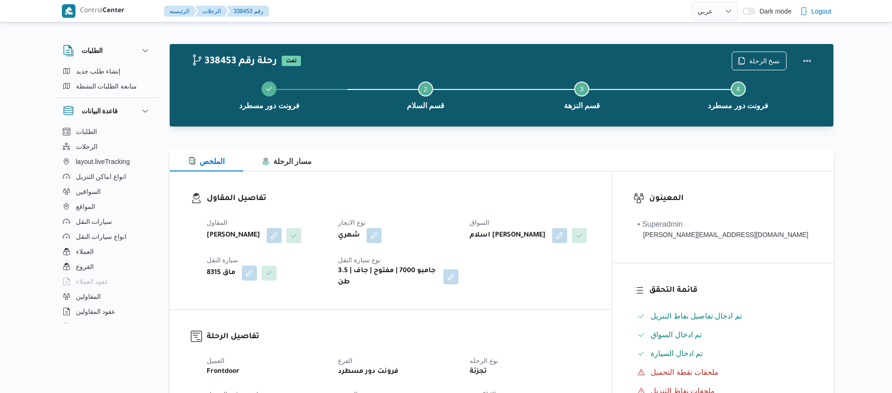
select select "ar"
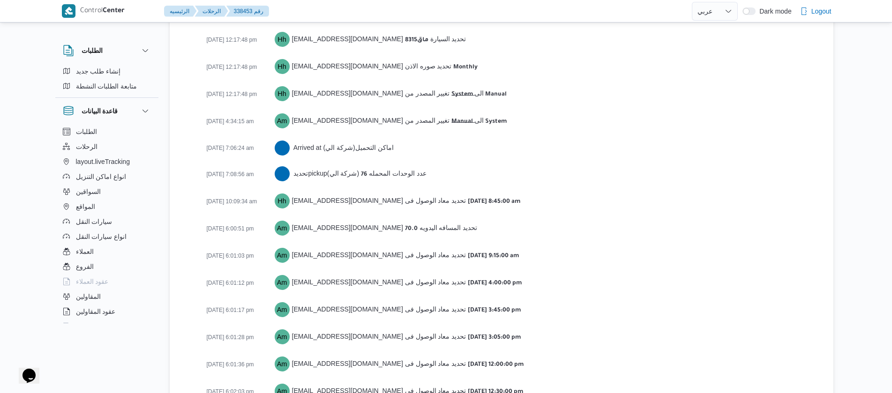
scroll to position [1576, 0]
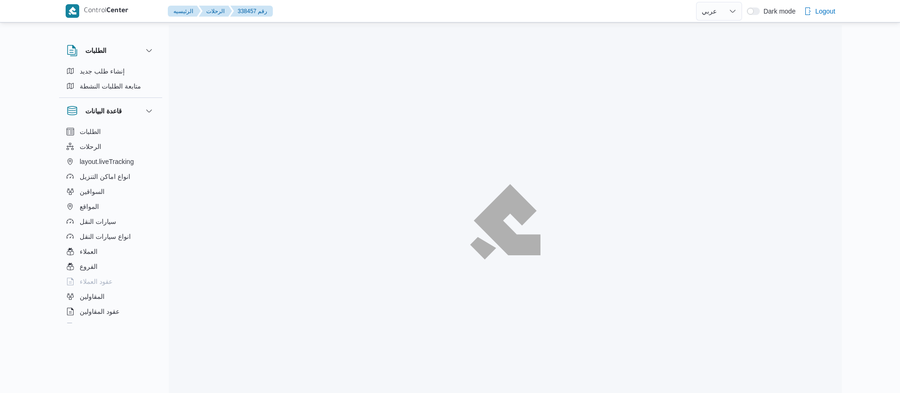
select select "ar"
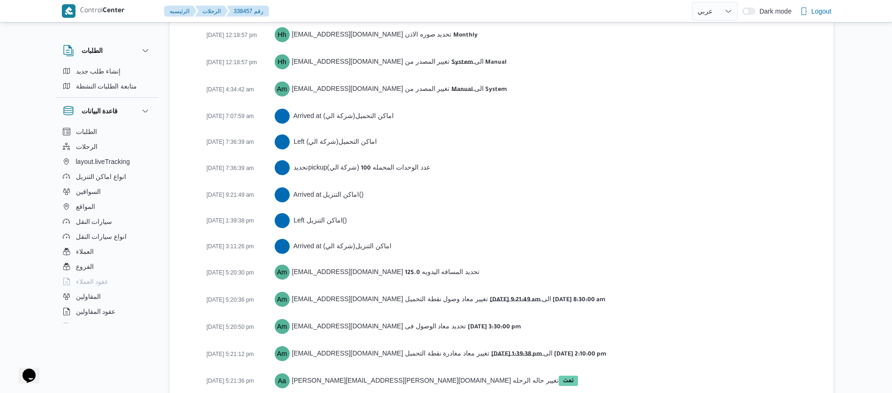
scroll to position [1525, 0]
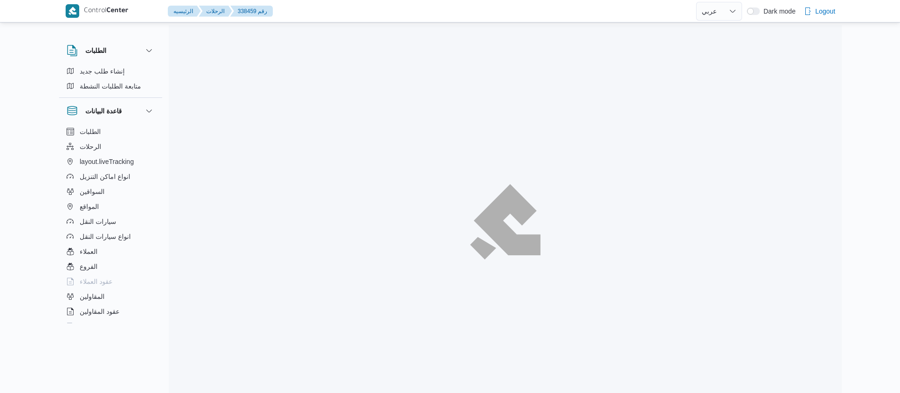
select select "ar"
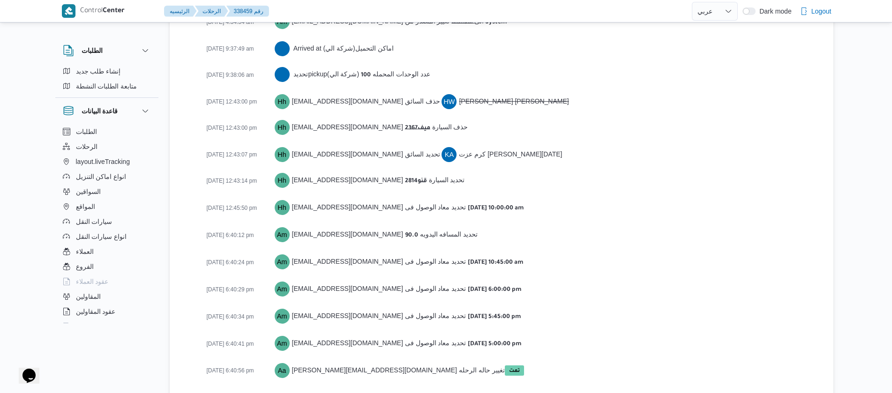
scroll to position [1492, 0]
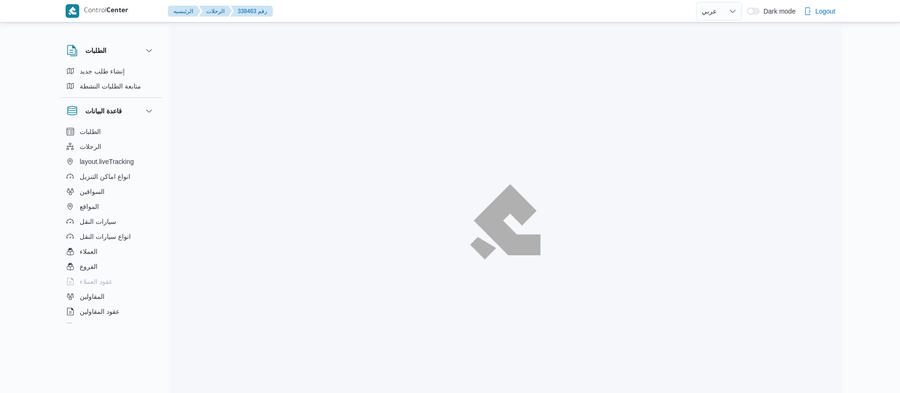
select select "ar"
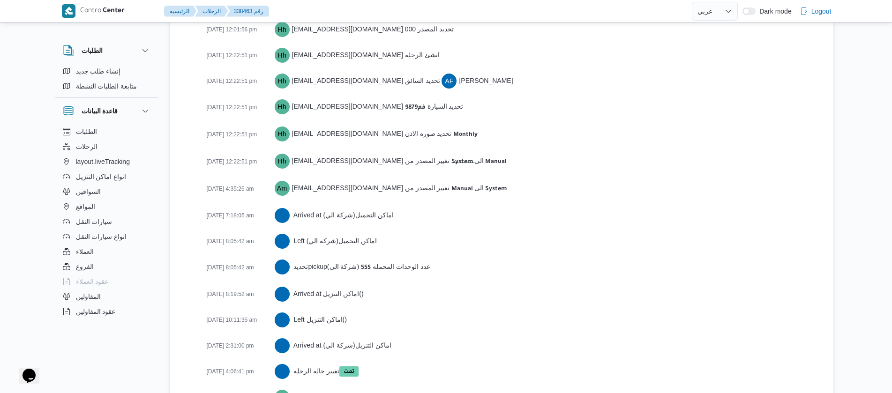
scroll to position [1551, 0]
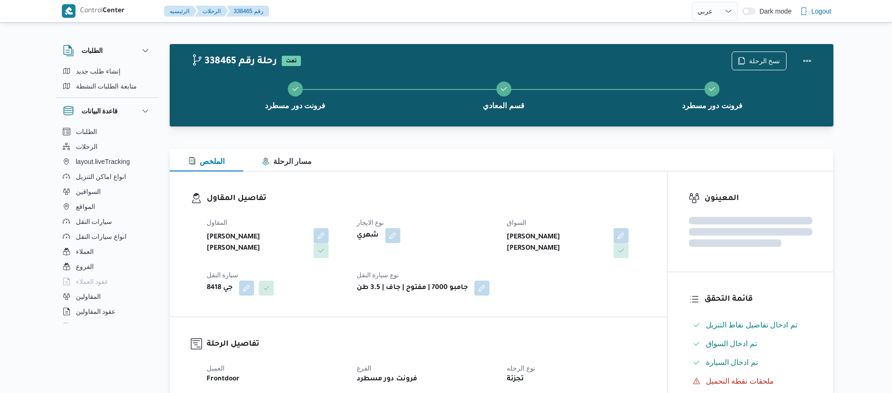
select select "ar"
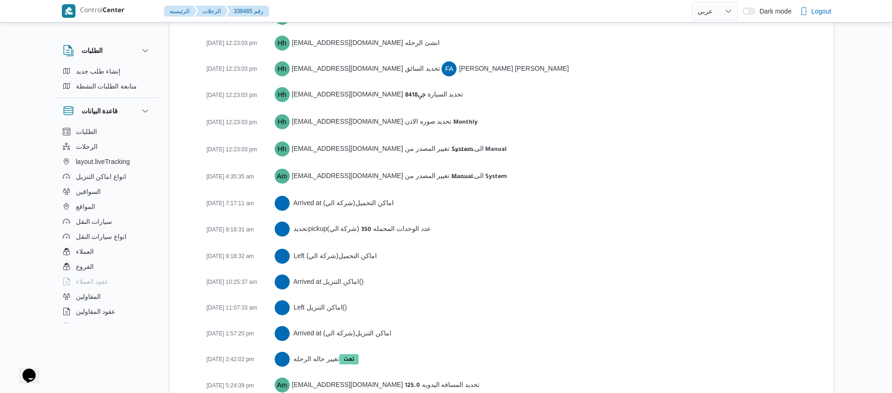
scroll to position [1525, 0]
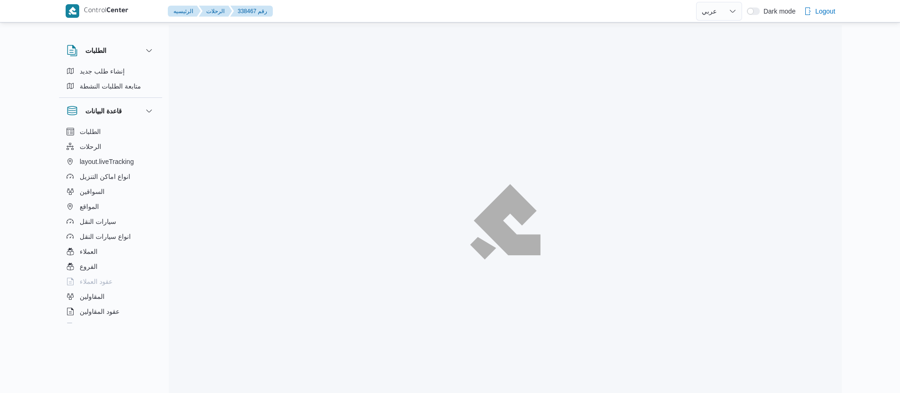
select select "ar"
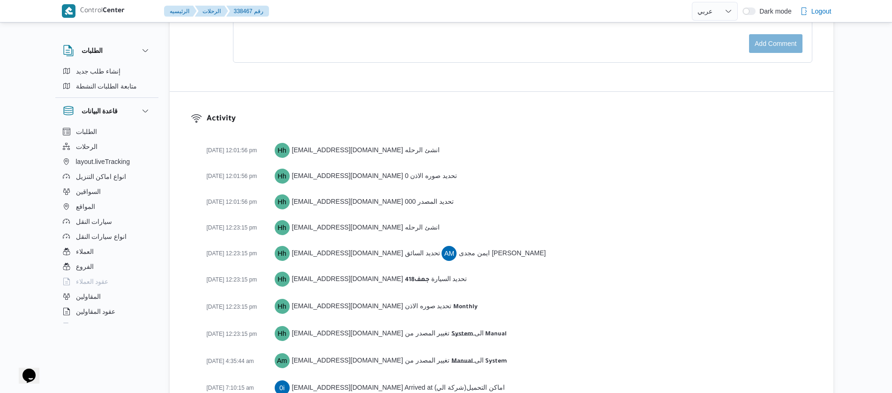
scroll to position [1577, 0]
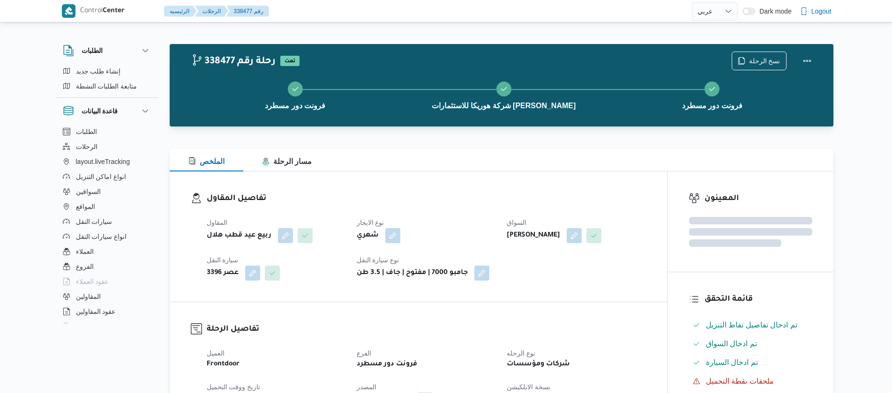
select select "ar"
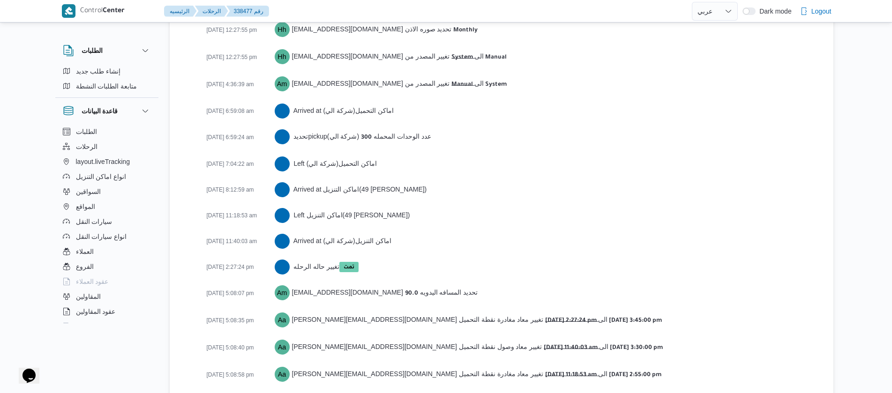
scroll to position [1510, 0]
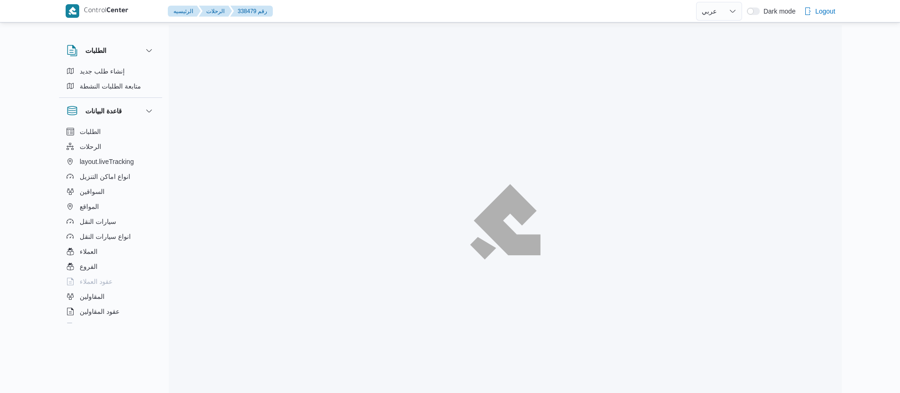
select select "ar"
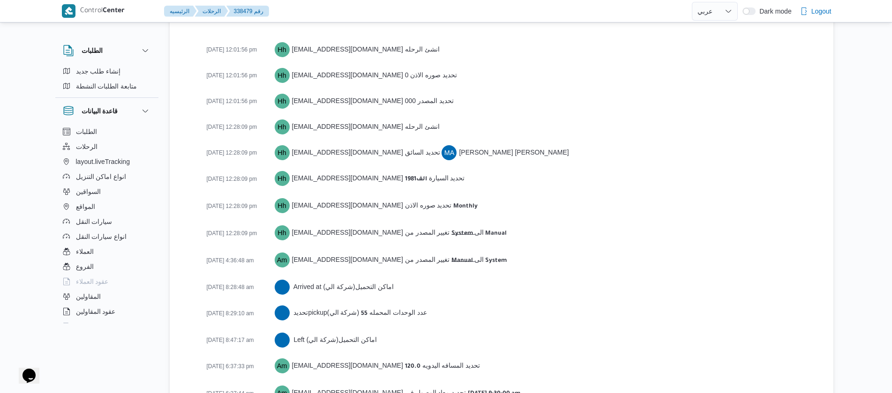
scroll to position [1473, 0]
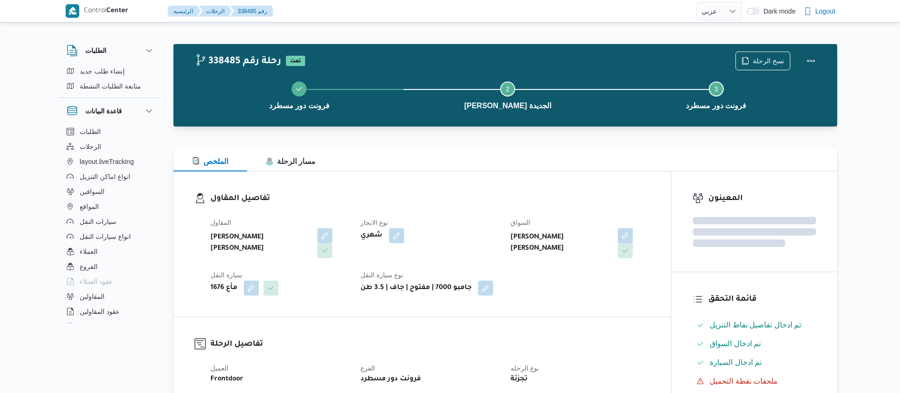
select select "ar"
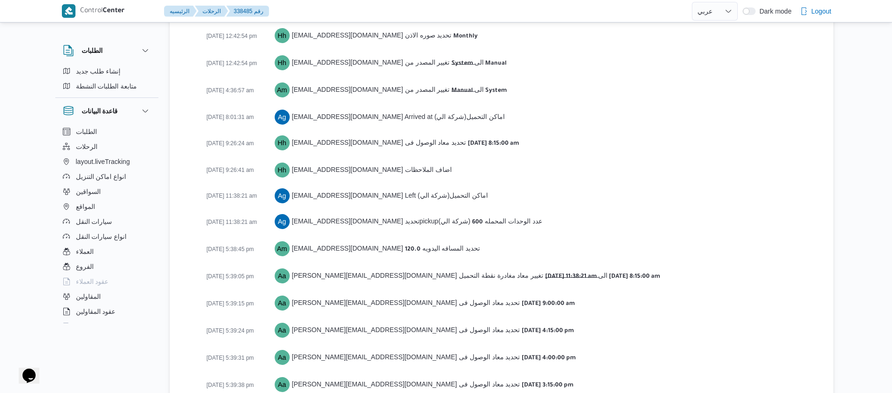
scroll to position [1537, 0]
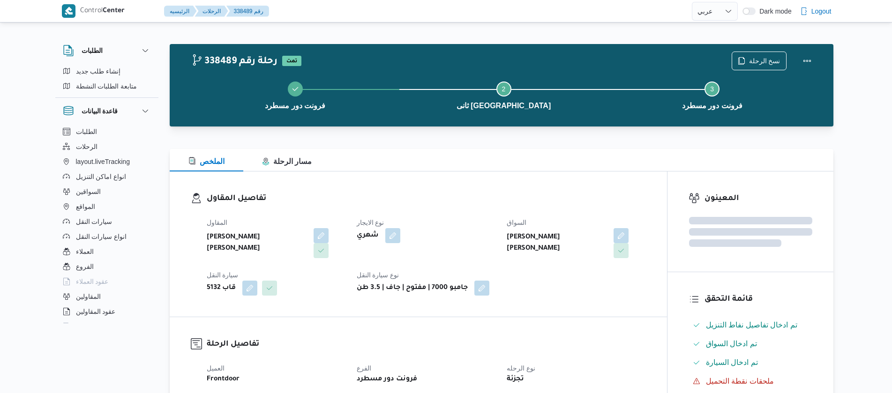
select select "ar"
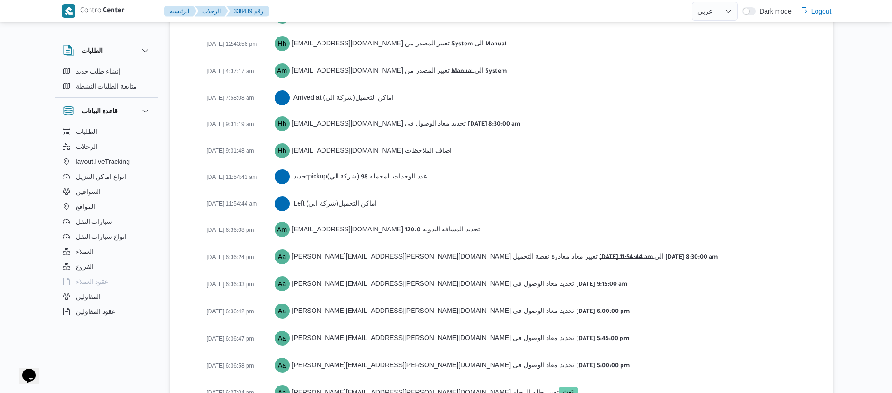
scroll to position [1537, 0]
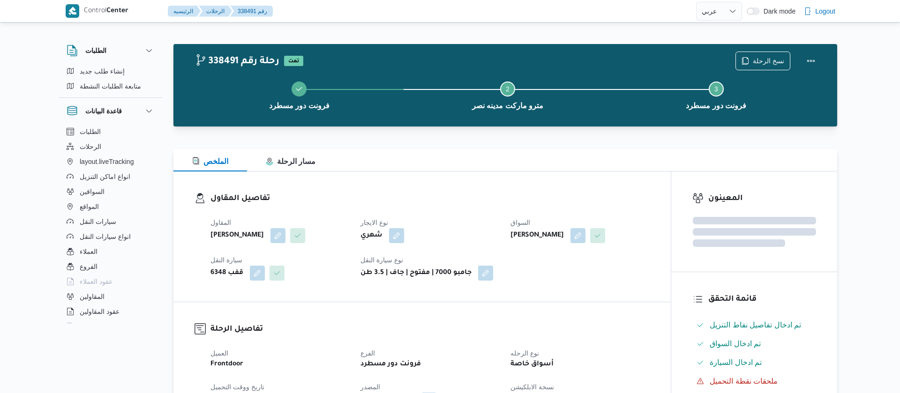
select select "ar"
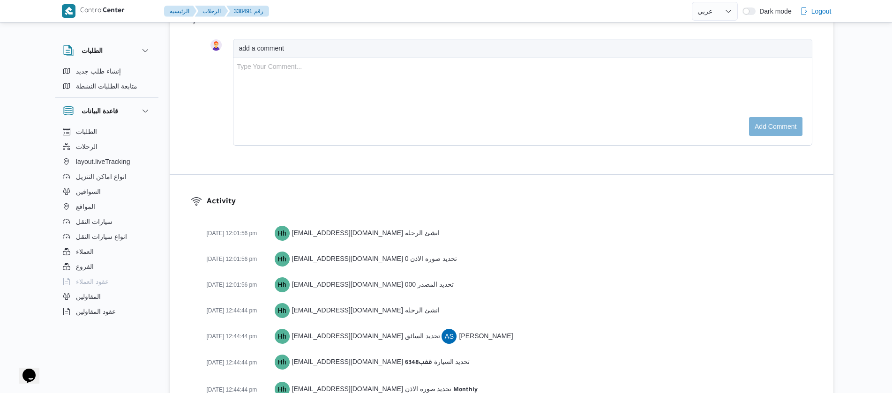
scroll to position [1458, 0]
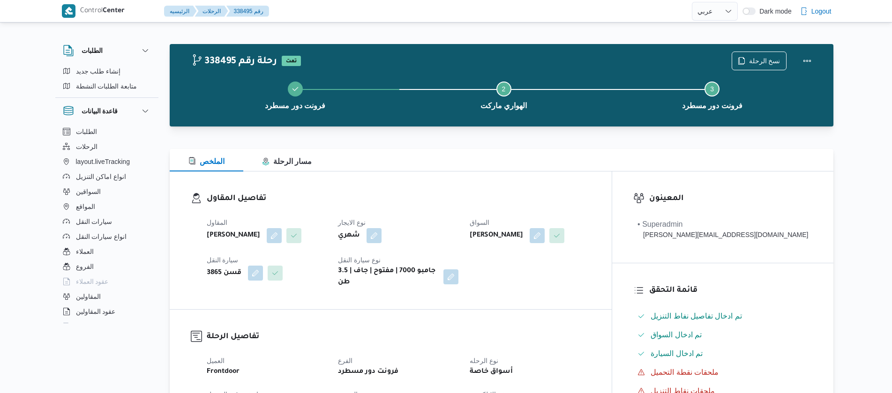
select select "ar"
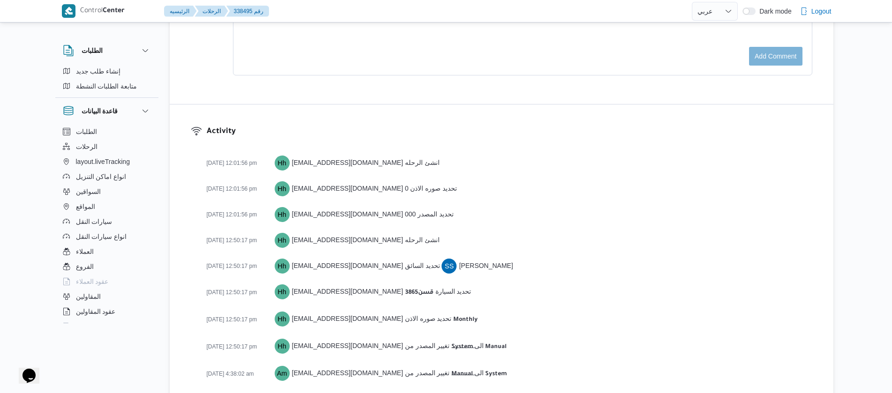
scroll to position [1458, 0]
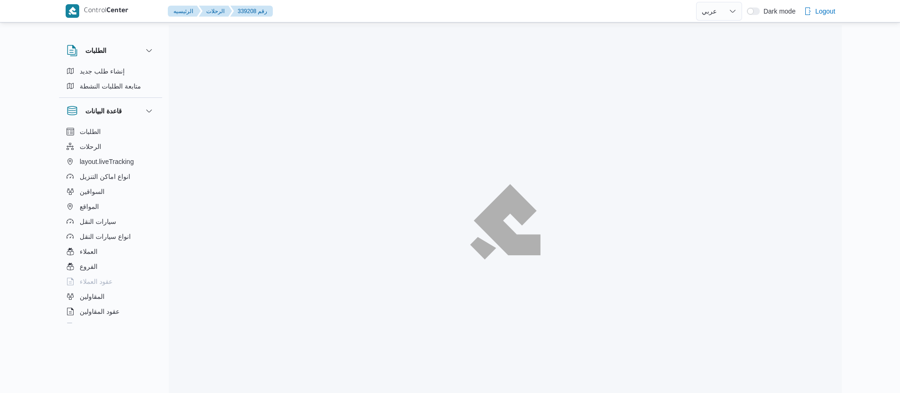
select select "ar"
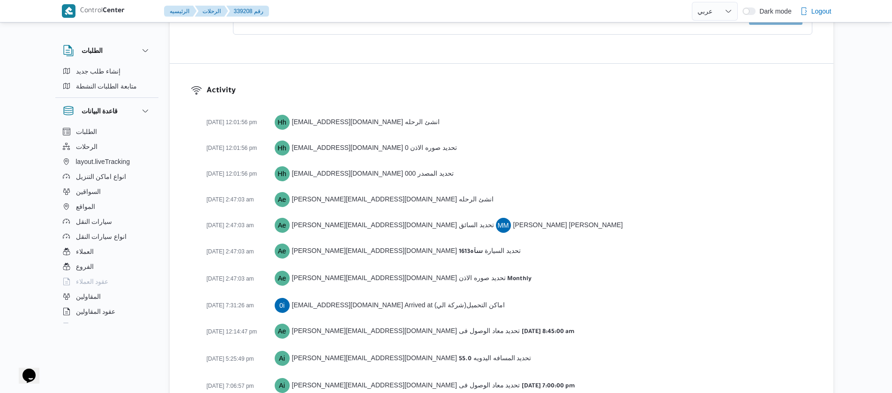
scroll to position [1379, 0]
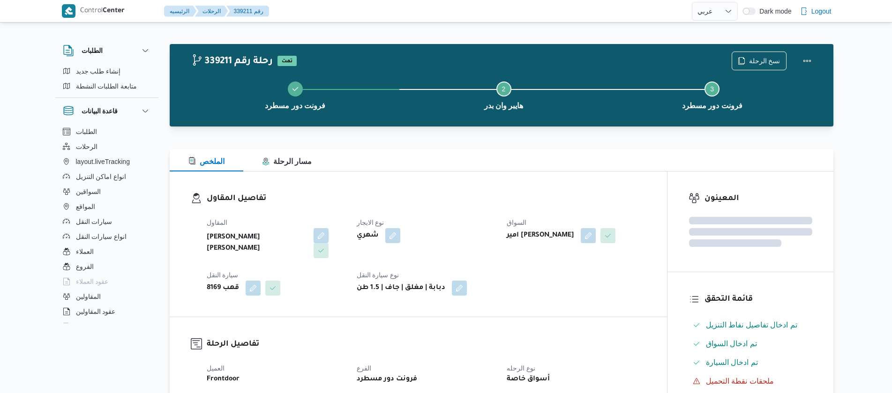
select select "ar"
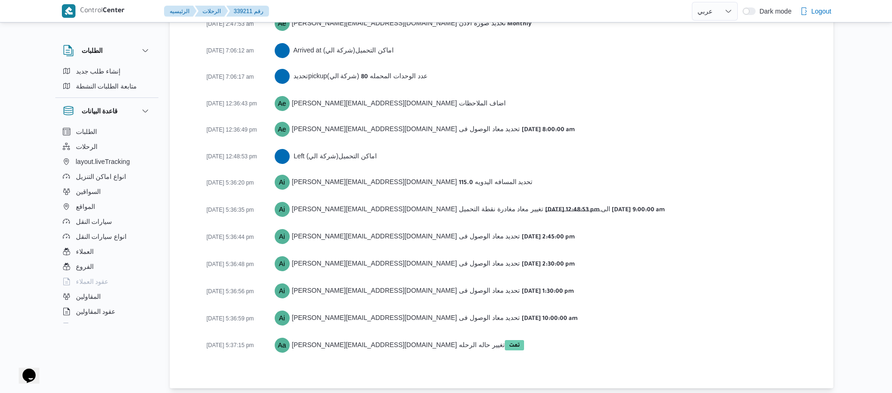
scroll to position [1429, 0]
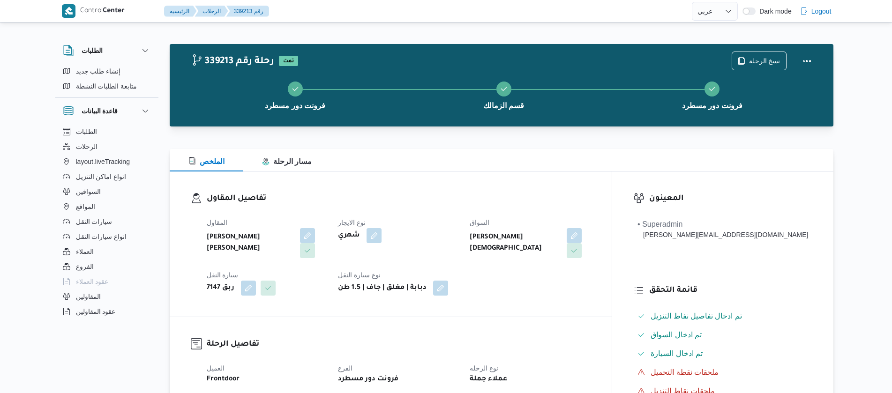
select select "ar"
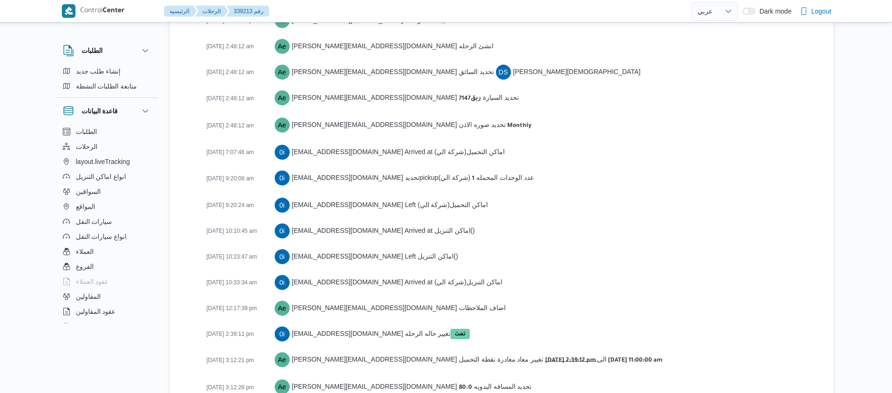
scroll to position [1375, 0]
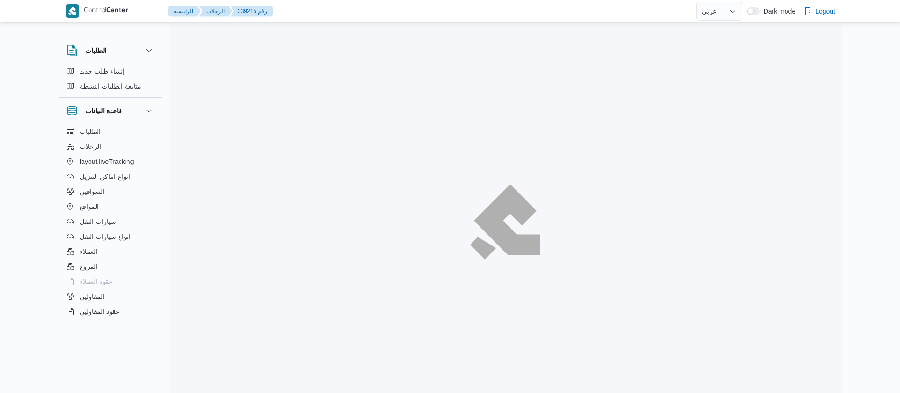
select select "ar"
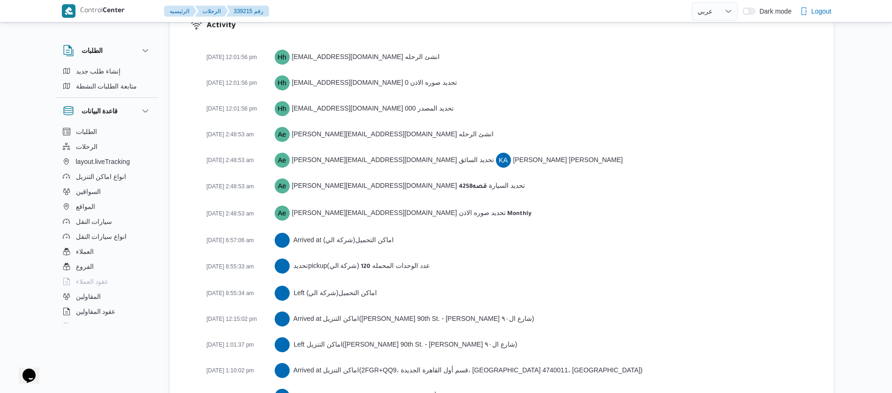
scroll to position [1482, 0]
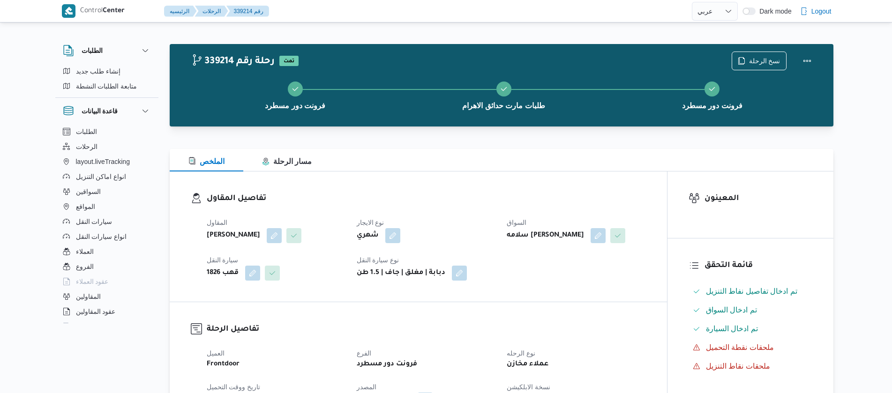
select select "ar"
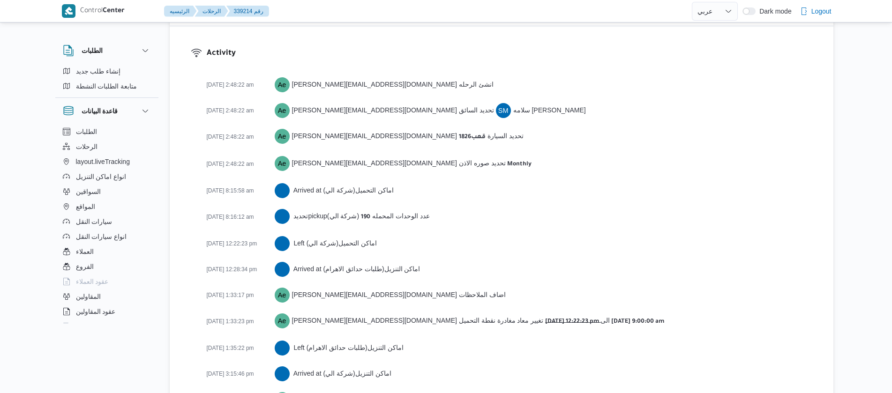
scroll to position [1379, 0]
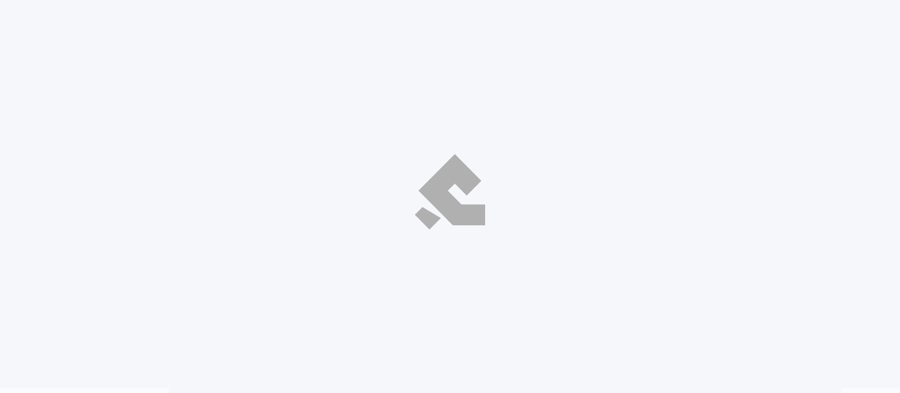
select select "ar"
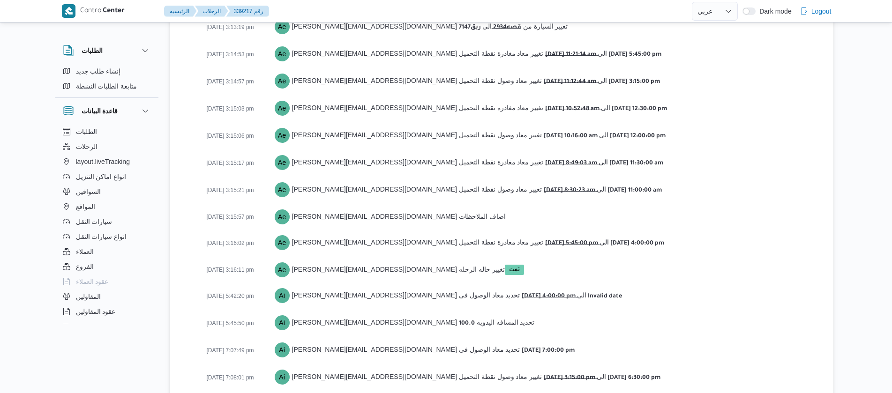
scroll to position [1786, 0]
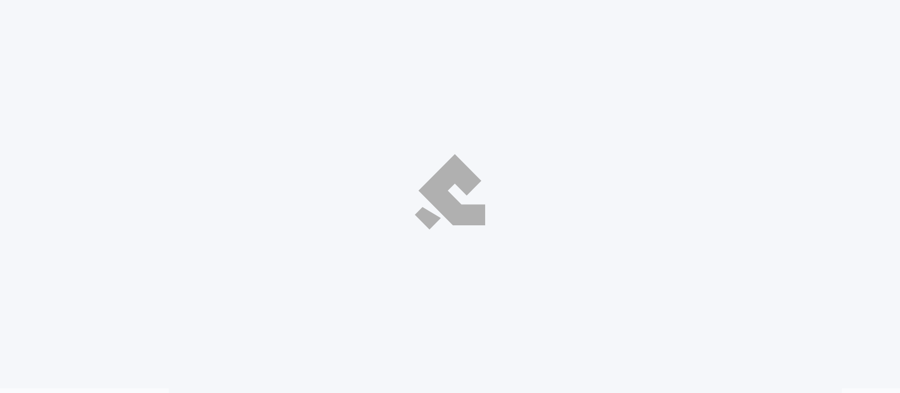
select select "ar"
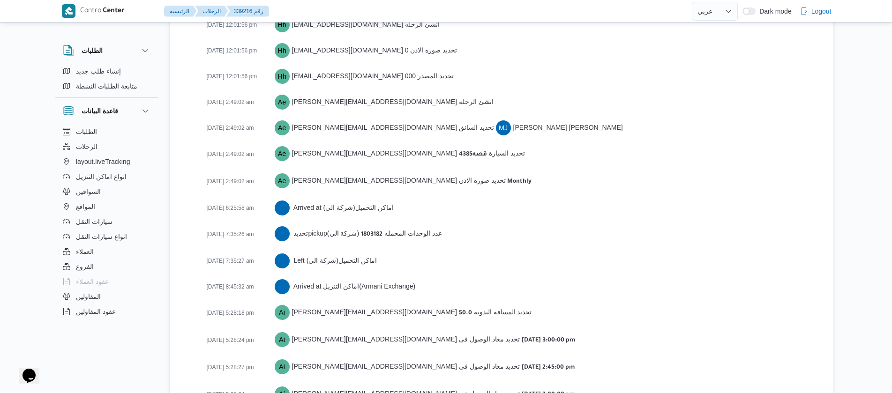
scroll to position [1509, 0]
